Goal: Find specific page/section: Find specific page/section

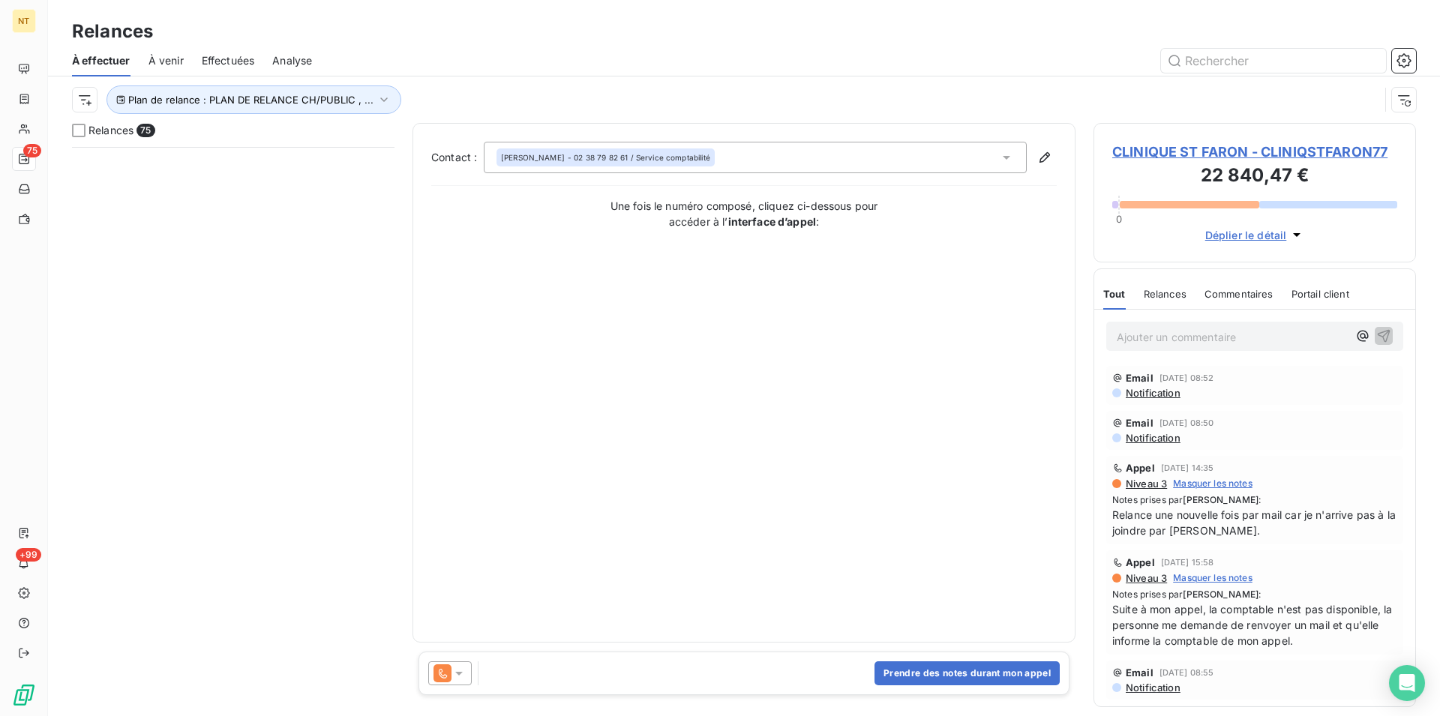
scroll to position [556, 310]
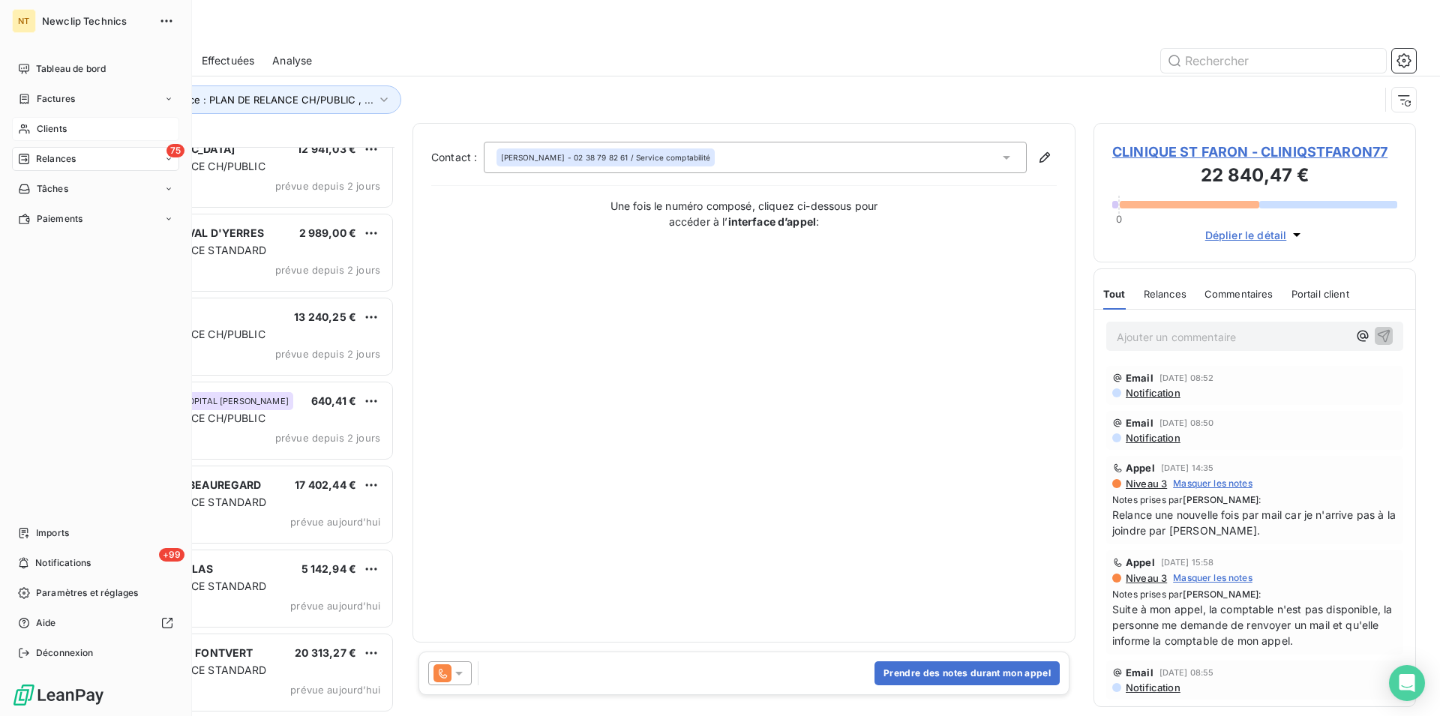
click at [54, 126] on span "Clients" at bounding box center [52, 128] width 30 height 13
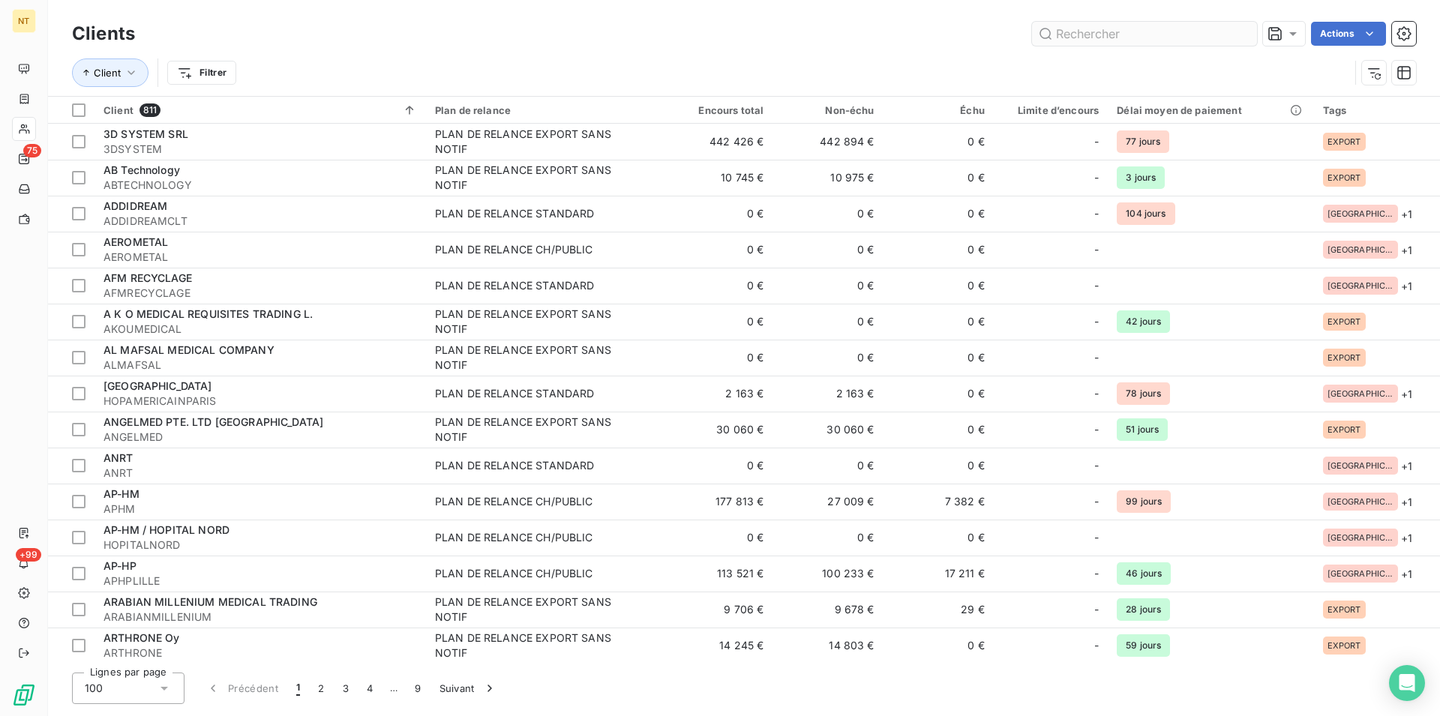
click at [1084, 34] on input "text" at bounding box center [1144, 34] width 225 height 24
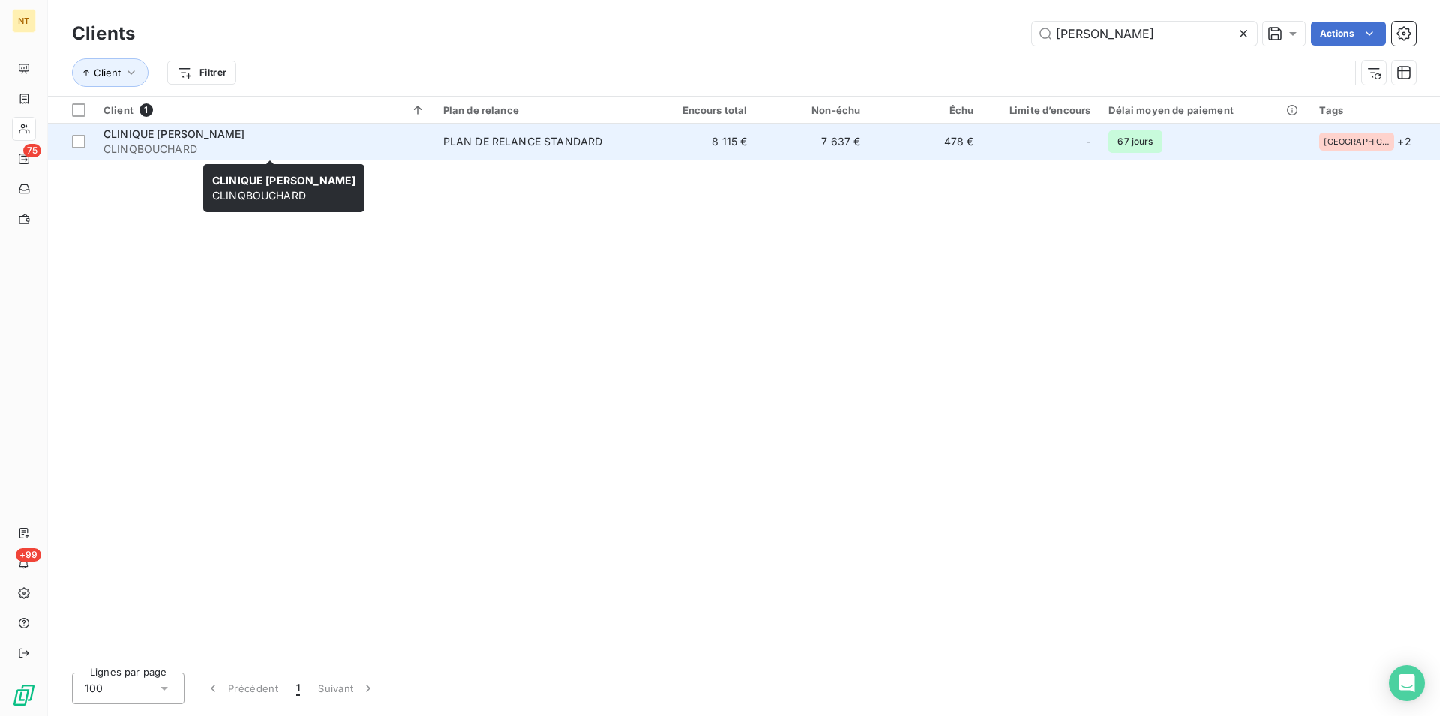
type input "[PERSON_NAME]"
click at [181, 141] on div "CLINIQUE [PERSON_NAME]" at bounding box center [264, 134] width 322 height 15
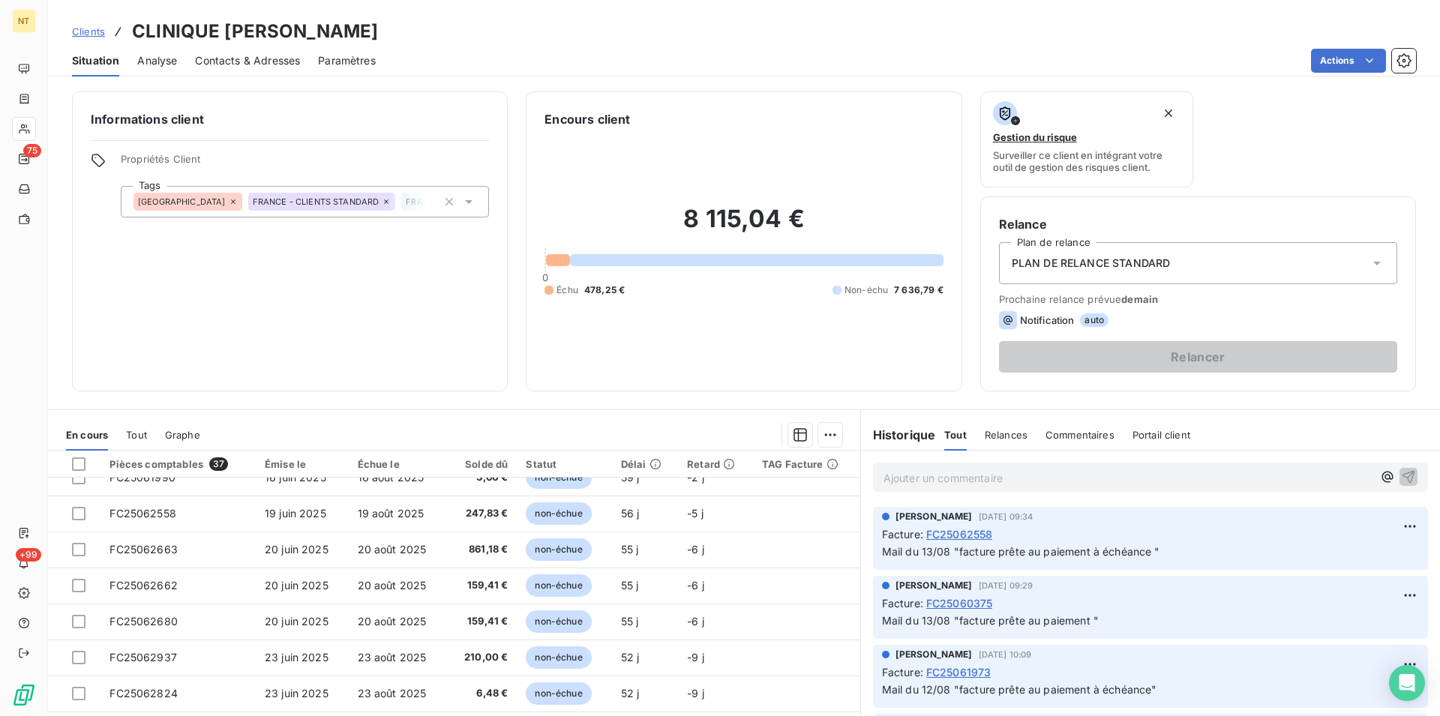
scroll to position [382, 0]
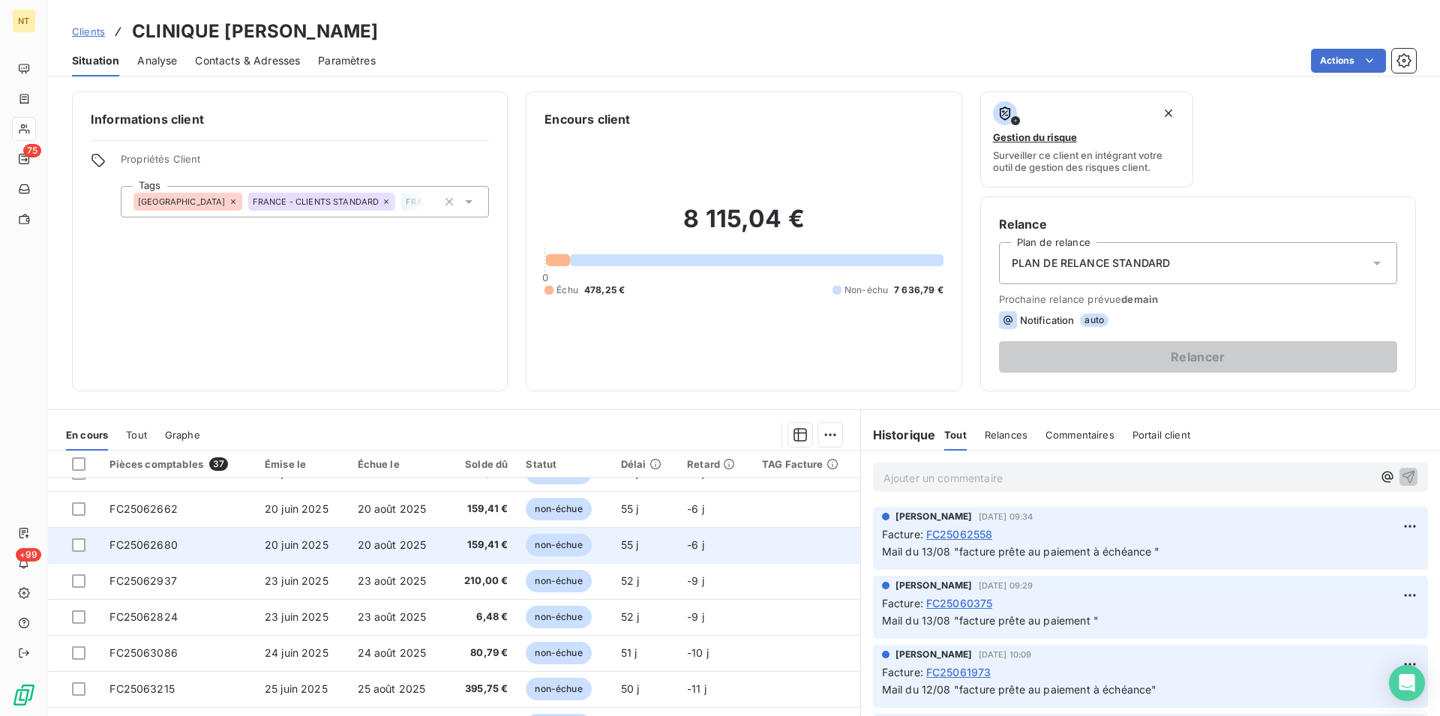
click at [164, 541] on span "FC25062680" at bounding box center [143, 544] width 68 height 13
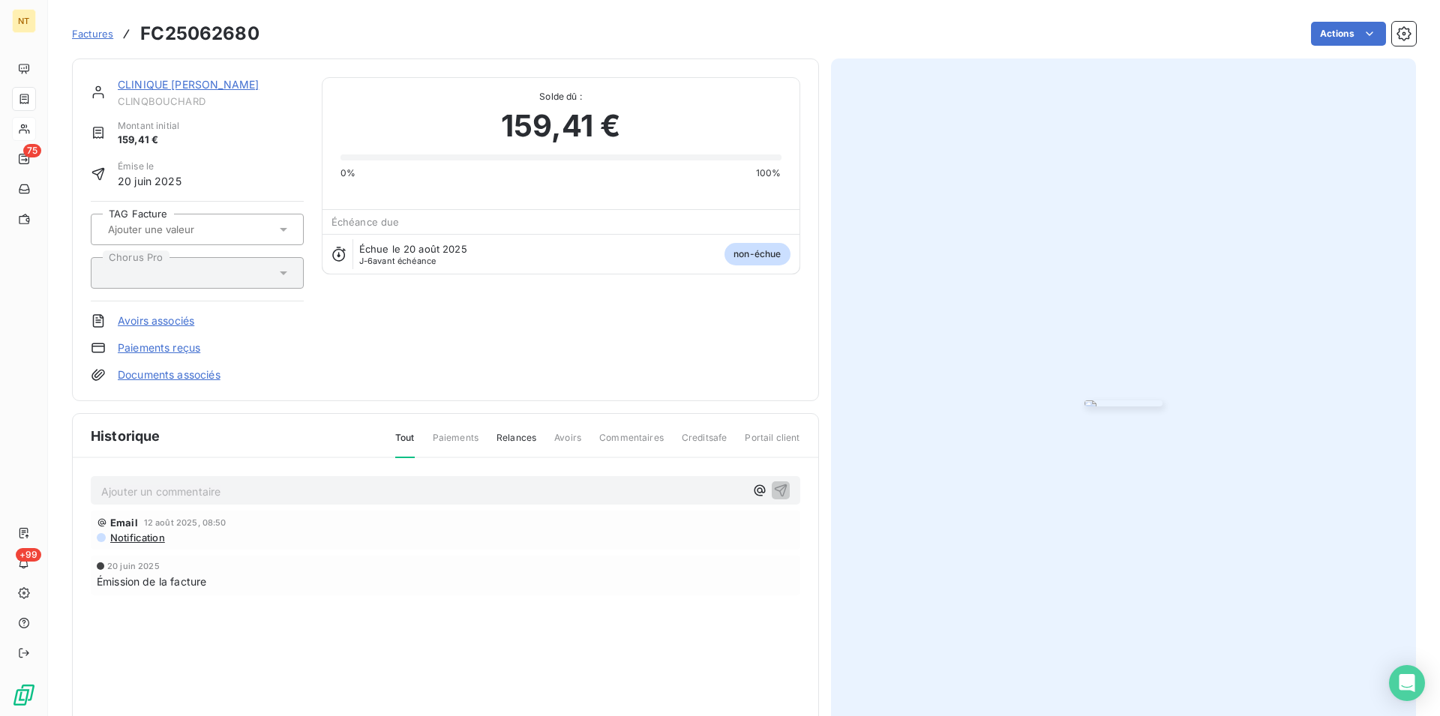
click at [163, 487] on p "Ajouter un commentaire ﻿" at bounding box center [422, 491] width 643 height 19
click at [299, 493] on span "Mail du 14/008/2025 "facture prête au aiement à échéance"" at bounding box center [254, 490] width 306 height 13
click at [166, 481] on div "Mail du 14/008/2025 "facture prête au paiement à échéance"" at bounding box center [422, 490] width 643 height 19
click at [165, 495] on span "Mail du 14/008/2025 "facture prête au paiement à échéance"" at bounding box center [257, 490] width 313 height 13
drag, startPoint x: 102, startPoint y: 487, endPoint x: 487, endPoint y: 487, distance: 385.4
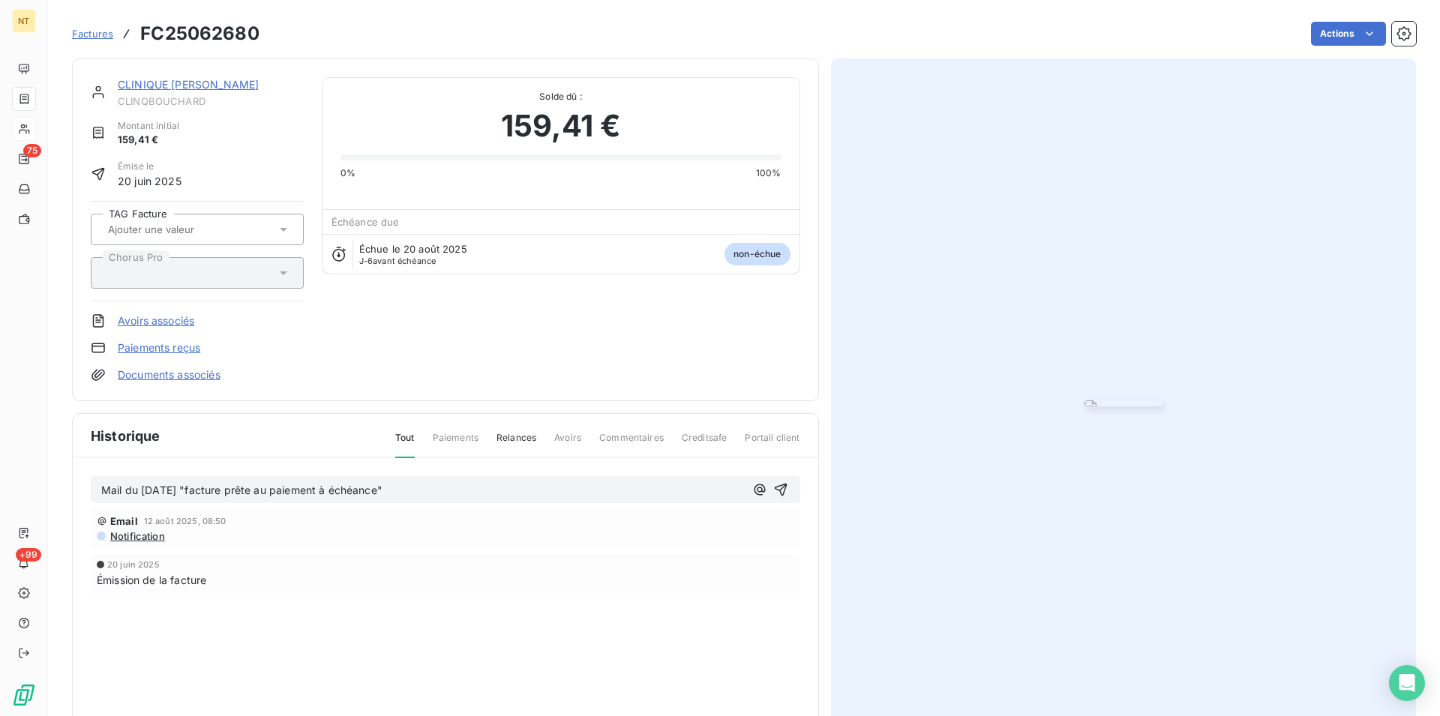
click at [487, 487] on p "Mail du [DATE] "facture prête au paiement à échéance"" at bounding box center [422, 490] width 643 height 17
copy span "Mail du [DATE] "facture prête au paiement à échéance""
click at [773, 486] on icon "button" at bounding box center [780, 489] width 15 height 15
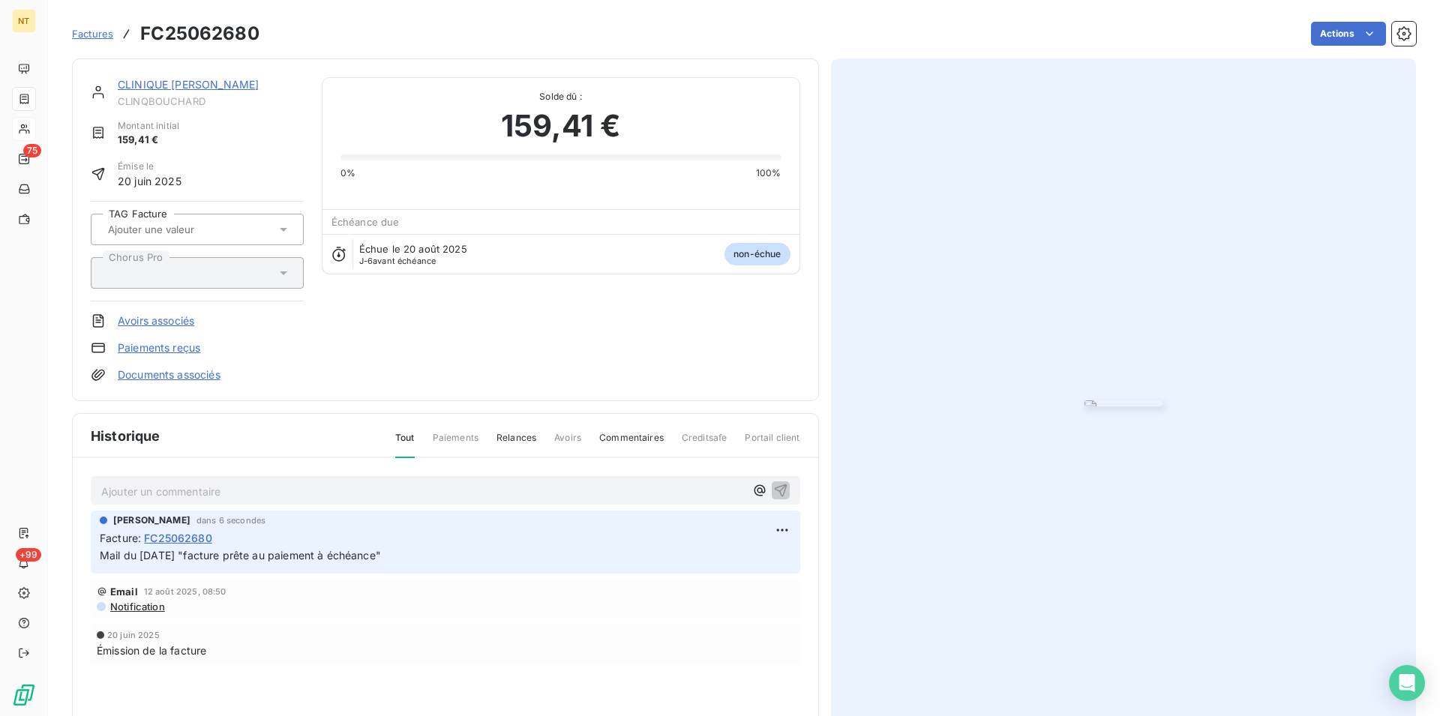
click at [175, 86] on link "CLINIQUE [PERSON_NAME]" at bounding box center [188, 84] width 141 height 13
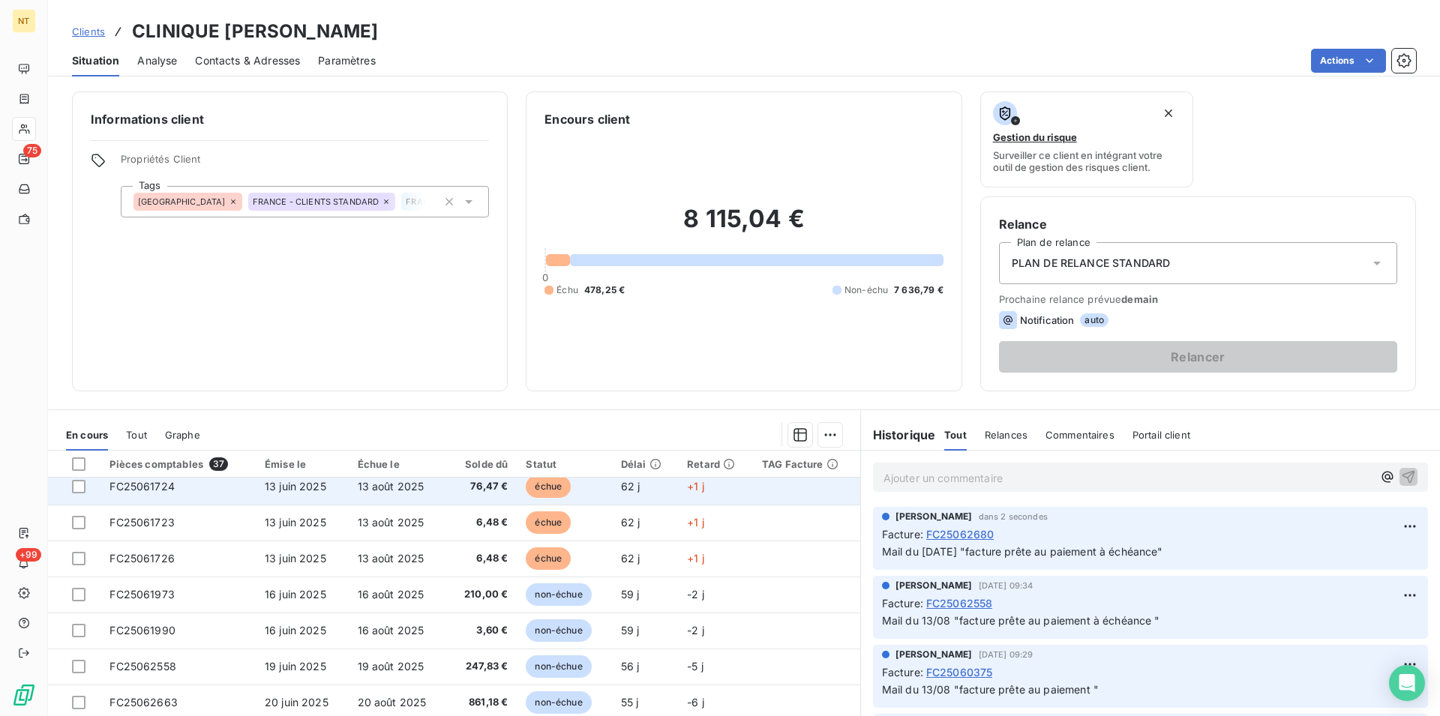
scroll to position [306, 0]
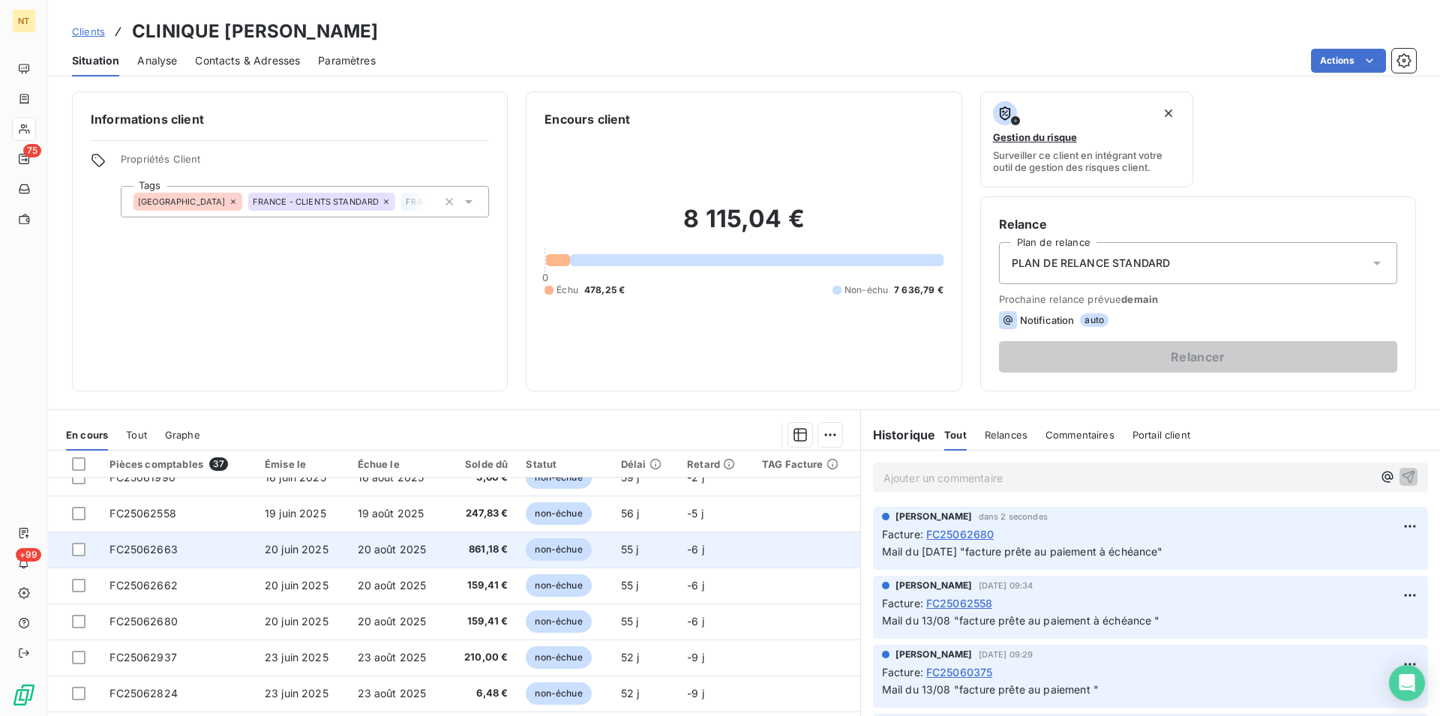
click at [172, 555] on span "FC25062663" at bounding box center [143, 549] width 68 height 13
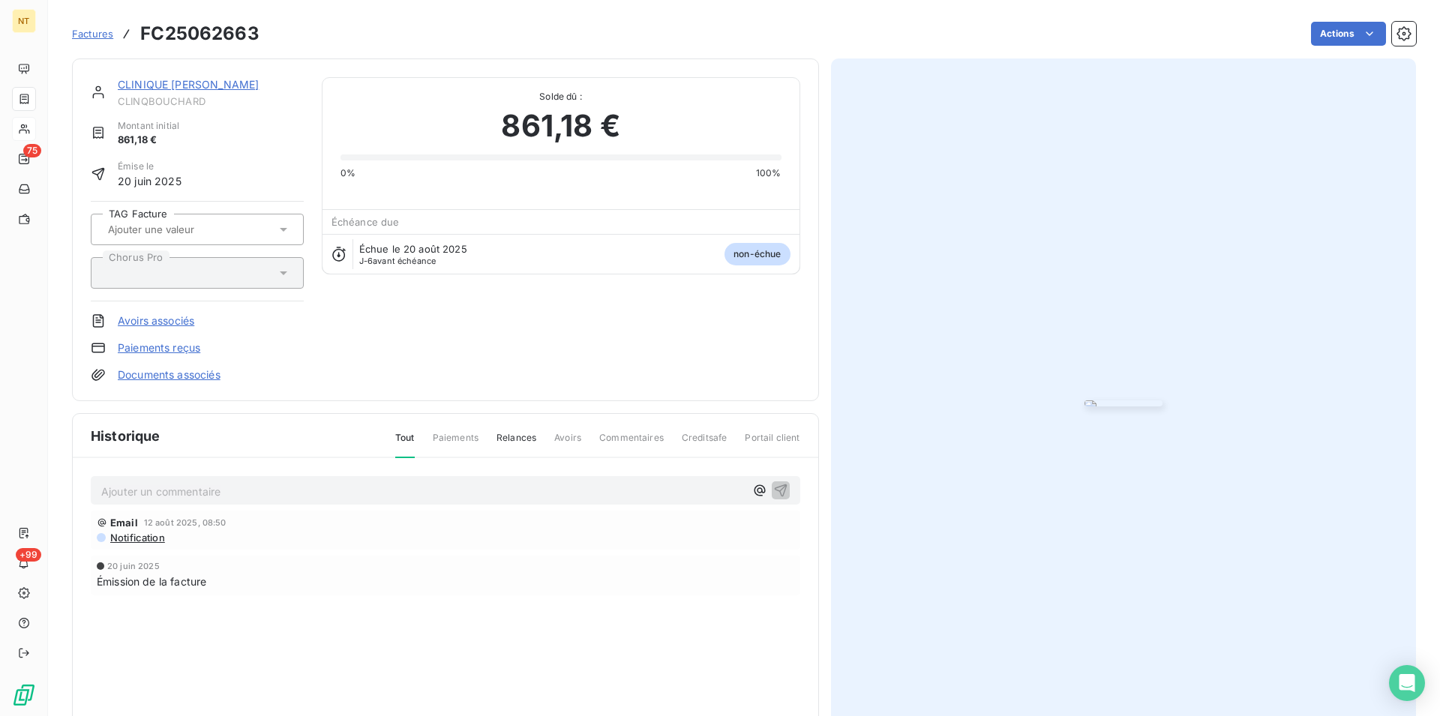
click at [196, 490] on p "Ajouter un commentaire ﻿" at bounding box center [422, 491] width 643 height 19
click at [777, 487] on icon "button" at bounding box center [780, 490] width 13 height 13
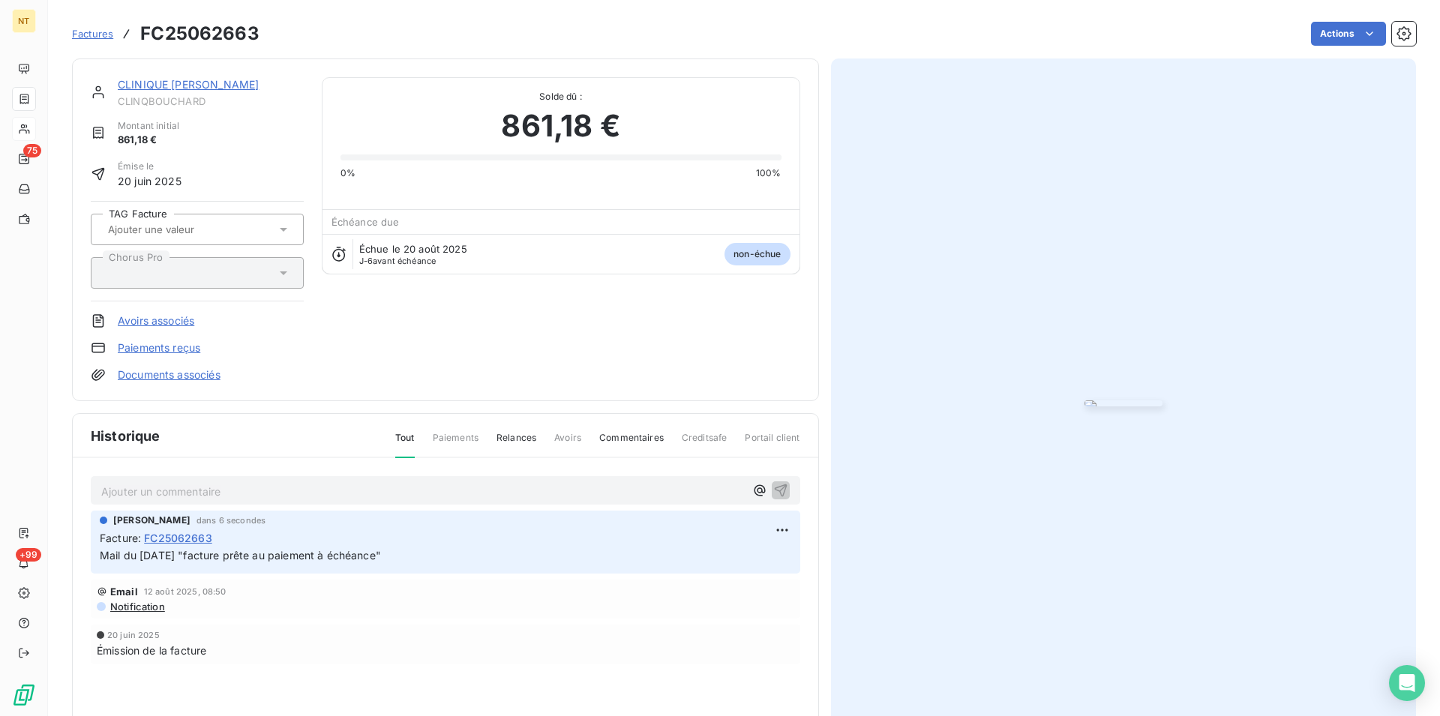
click at [163, 85] on link "CLINIQUE [PERSON_NAME]" at bounding box center [188, 84] width 141 height 13
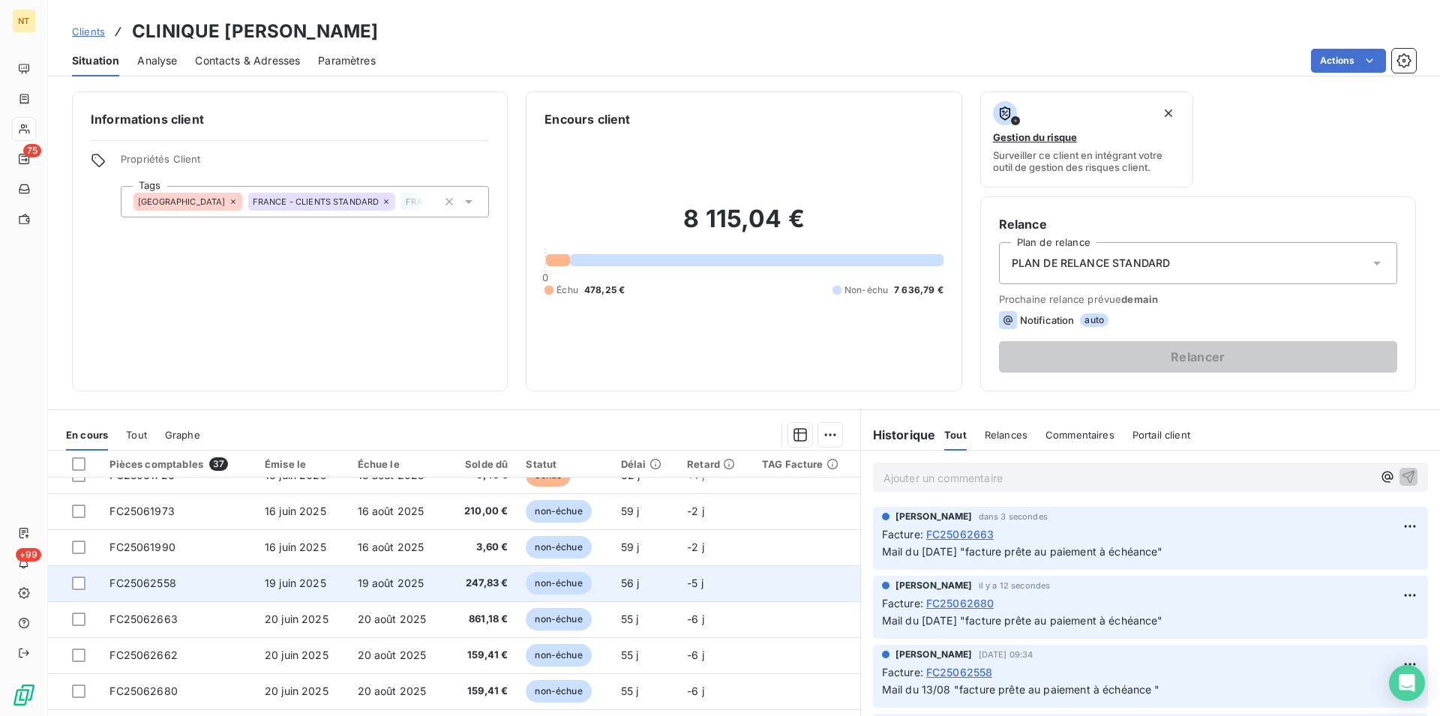
scroll to position [306, 0]
click at [169, 586] on span "FC25062662" at bounding box center [143, 585] width 68 height 13
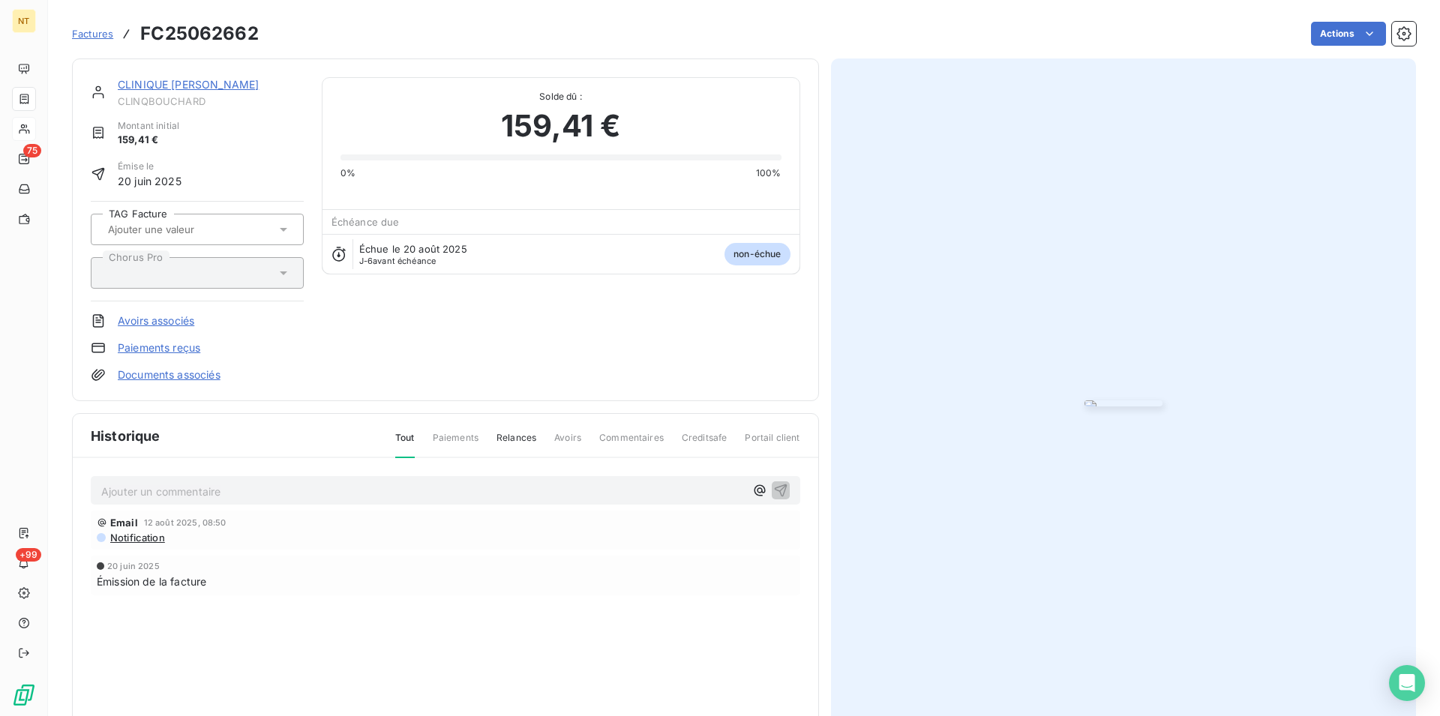
click at [184, 487] on p "Ajouter un commentaire ﻿" at bounding box center [422, 491] width 643 height 19
click at [775, 487] on icon "button" at bounding box center [780, 489] width 15 height 15
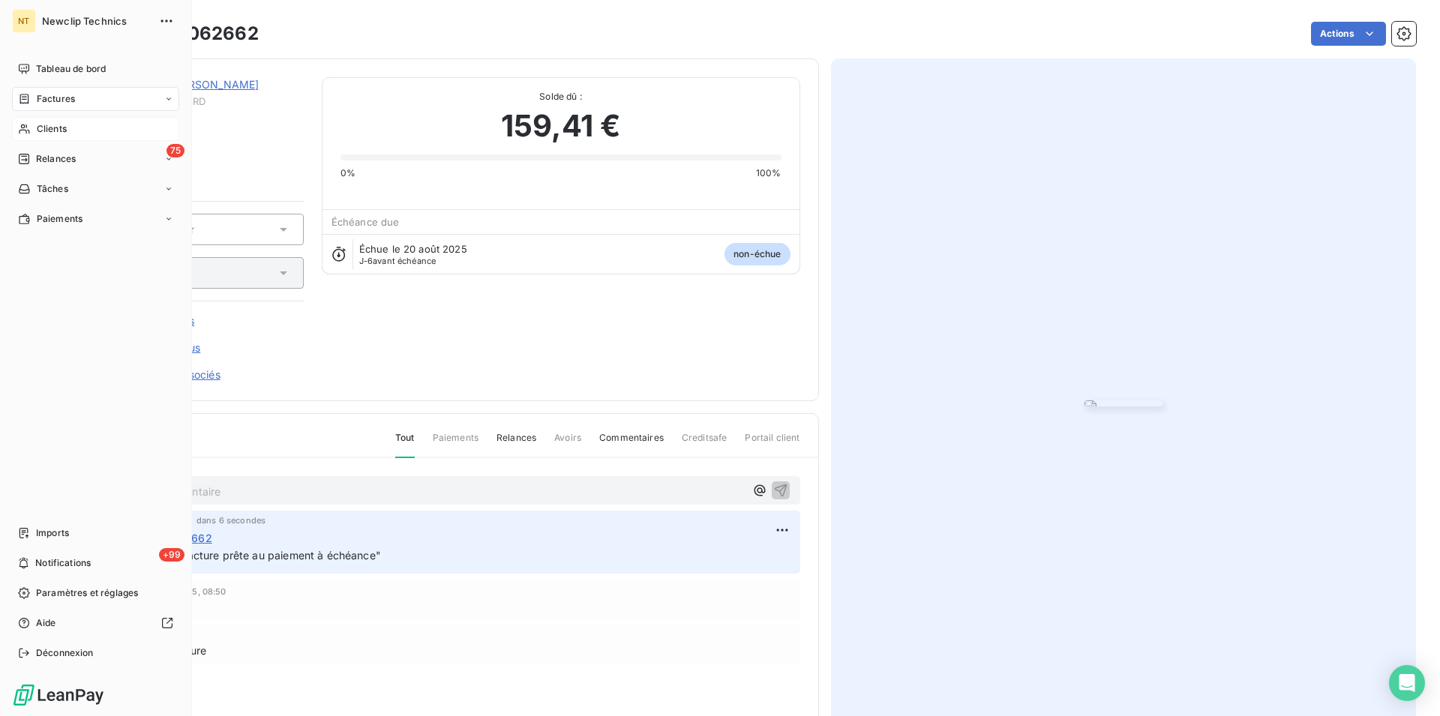
click at [43, 133] on span "Clients" at bounding box center [52, 128] width 30 height 13
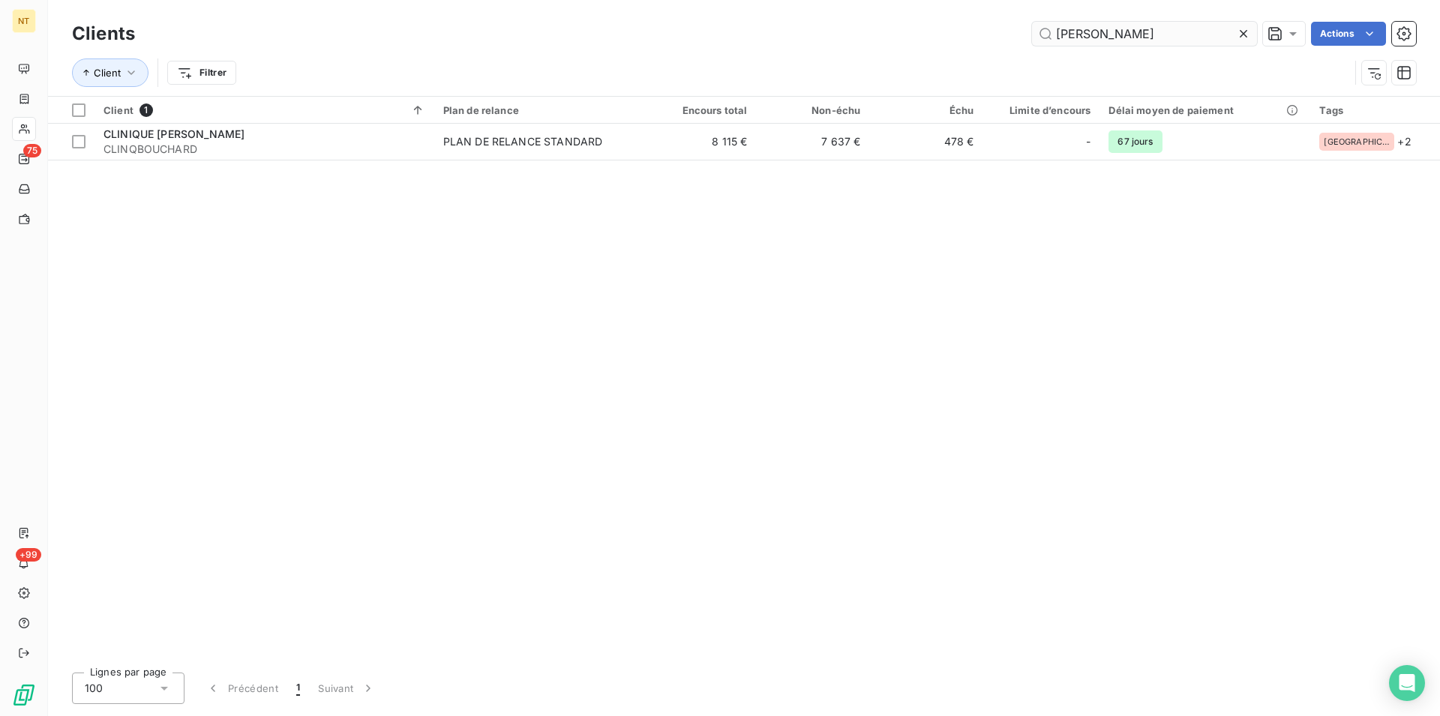
drag, startPoint x: 1116, startPoint y: 32, endPoint x: 1037, endPoint y: 34, distance: 78.7
click at [1037, 34] on input "[PERSON_NAME]" at bounding box center [1144, 34] width 225 height 24
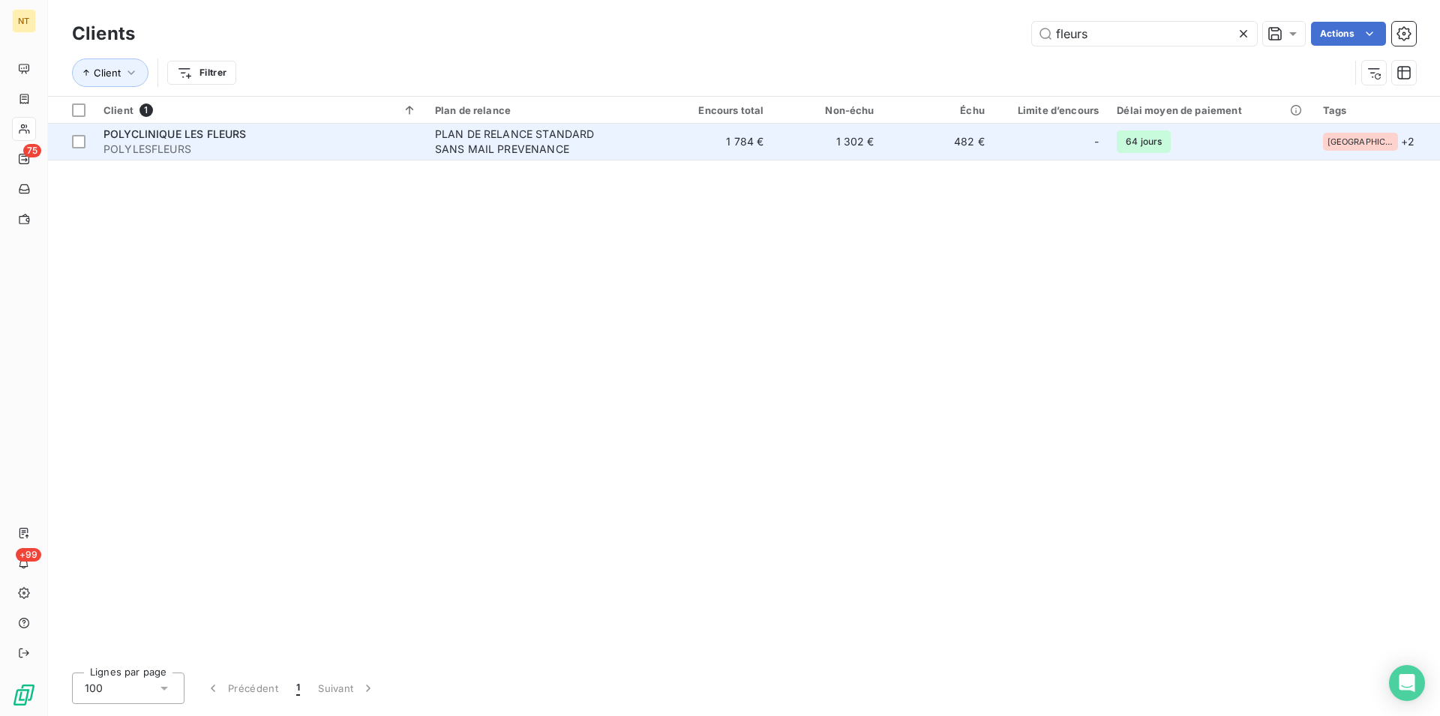
type input "fleurs"
click at [169, 141] on div "POLYCLINIQUE LES FLEURS" at bounding box center [259, 134] width 313 height 15
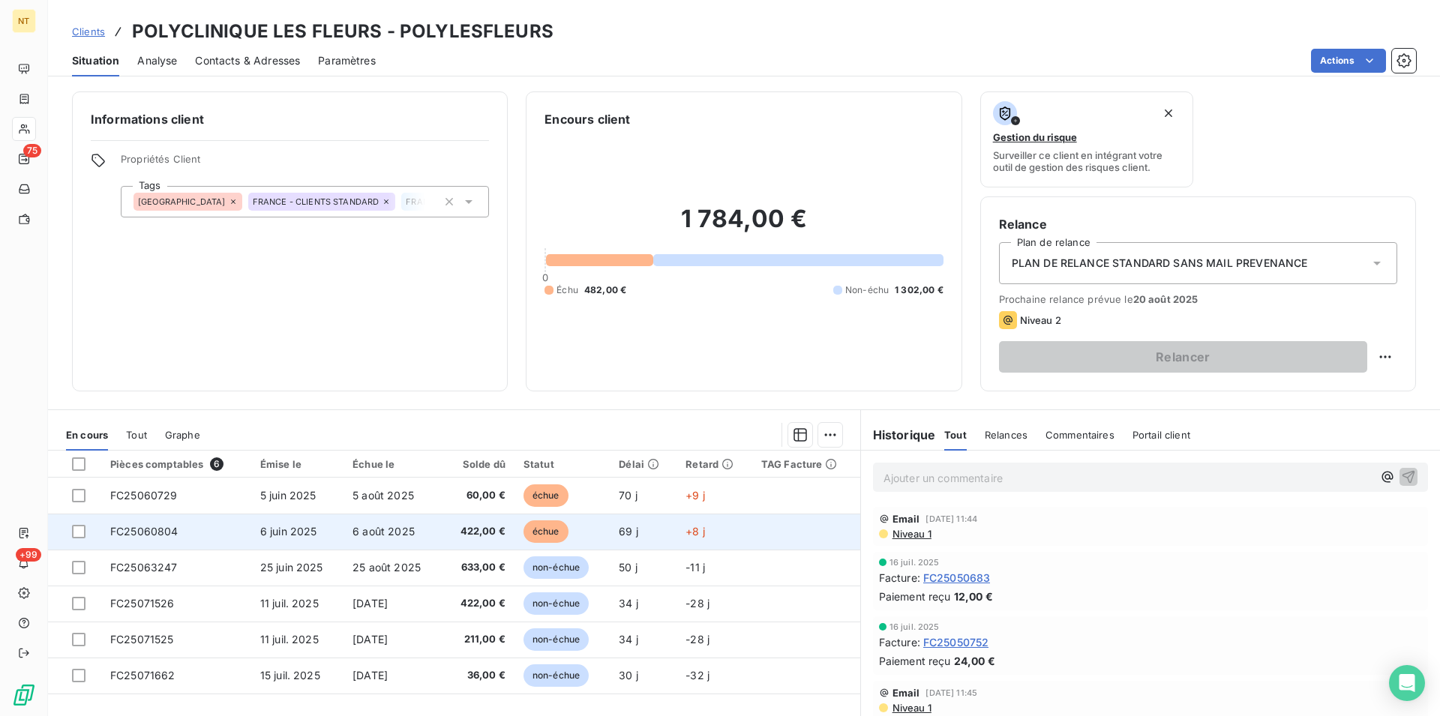
click at [151, 537] on span "FC25060804" at bounding box center [144, 531] width 68 height 13
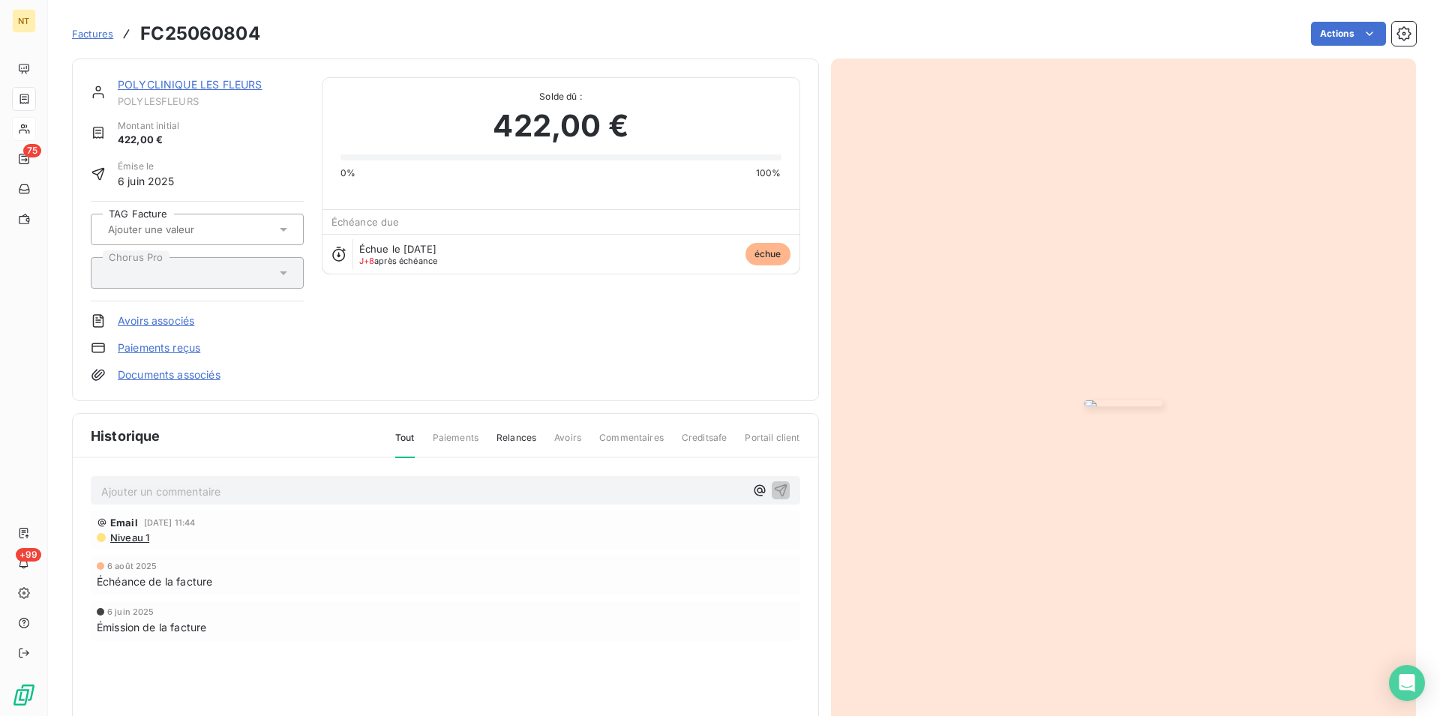
click at [151, 487] on p "Ajouter un commentaire ﻿" at bounding box center [422, 491] width 643 height 19
click at [382, 490] on span "Mail du [DATE] "facture prête au paiement à échéance"" at bounding box center [241, 490] width 281 height 13
click at [778, 487] on icon "button" at bounding box center [780, 489] width 15 height 15
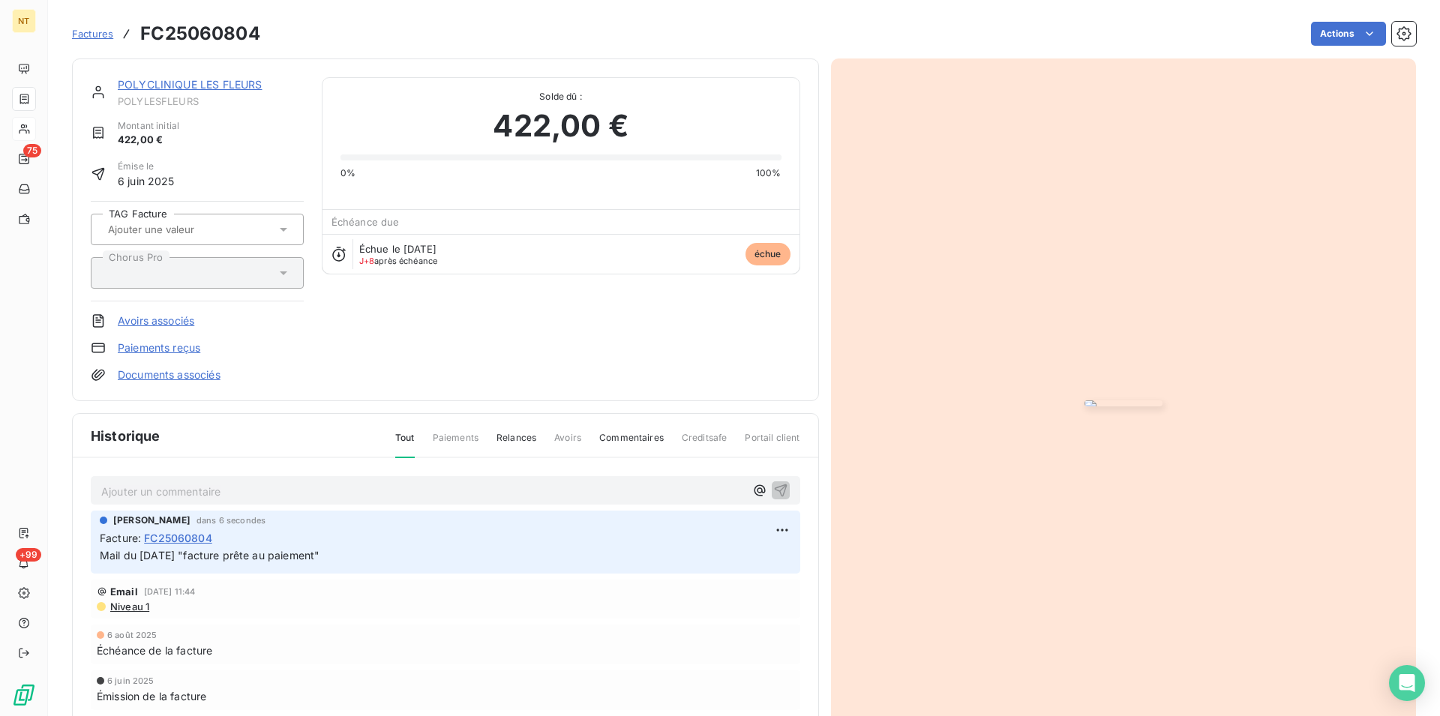
click at [204, 90] on link "POLYCLINIQUE LES FLEURS" at bounding box center [190, 84] width 144 height 13
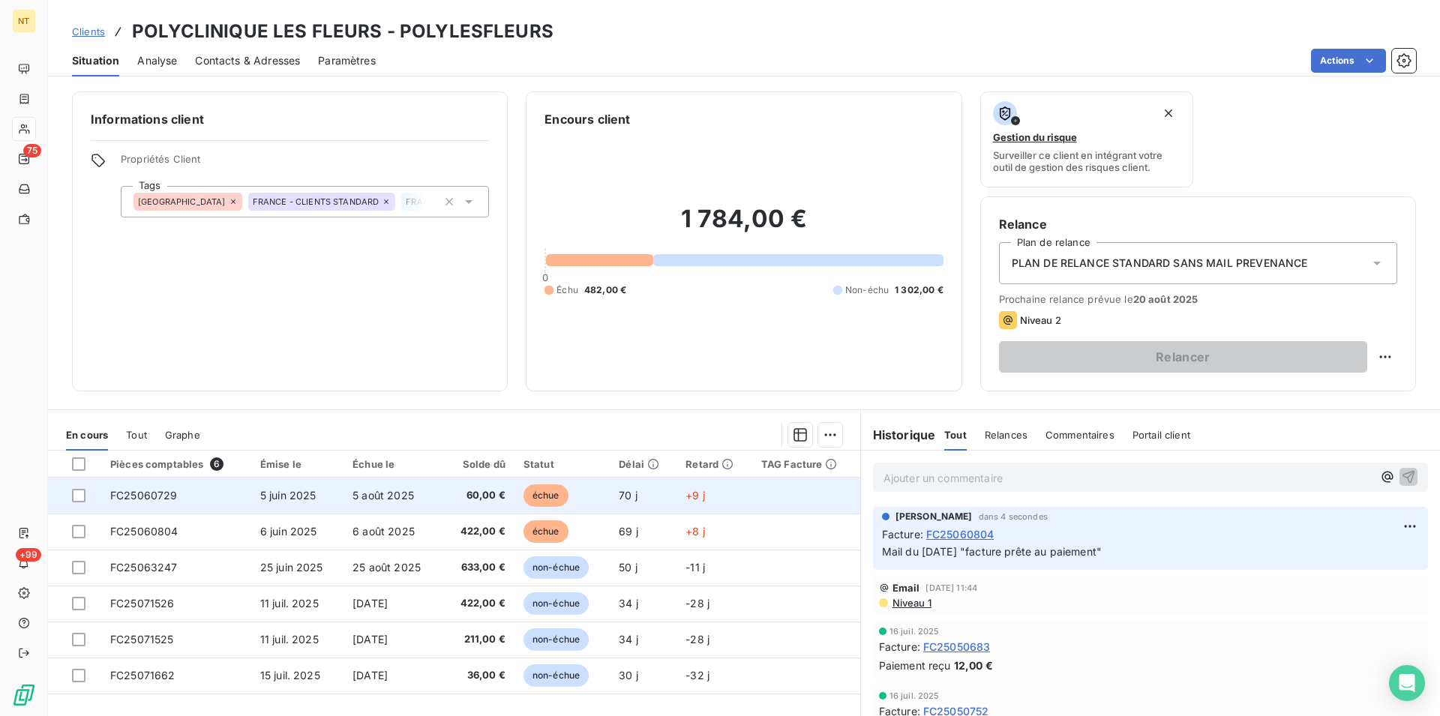
click at [179, 490] on td "FC25060729" at bounding box center [176, 496] width 150 height 36
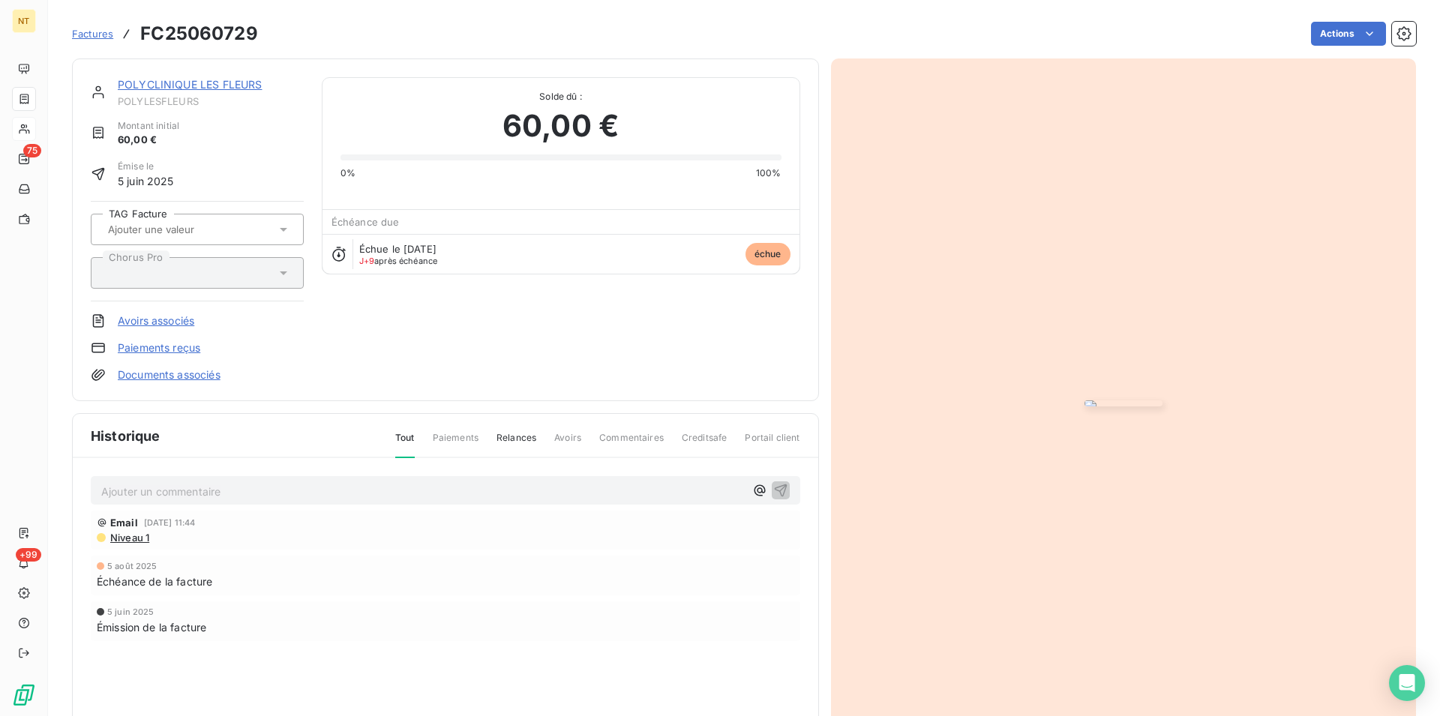
click at [178, 490] on p "Ajouter un commentaire ﻿" at bounding box center [422, 491] width 643 height 19
click at [382, 493] on span "Mail du [DATE] "facture prête au paiement à échéance"" at bounding box center [241, 490] width 281 height 13
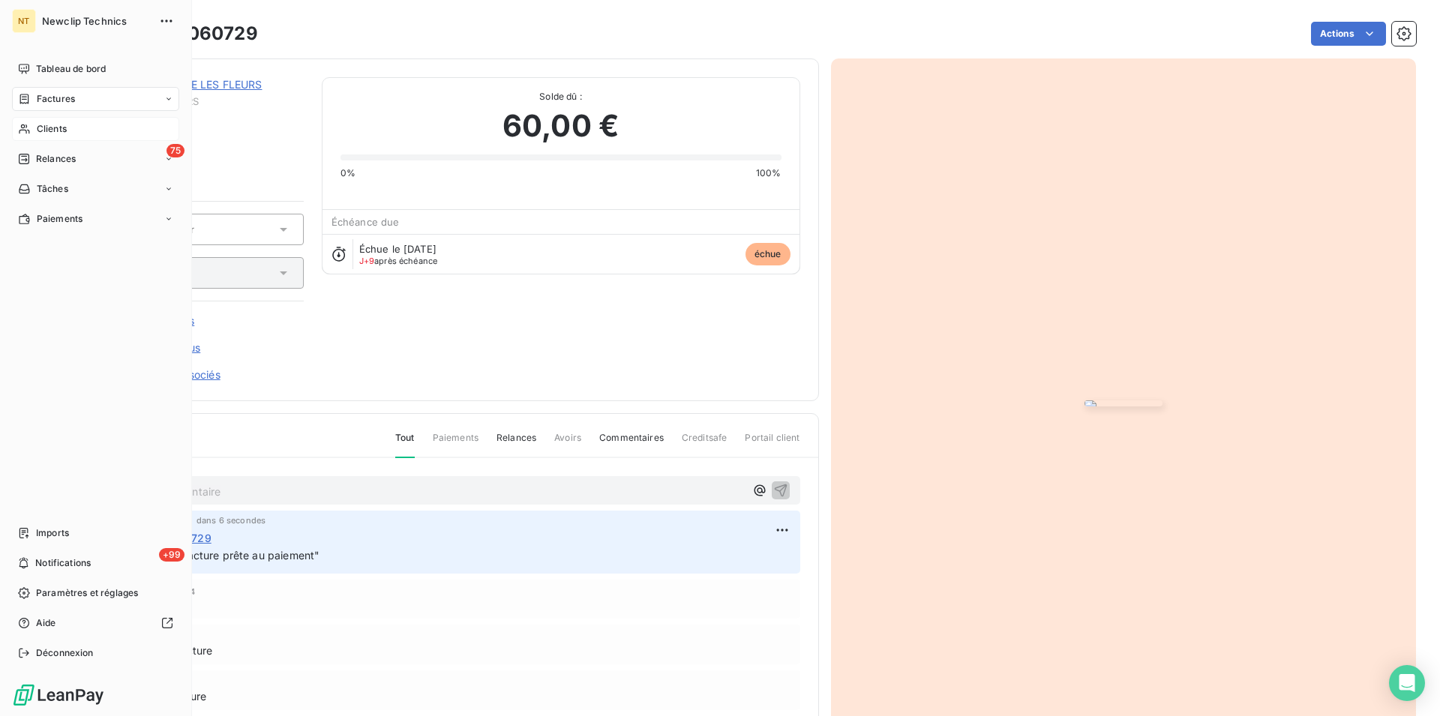
drag, startPoint x: 41, startPoint y: 135, endPoint x: 67, endPoint y: 133, distance: 26.3
click at [41, 133] on span "Clients" at bounding box center [52, 128] width 30 height 13
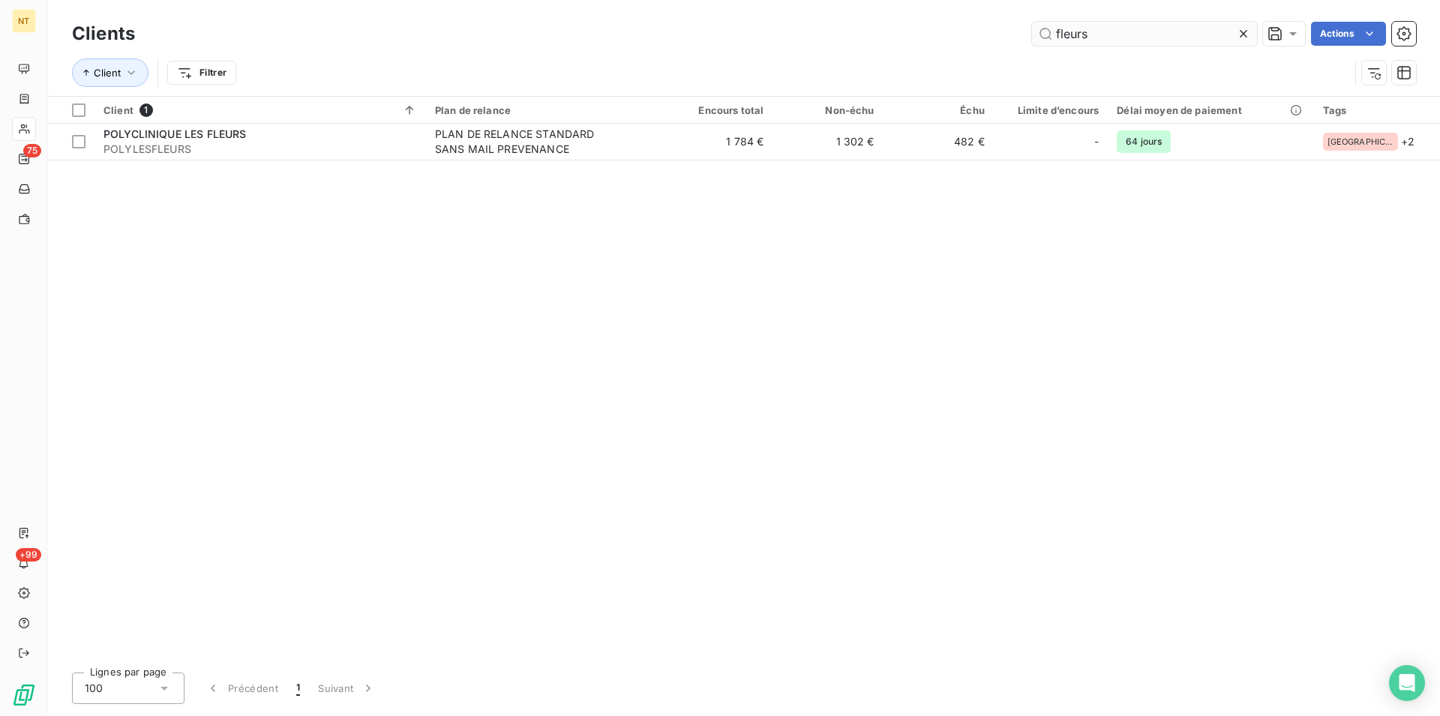
drag, startPoint x: 1075, startPoint y: 28, endPoint x: 1054, endPoint y: 25, distance: 20.6
click at [1054, 25] on input "fleurs" at bounding box center [1144, 34] width 225 height 24
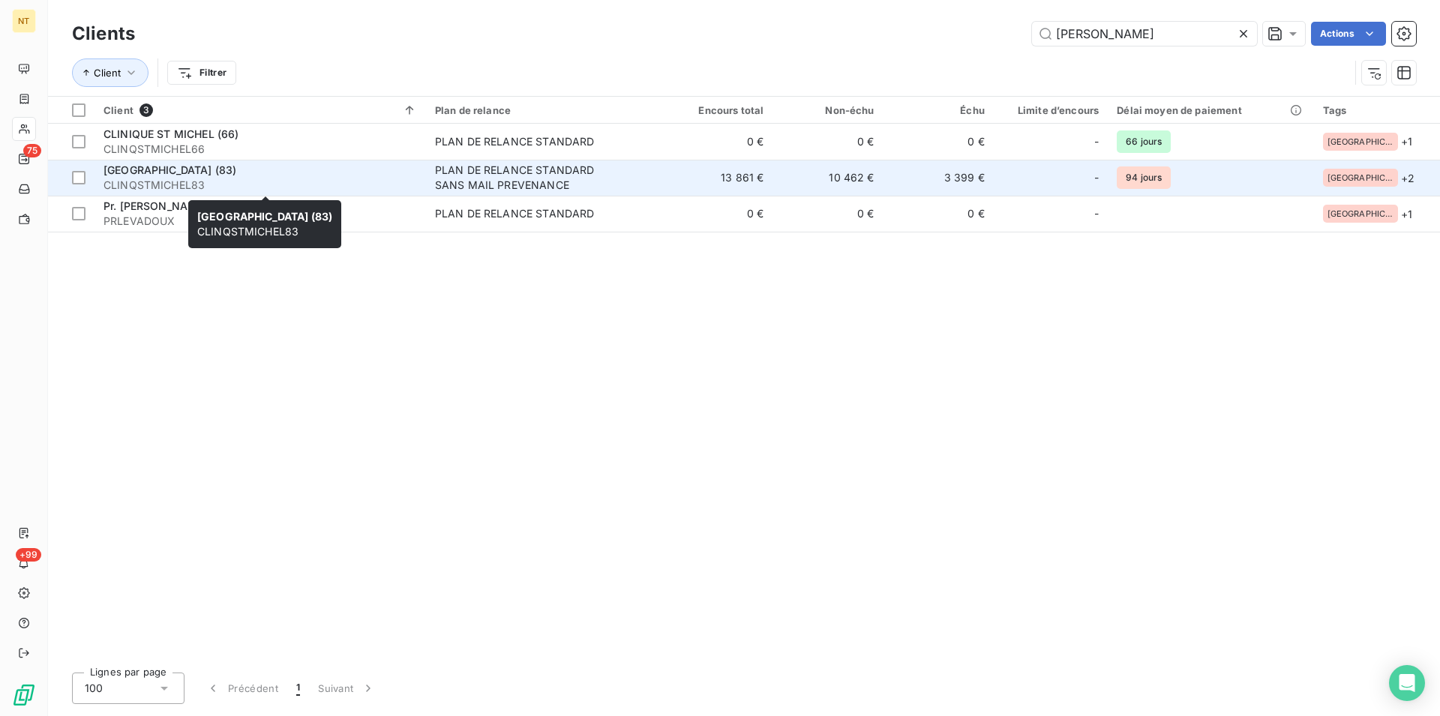
type input "[PERSON_NAME]"
click at [201, 184] on span "CLINQSTMICHEL83" at bounding box center [259, 185] width 313 height 15
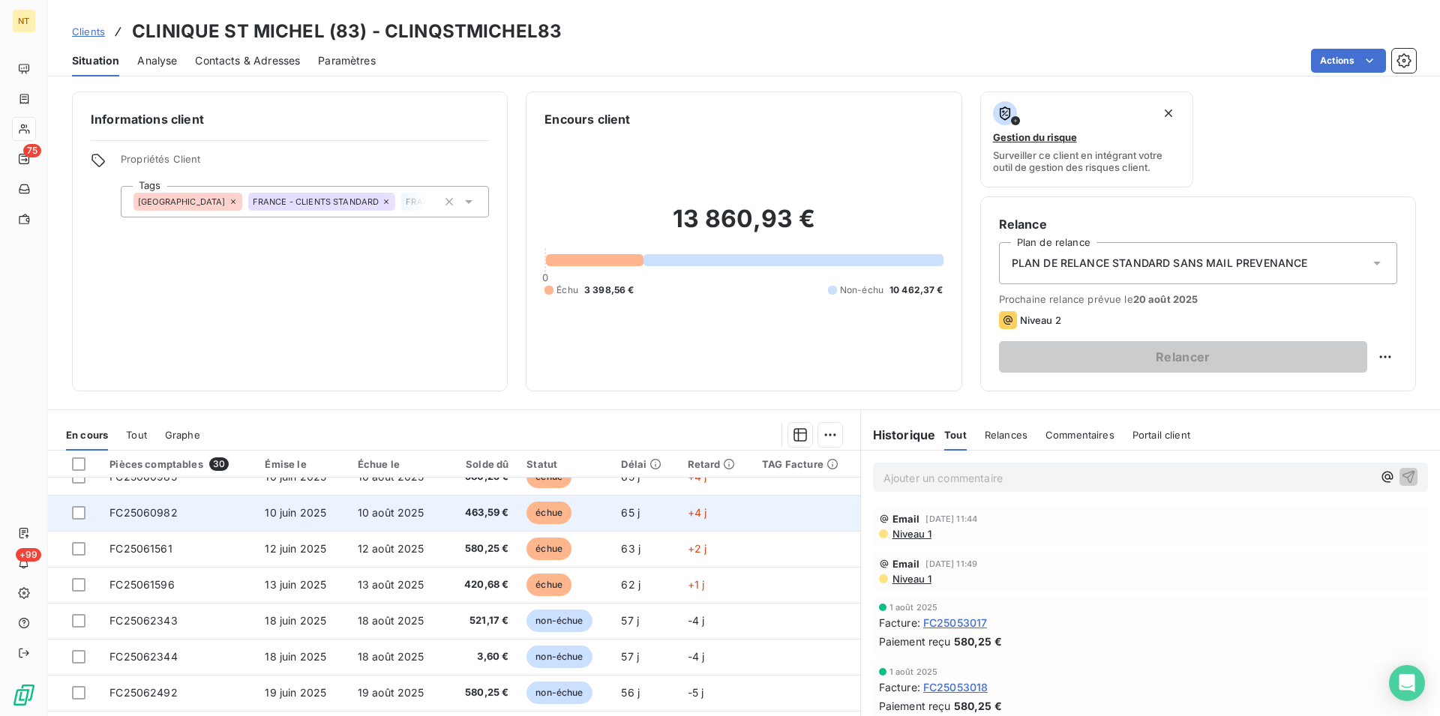
scroll to position [153, 0]
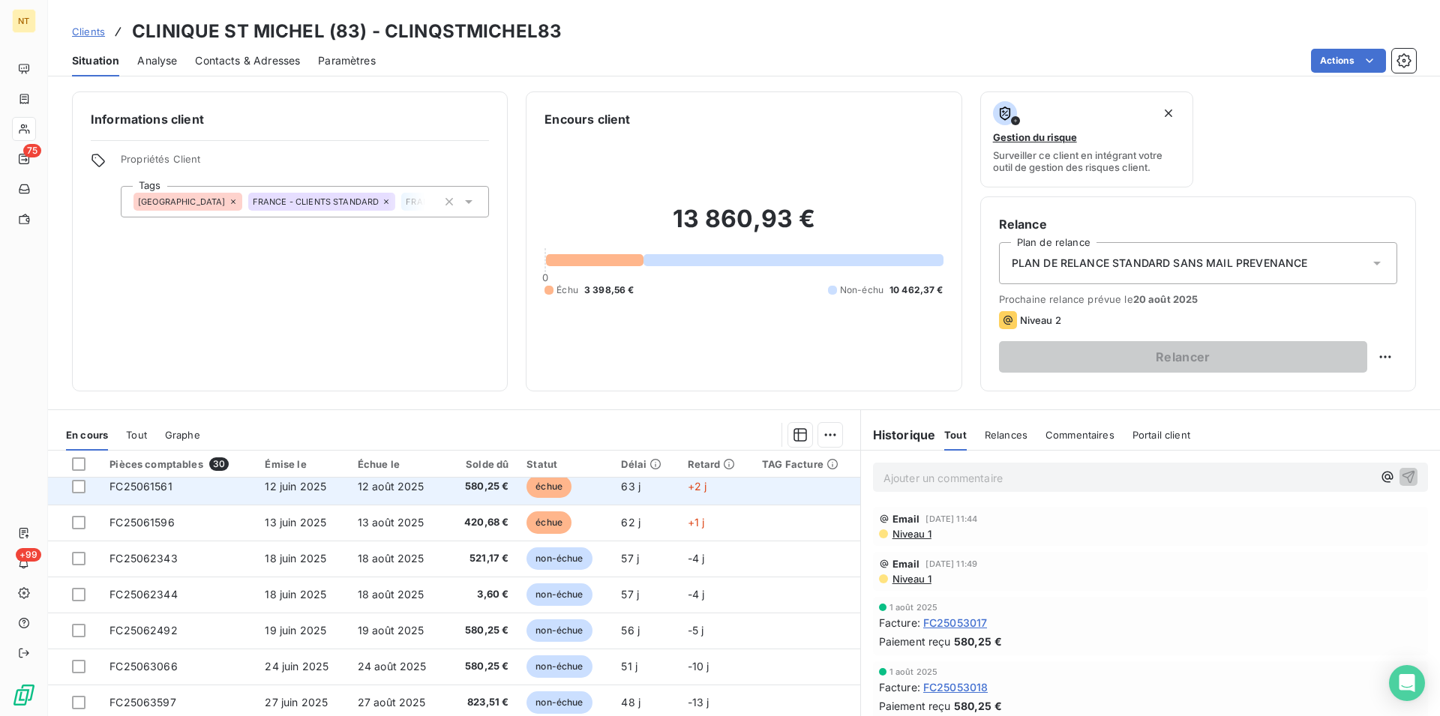
click at [166, 490] on span "FC25061561" at bounding box center [140, 486] width 63 height 13
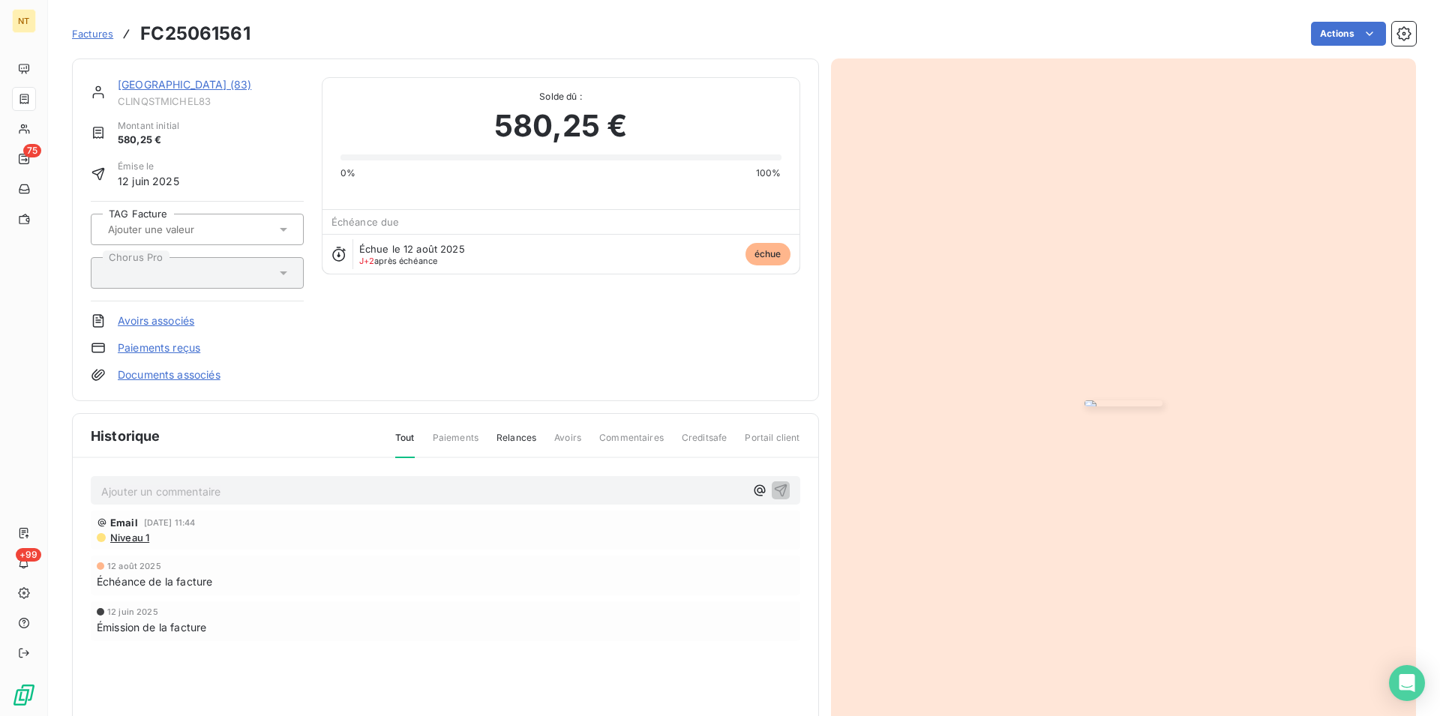
click at [155, 489] on p "Ajouter un commentaire ﻿" at bounding box center [422, 491] width 643 height 19
drag, startPoint x: 399, startPoint y: 493, endPoint x: 342, endPoint y: 491, distance: 57.0
click at [342, 491] on span "Mail du [DATE] "facture prête au paiement à échéance"" at bounding box center [241, 490] width 281 height 13
click at [773, 489] on icon "button" at bounding box center [780, 489] width 15 height 15
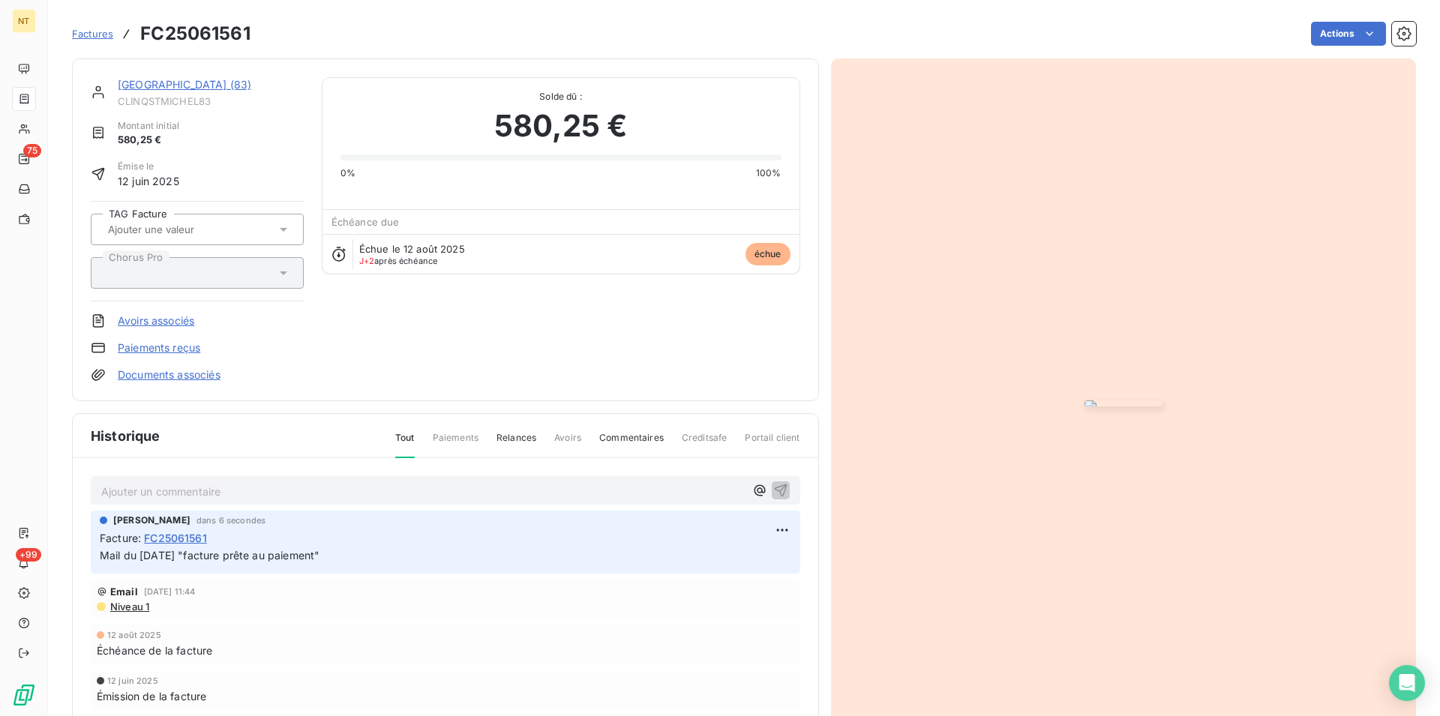
click at [209, 82] on link "[GEOGRAPHIC_DATA] (83)" at bounding box center [184, 84] width 133 height 13
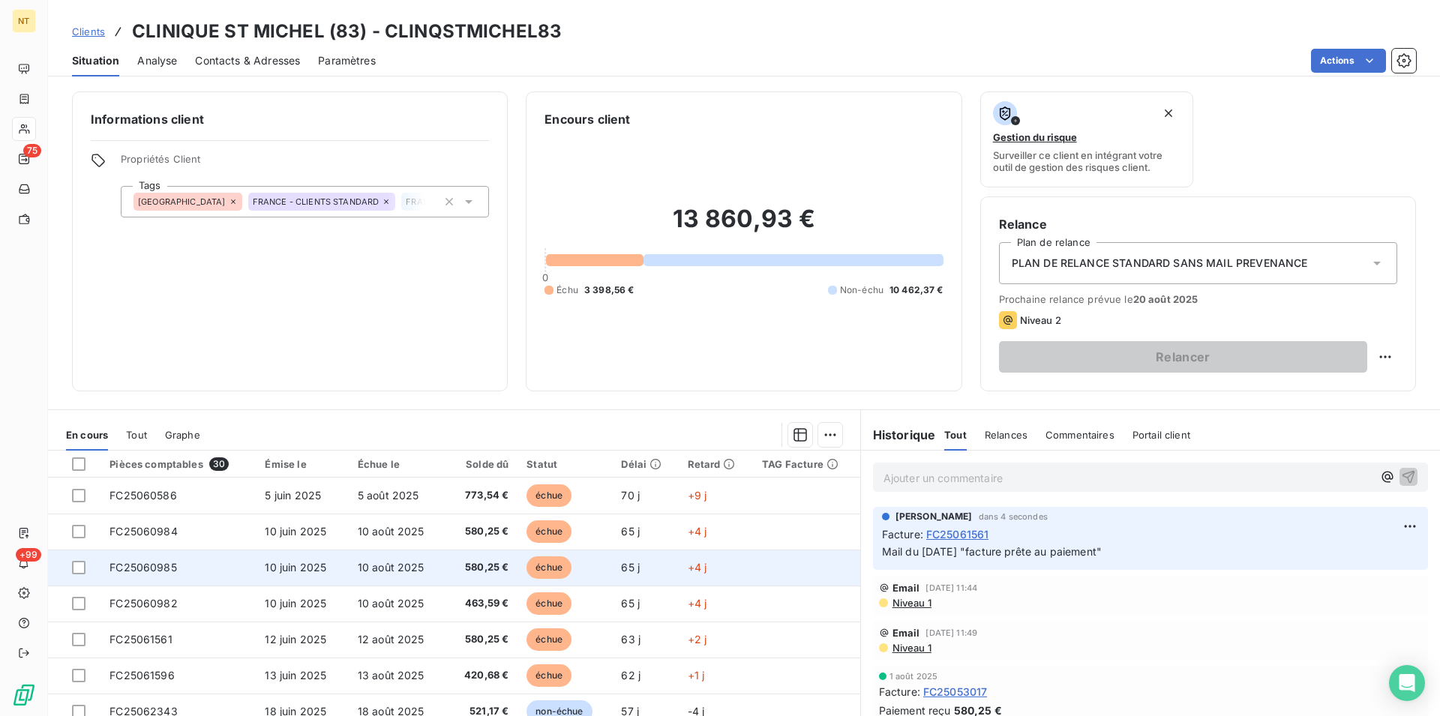
click at [175, 570] on td "FC25060985" at bounding box center [177, 568] width 155 height 36
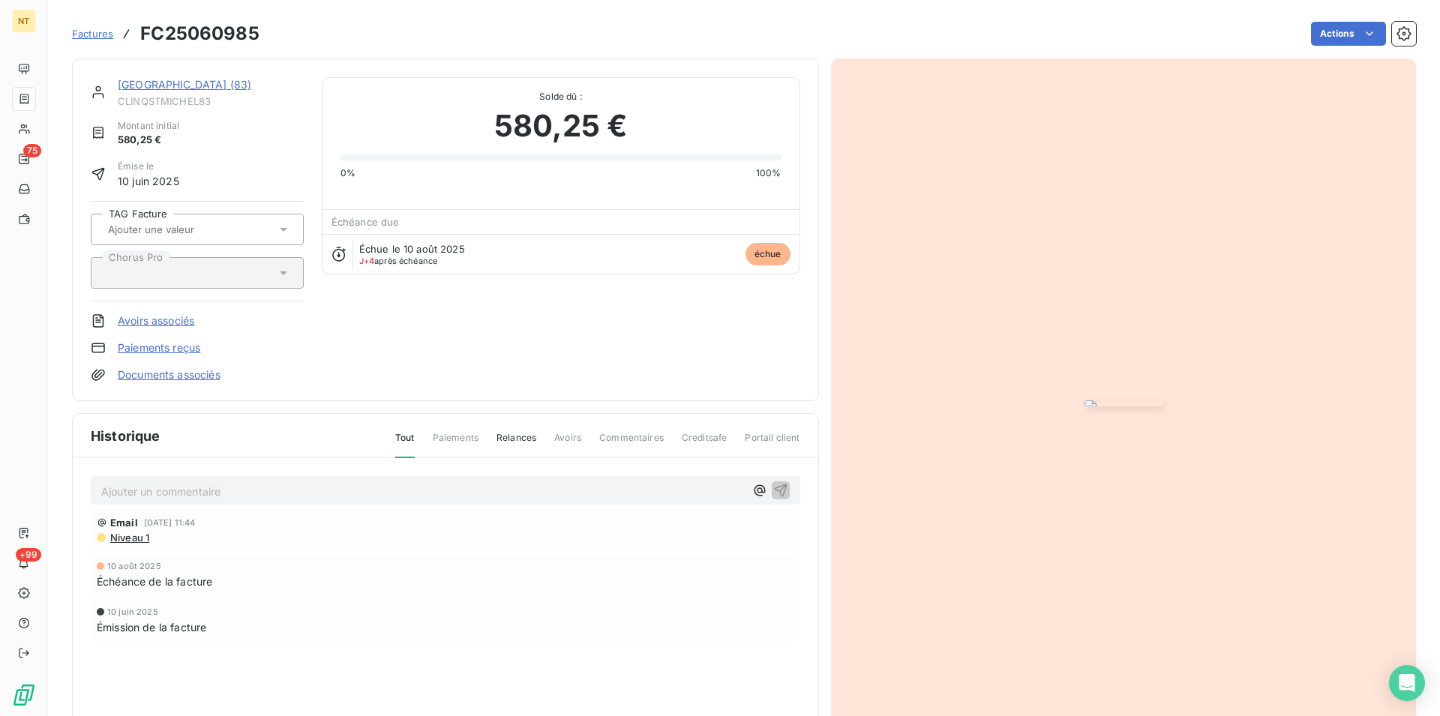
click at [139, 488] on p "Ajouter un commentaire ﻿" at bounding box center [422, 491] width 643 height 19
drag, startPoint x: 398, startPoint y: 494, endPoint x: 342, endPoint y: 493, distance: 56.2
click at [342, 493] on span "Mail du [DATE] "facture prête au paiement à échéance"" at bounding box center [241, 490] width 281 height 13
drag, startPoint x: 102, startPoint y: 485, endPoint x: 400, endPoint y: 502, distance: 298.9
click at [400, 502] on div "Mail du [DATE] "facture prête au paiement"" at bounding box center [445, 490] width 709 height 28
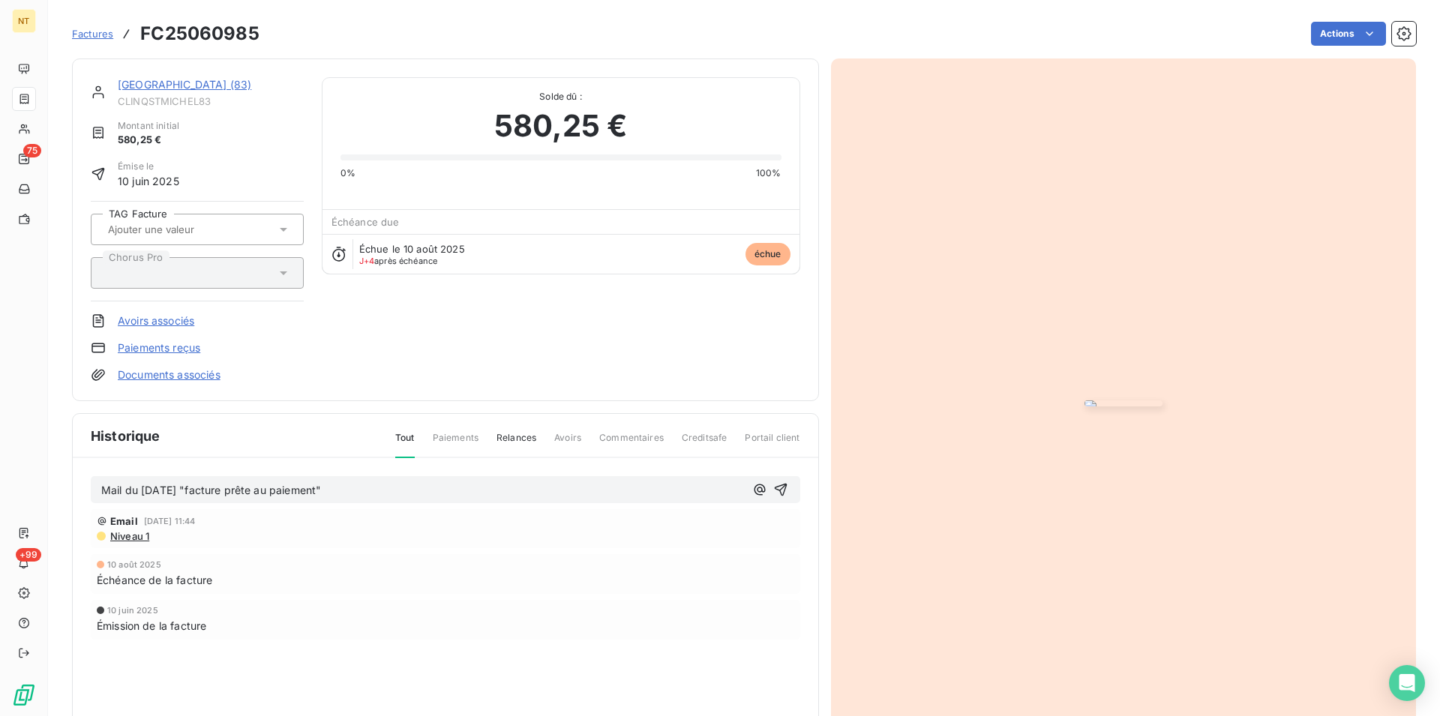
copy span "Mail du [DATE] "facture prête au paiement""
click at [775, 489] on icon "button" at bounding box center [780, 490] width 13 height 13
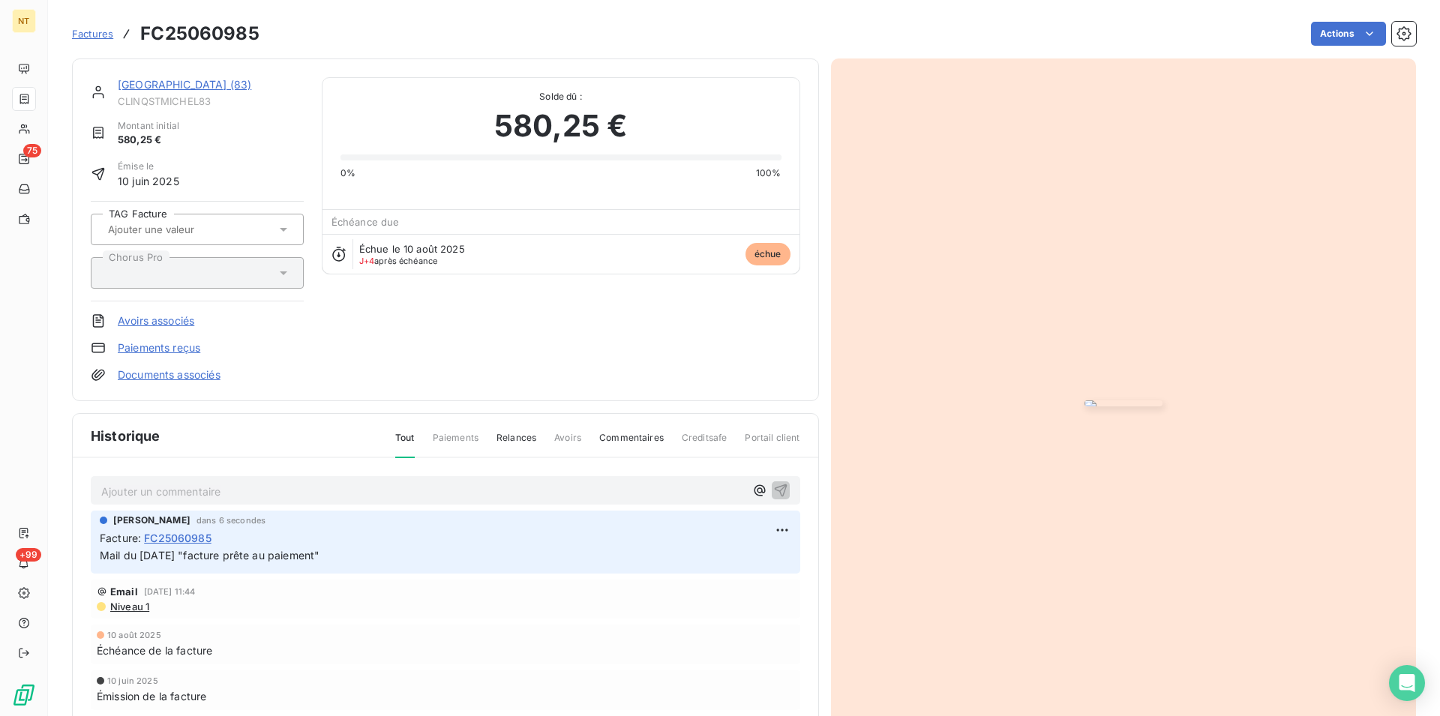
click at [205, 89] on link "[GEOGRAPHIC_DATA] (83)" at bounding box center [184, 84] width 133 height 13
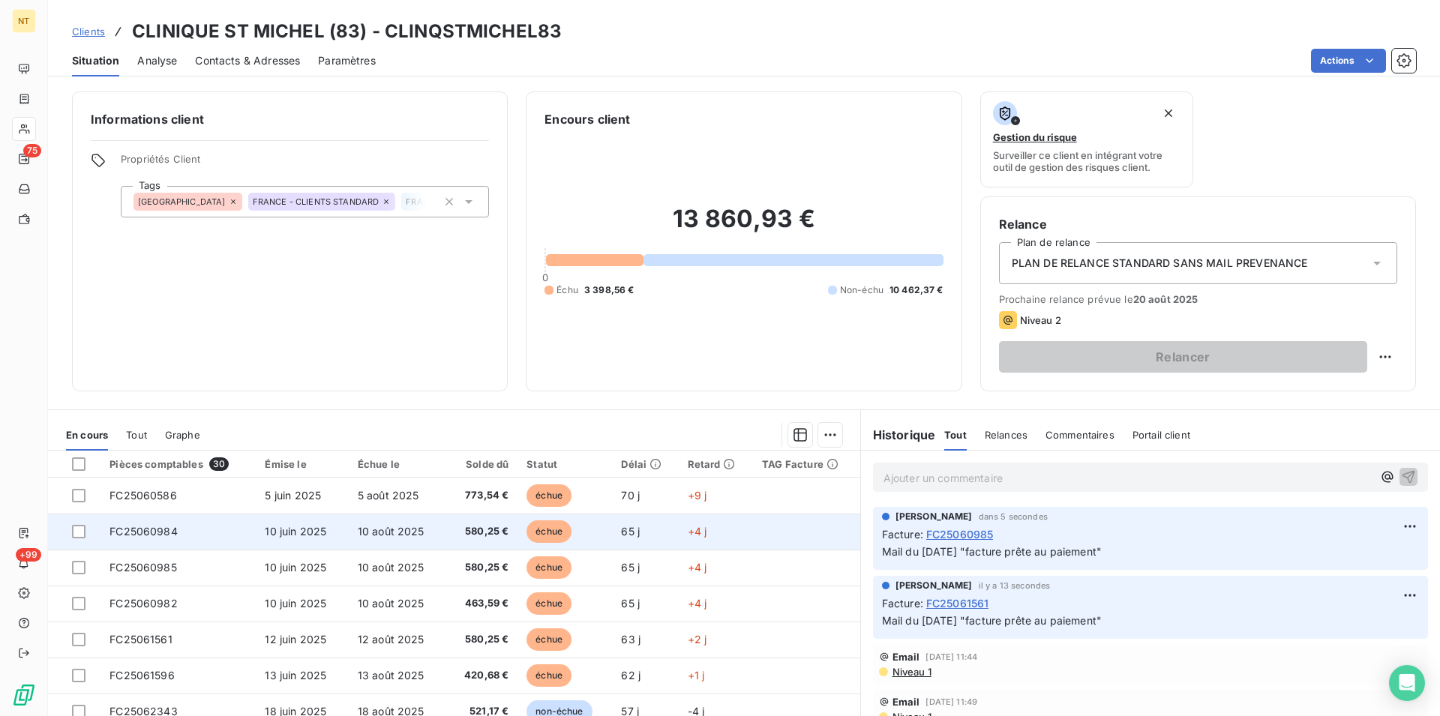
click at [183, 532] on td "FC25060984" at bounding box center [177, 532] width 155 height 36
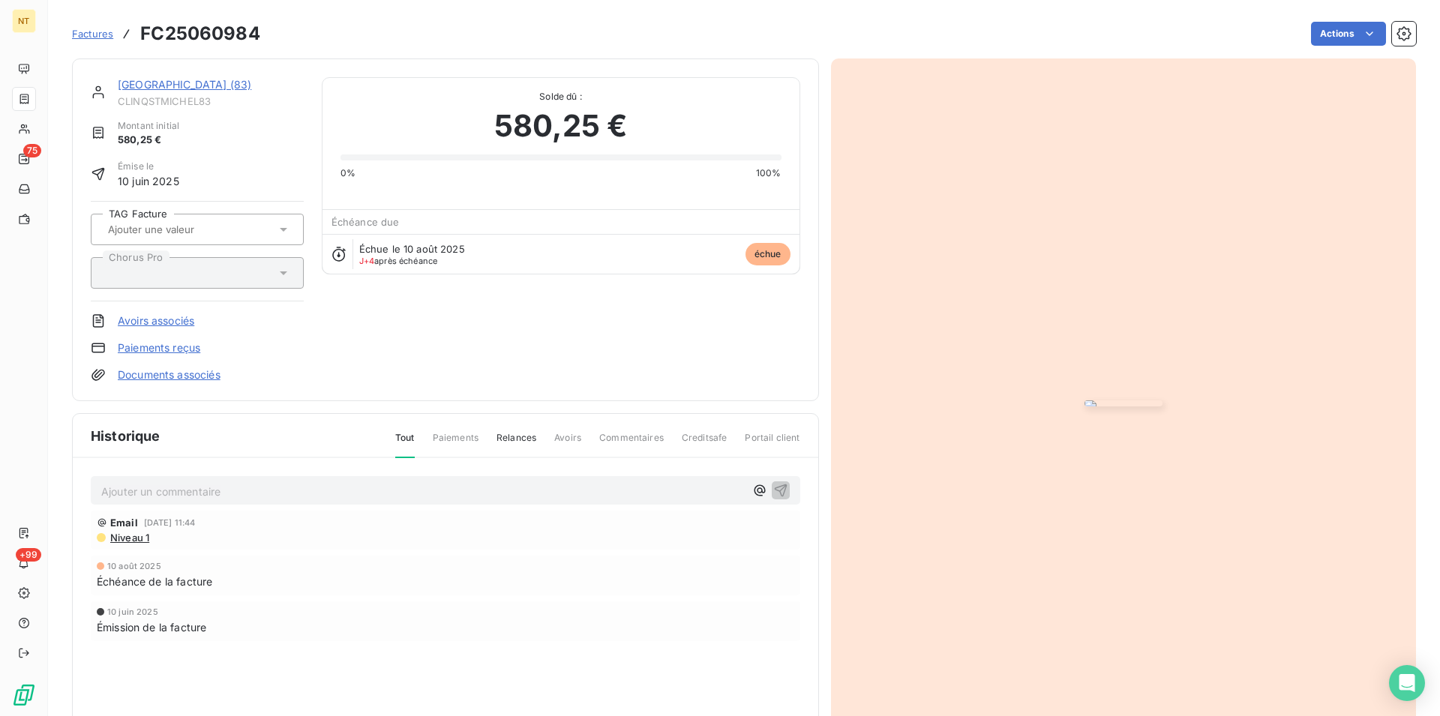
click at [158, 489] on p "Ajouter un commentaire ﻿" at bounding box center [422, 491] width 643 height 19
click at [774, 487] on icon "button" at bounding box center [780, 489] width 15 height 15
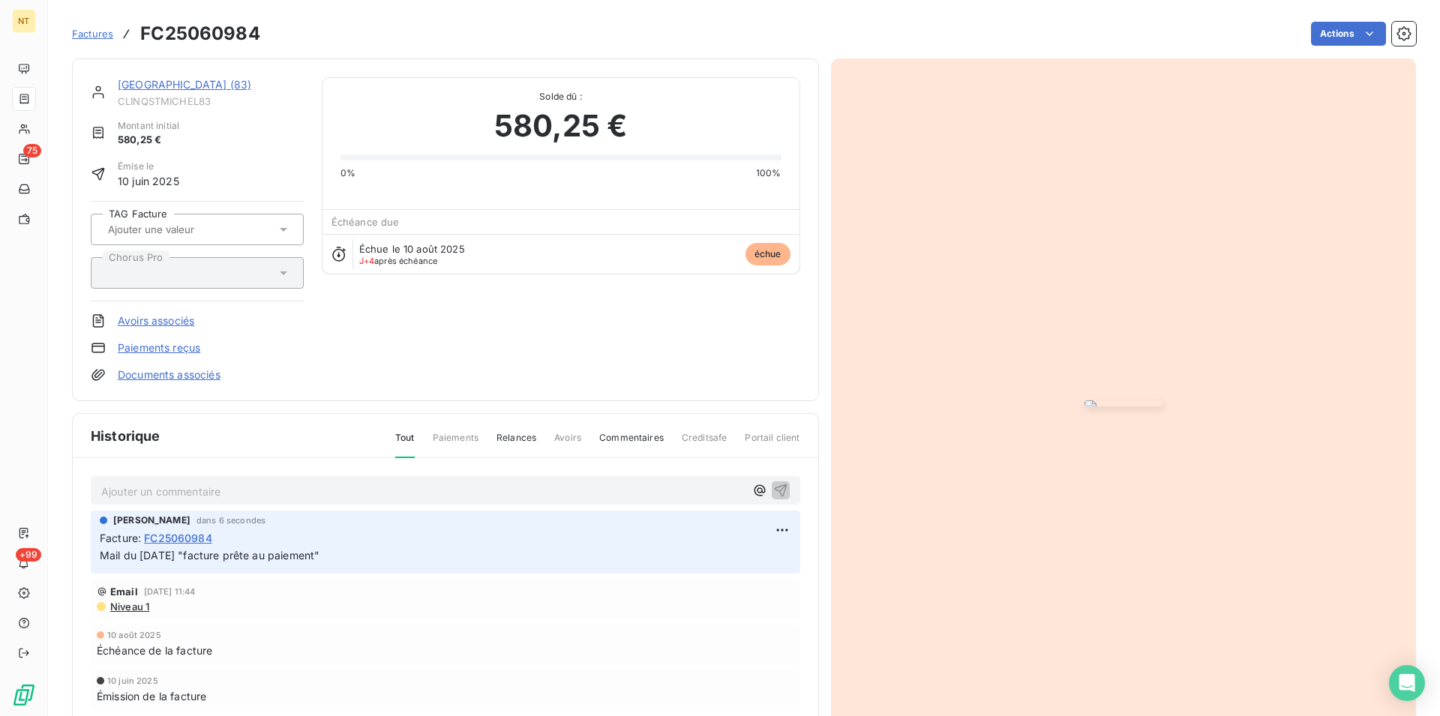
click at [178, 92] on div "[GEOGRAPHIC_DATA] (83)" at bounding box center [211, 84] width 186 height 15
click at [187, 88] on link "[GEOGRAPHIC_DATA] (83)" at bounding box center [184, 84] width 133 height 13
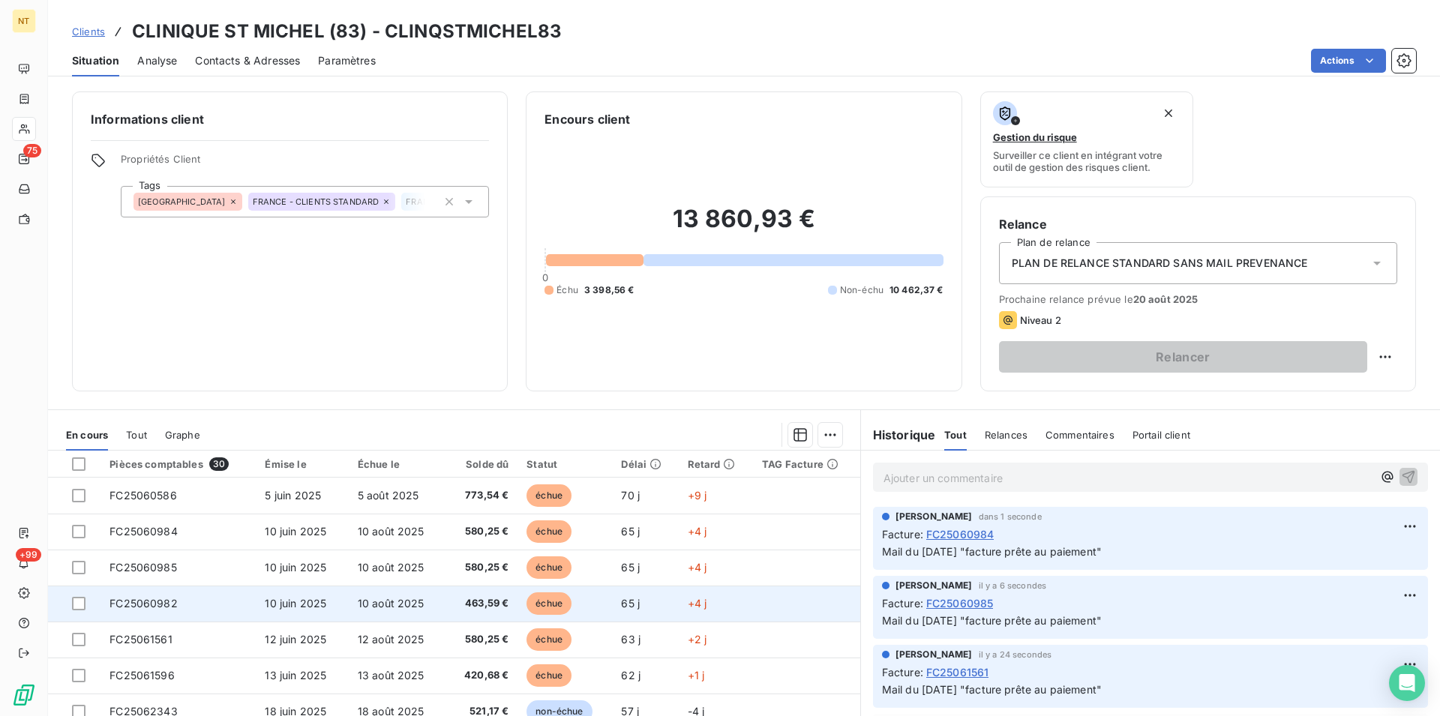
click at [182, 601] on td "FC25060982" at bounding box center [177, 604] width 155 height 36
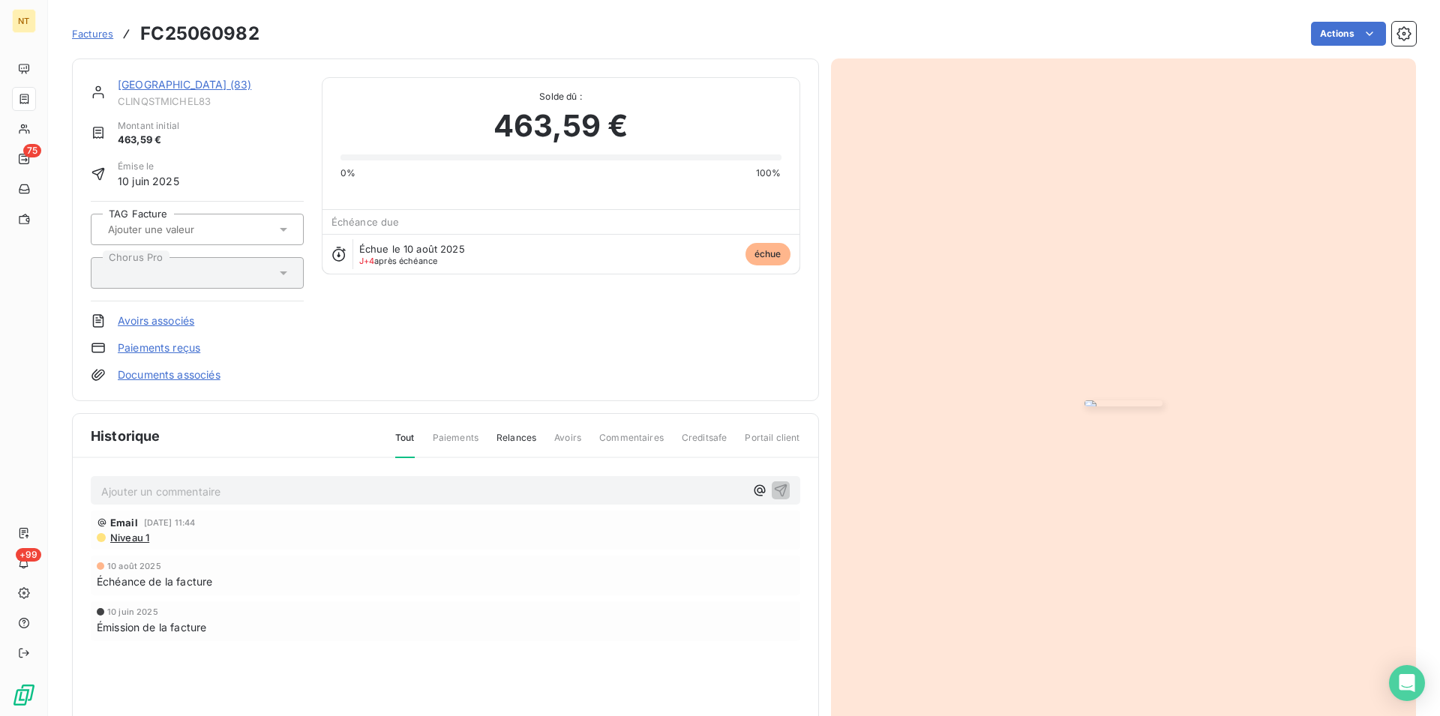
click at [182, 490] on p "Ajouter un commentaire ﻿" at bounding box center [422, 491] width 643 height 19
click at [773, 492] on icon "button" at bounding box center [780, 489] width 15 height 15
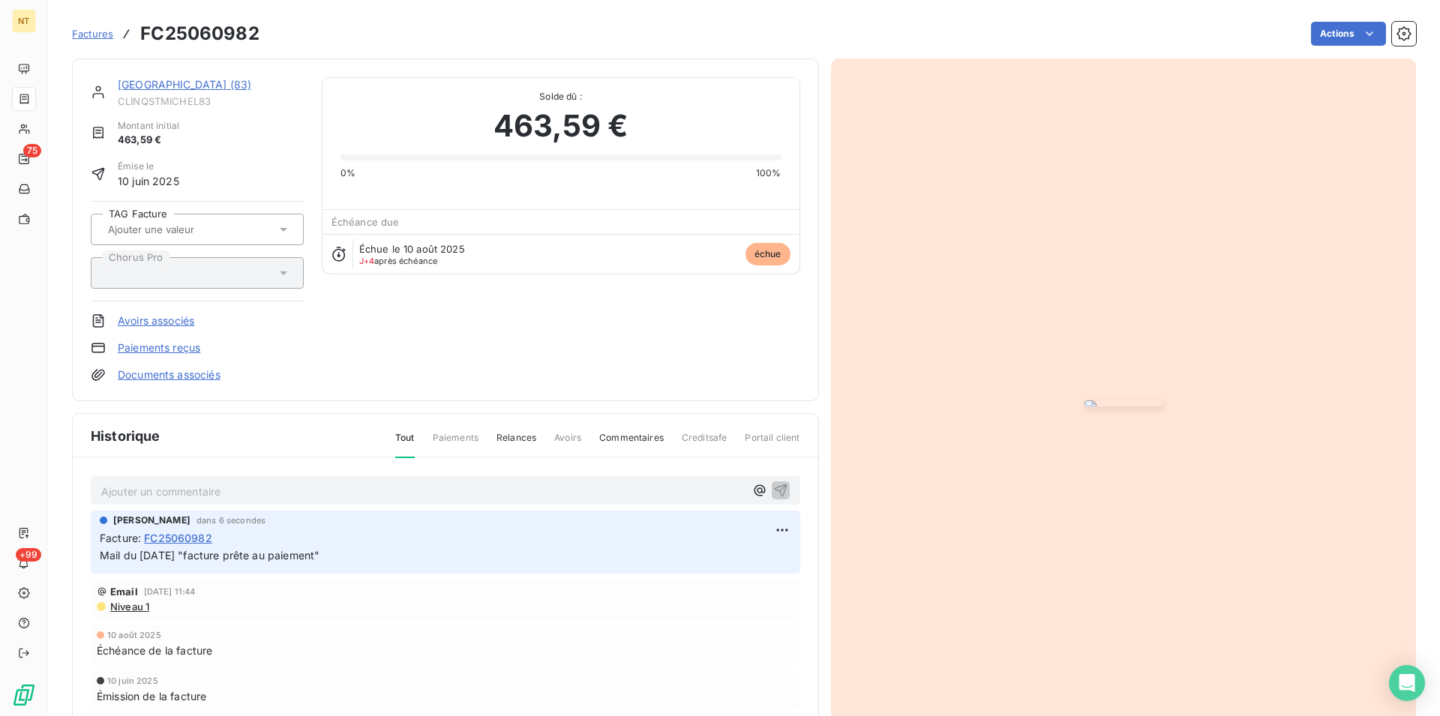
click at [181, 85] on link "[GEOGRAPHIC_DATA] (83)" at bounding box center [184, 84] width 133 height 13
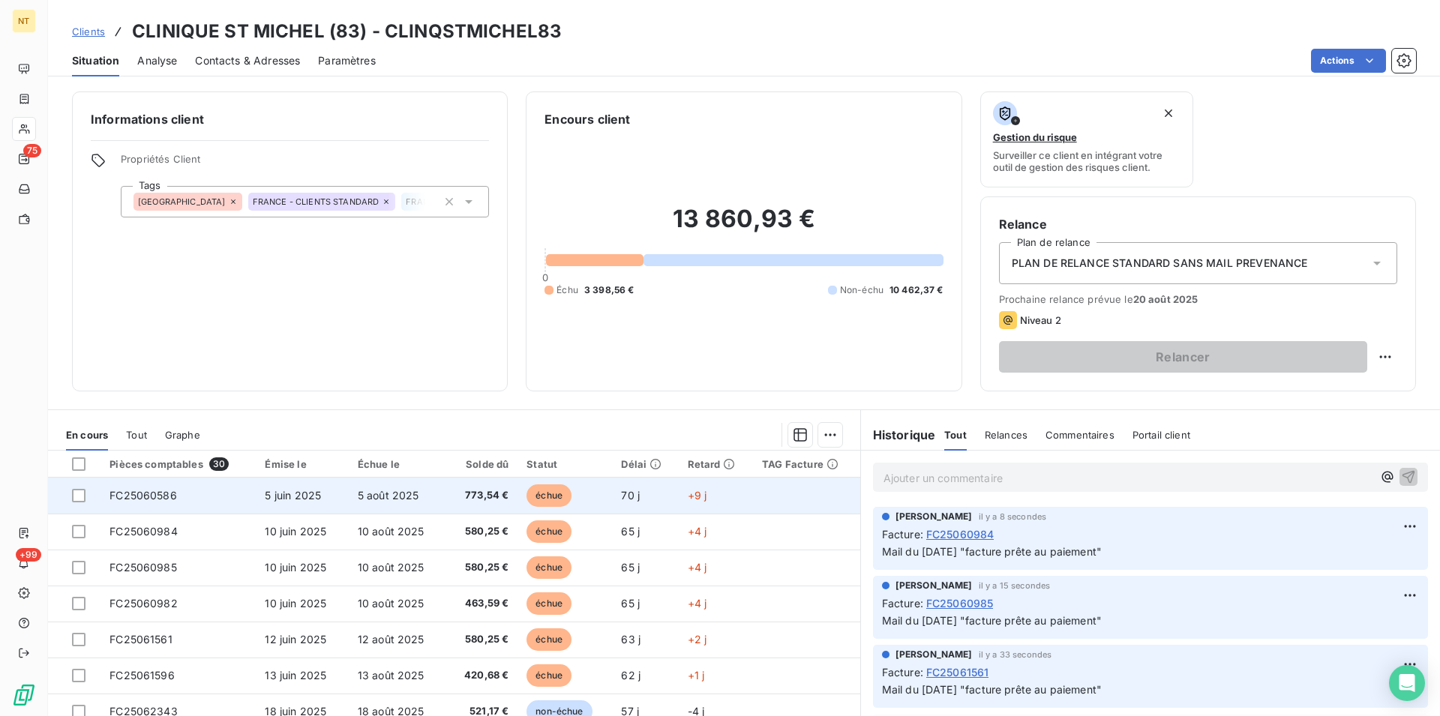
click at [170, 502] on span "FC25060586" at bounding box center [142, 495] width 67 height 13
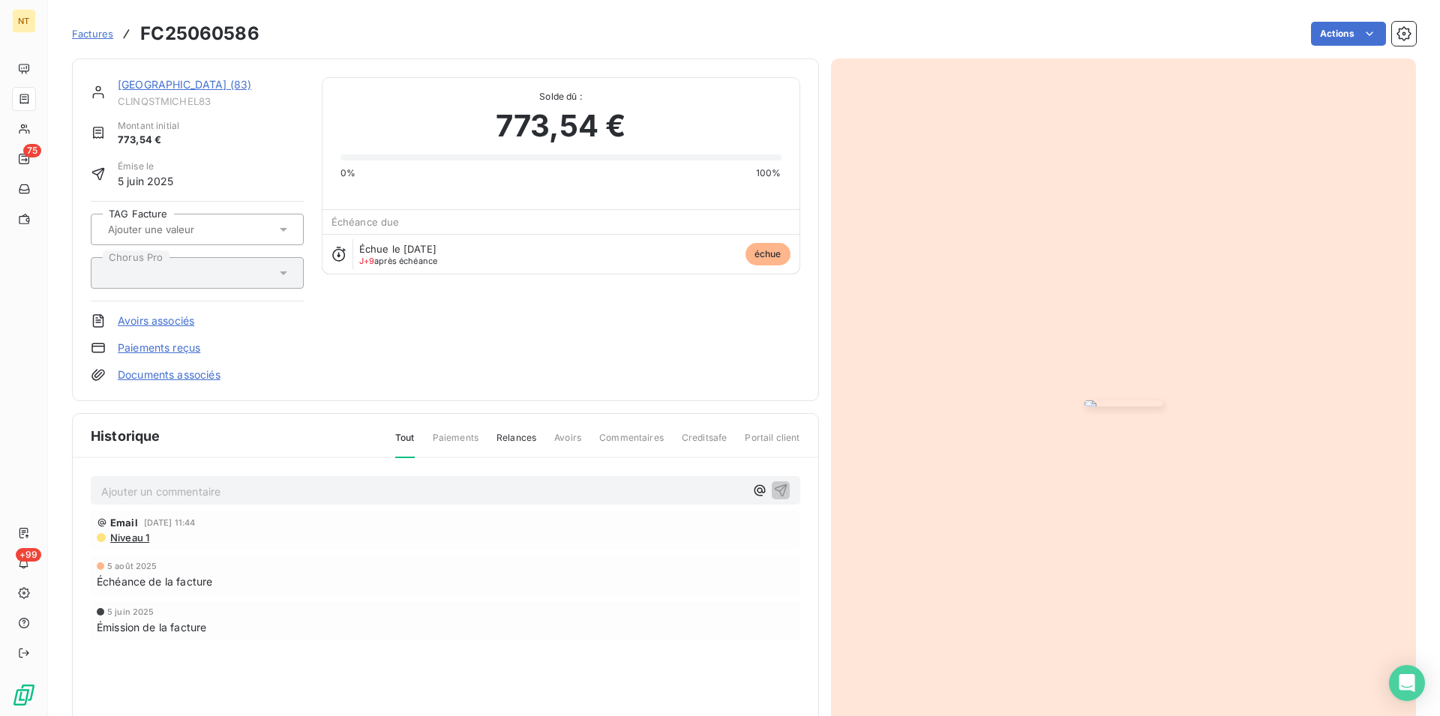
click at [172, 488] on p "Ajouter un commentaire ﻿" at bounding box center [422, 491] width 643 height 19
click at [778, 490] on icon "button" at bounding box center [780, 489] width 15 height 15
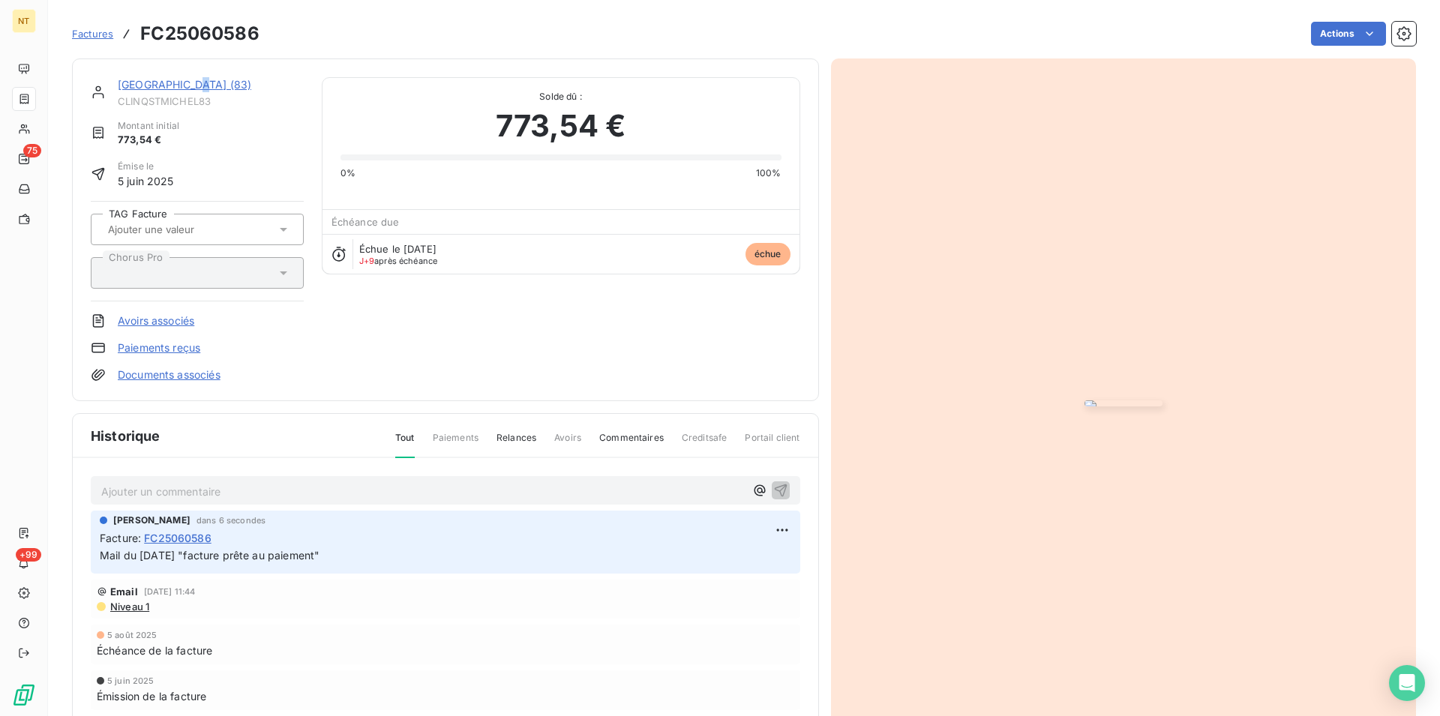
click at [199, 82] on link "[GEOGRAPHIC_DATA] (83)" at bounding box center [184, 84] width 133 height 13
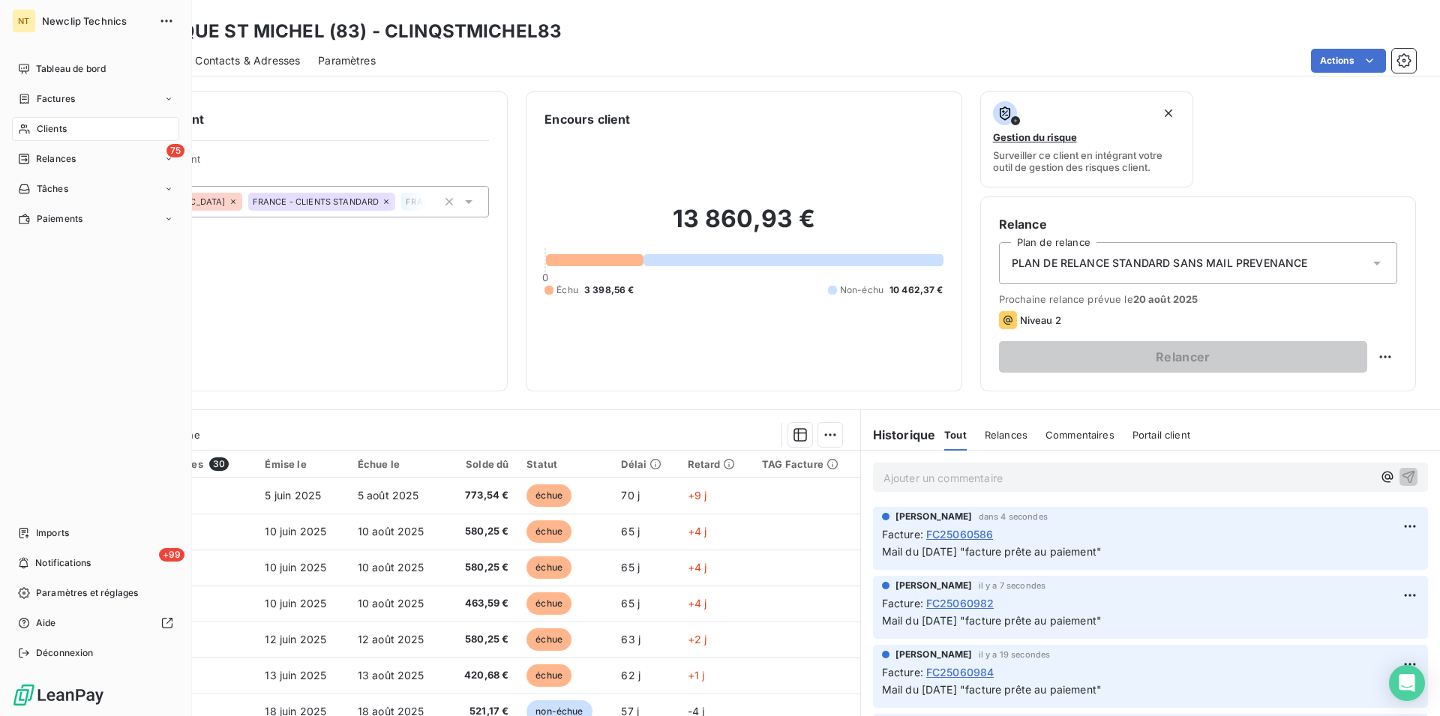
drag, startPoint x: 73, startPoint y: 124, endPoint x: 160, endPoint y: 112, distance: 88.4
click at [73, 123] on div "Clients" at bounding box center [95, 129] width 167 height 24
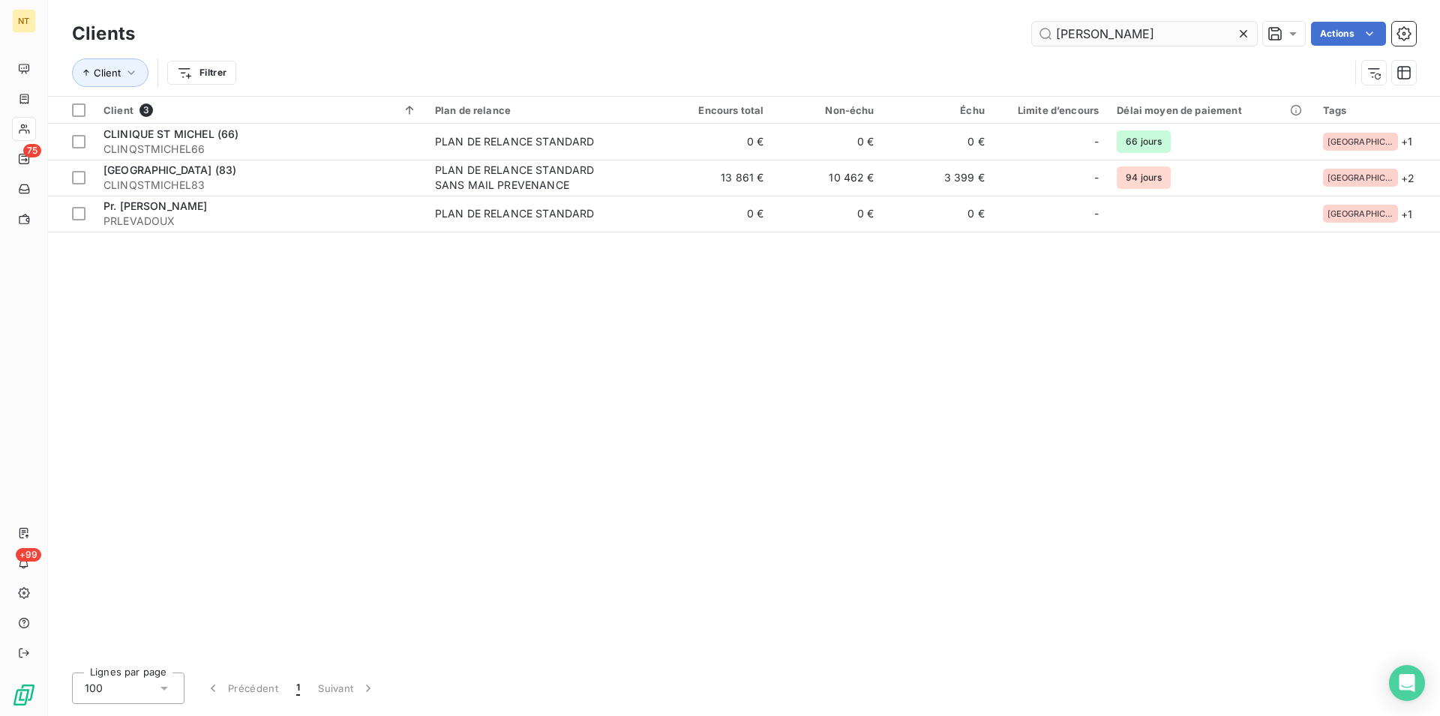
drag, startPoint x: 1089, startPoint y: 40, endPoint x: 1064, endPoint y: 39, distance: 24.8
click at [1064, 39] on input "[PERSON_NAME]" at bounding box center [1144, 34] width 225 height 24
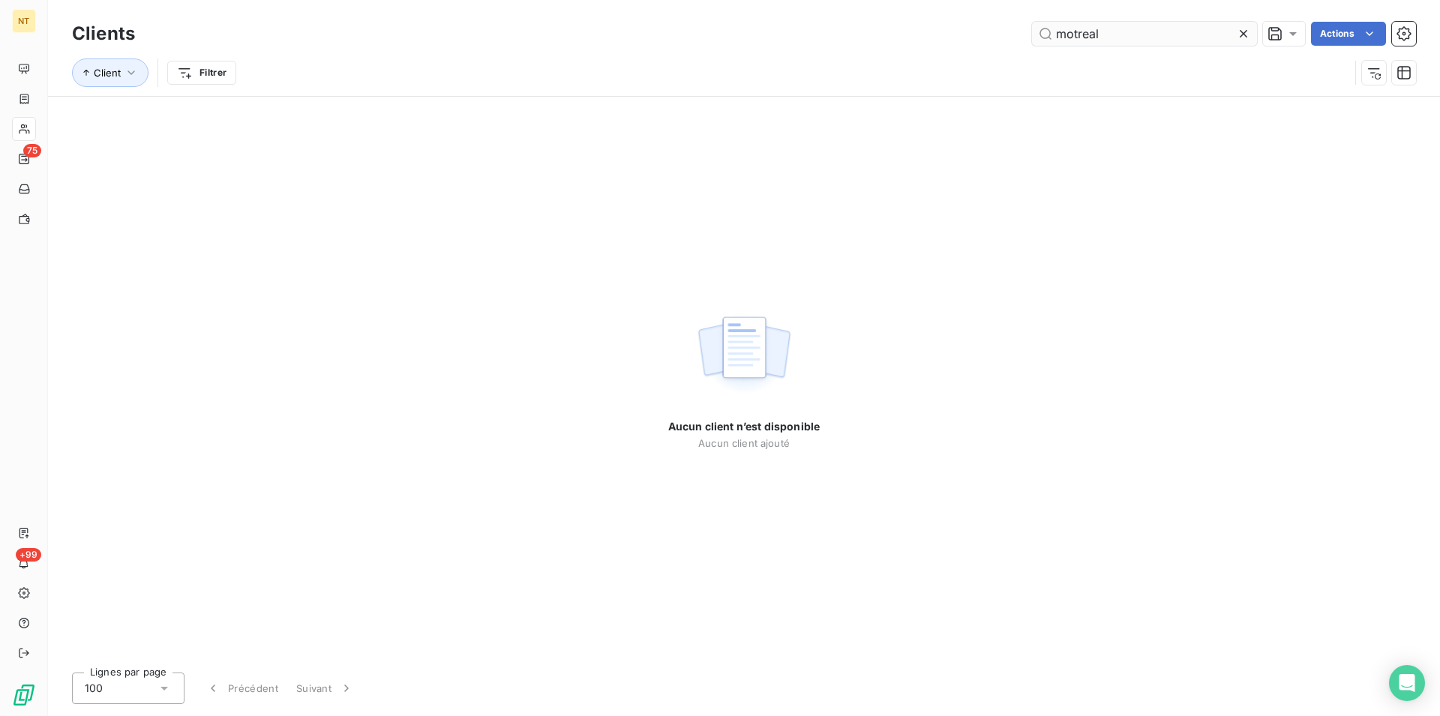
click at [1072, 35] on input "motreal" at bounding box center [1144, 34] width 225 height 24
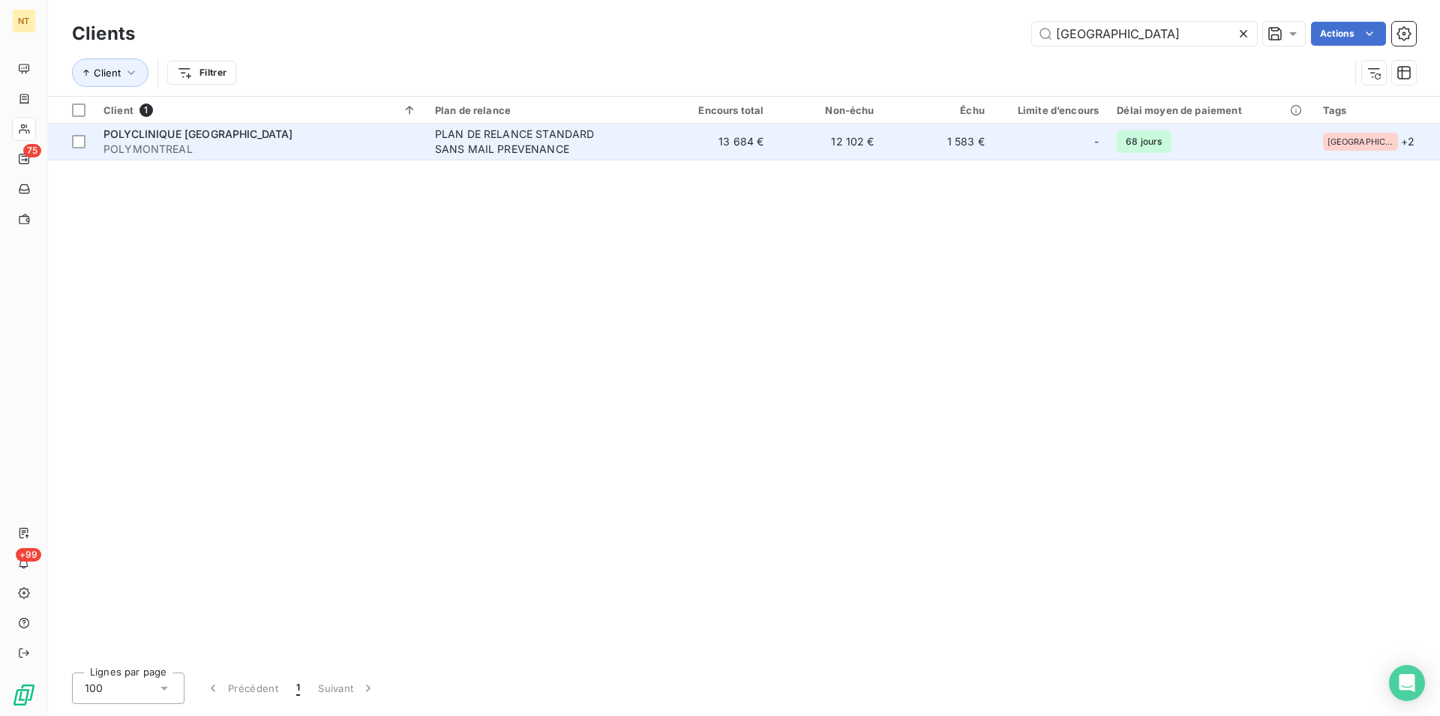
type input "[GEOGRAPHIC_DATA]"
click at [287, 149] on span "POLYMONTREAL" at bounding box center [259, 149] width 313 height 15
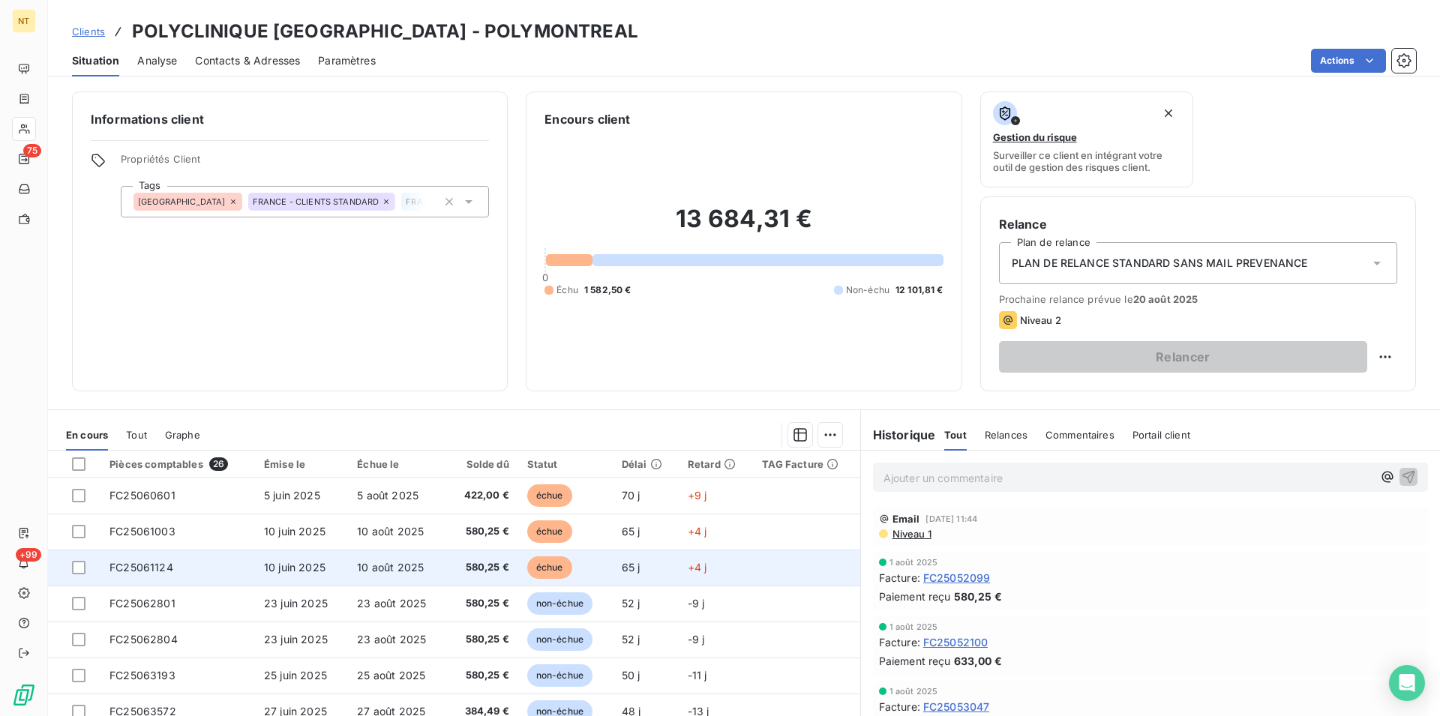
click at [173, 565] on td "FC25061124" at bounding box center [177, 568] width 154 height 36
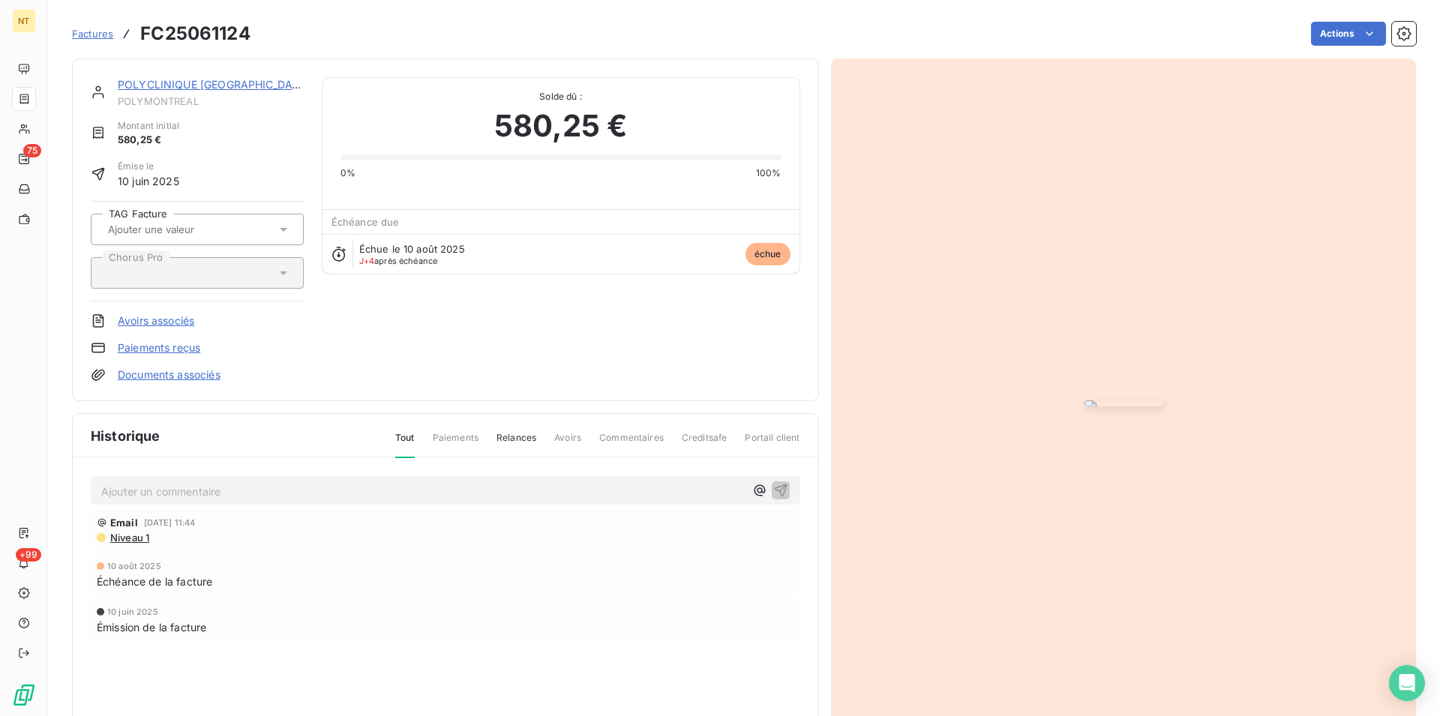
click at [177, 492] on p "Ajouter un commentaire ﻿" at bounding box center [422, 491] width 643 height 19
click at [781, 492] on button "button" at bounding box center [781, 490] width 18 height 18
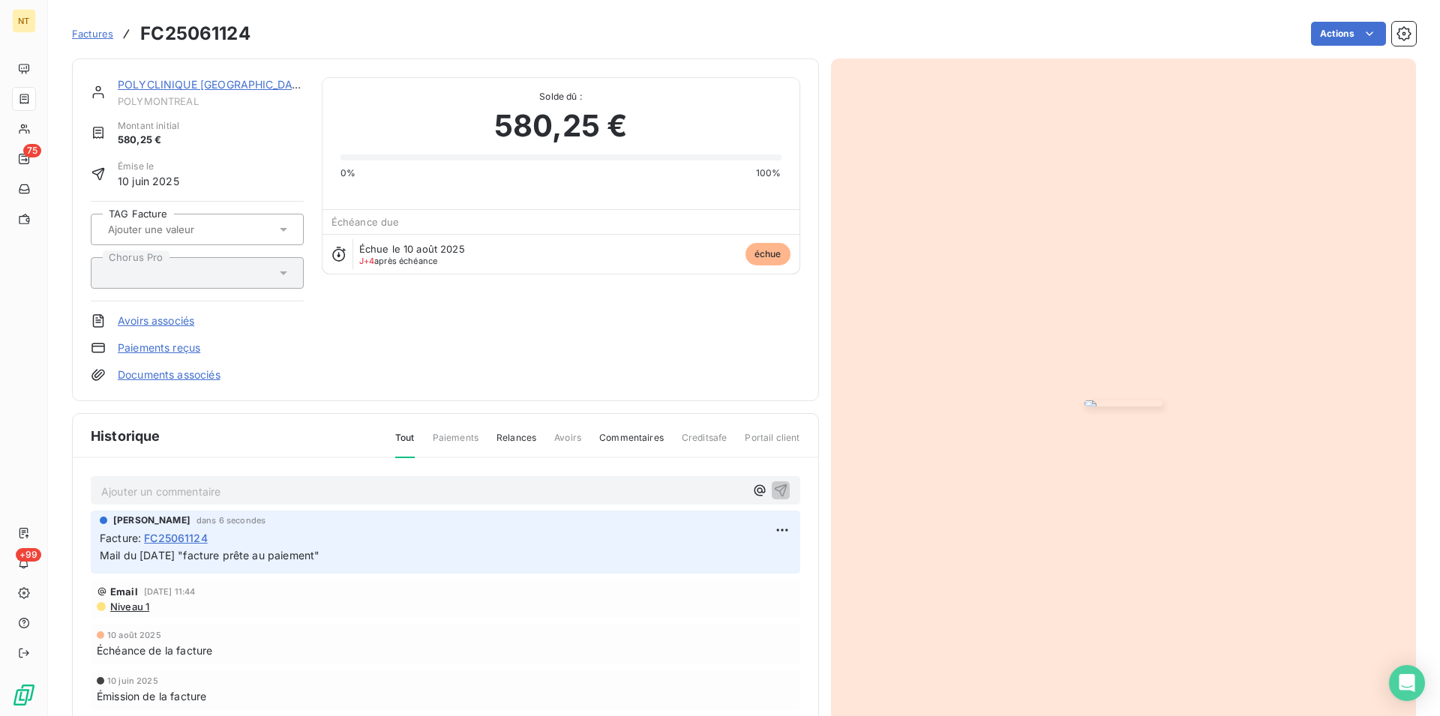
click at [174, 87] on link "POLYCLINIQUE [GEOGRAPHIC_DATA]" at bounding box center [214, 84] width 192 height 13
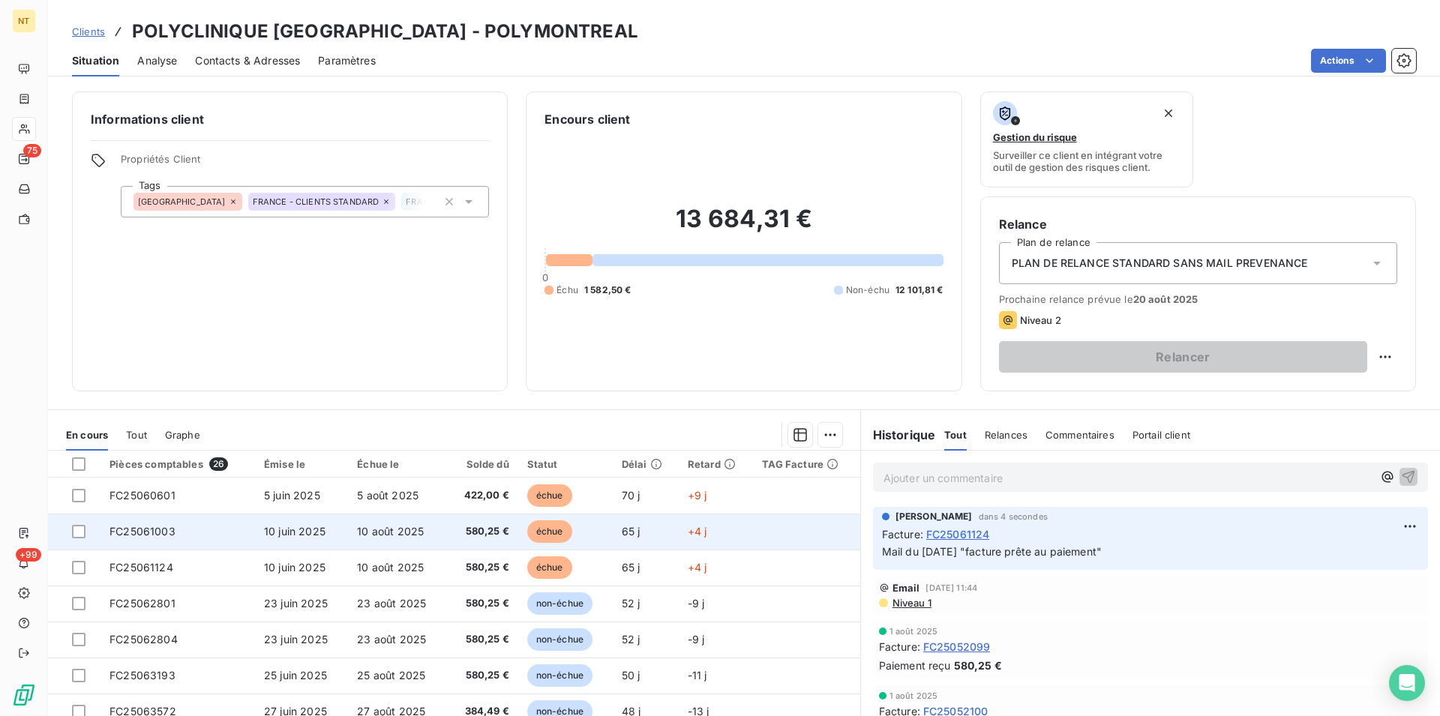
click at [174, 533] on td "FC25061003" at bounding box center [177, 532] width 154 height 36
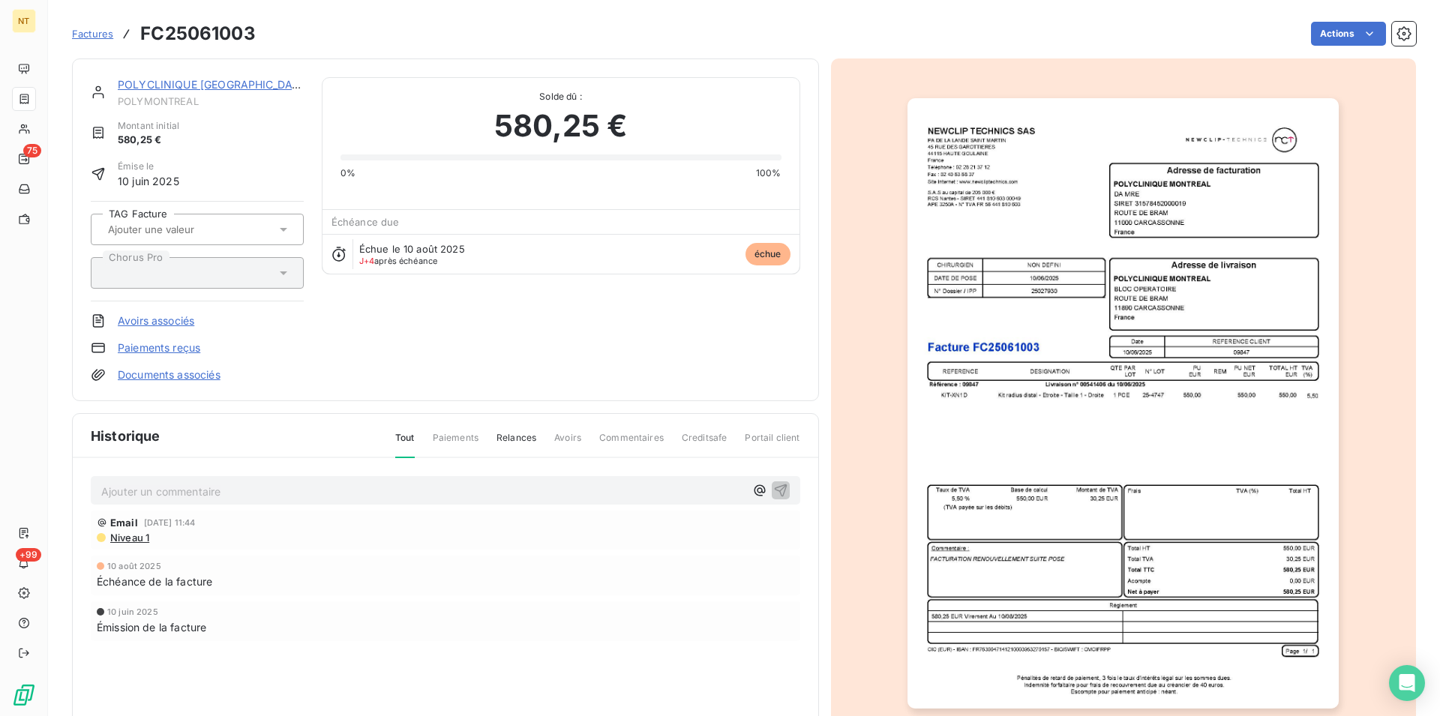
click at [169, 488] on p "Ajouter un commentaire ﻿" at bounding box center [422, 491] width 643 height 19
click at [773, 493] on icon "button" at bounding box center [780, 489] width 15 height 15
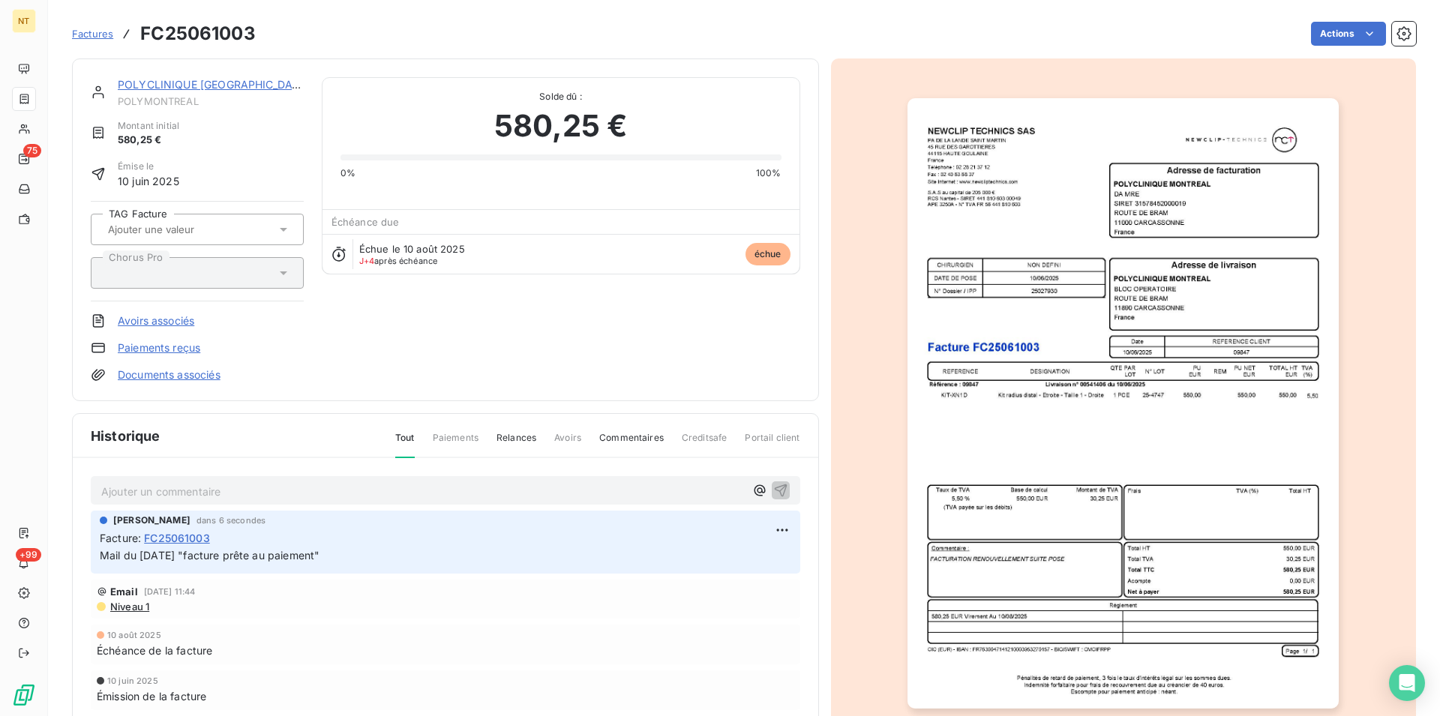
click at [238, 87] on link "POLYCLINIQUE [GEOGRAPHIC_DATA]" at bounding box center [214, 84] width 192 height 13
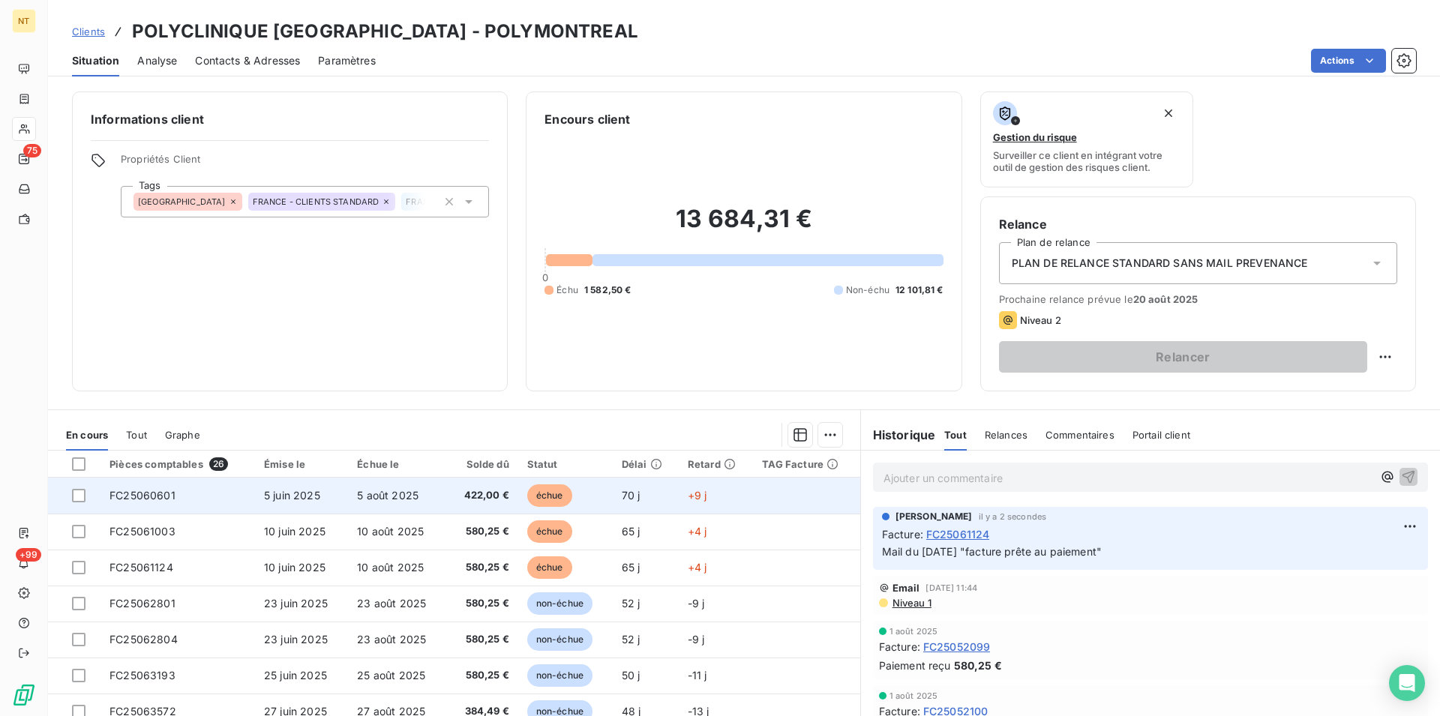
click at [158, 490] on span "FC25060601" at bounding box center [142, 495] width 66 height 13
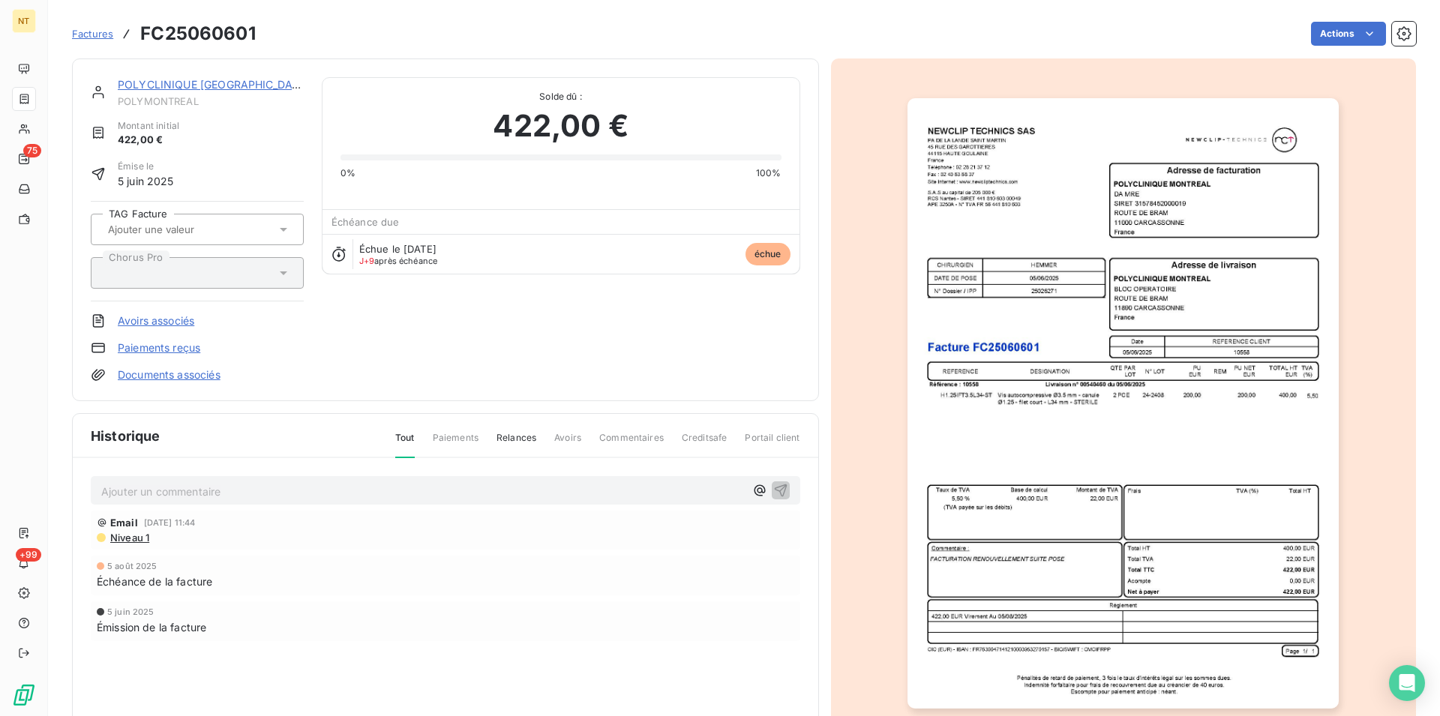
click at [175, 489] on p "Ajouter un commentaire ﻿" at bounding box center [422, 491] width 643 height 19
click at [773, 489] on icon "button" at bounding box center [780, 489] width 15 height 15
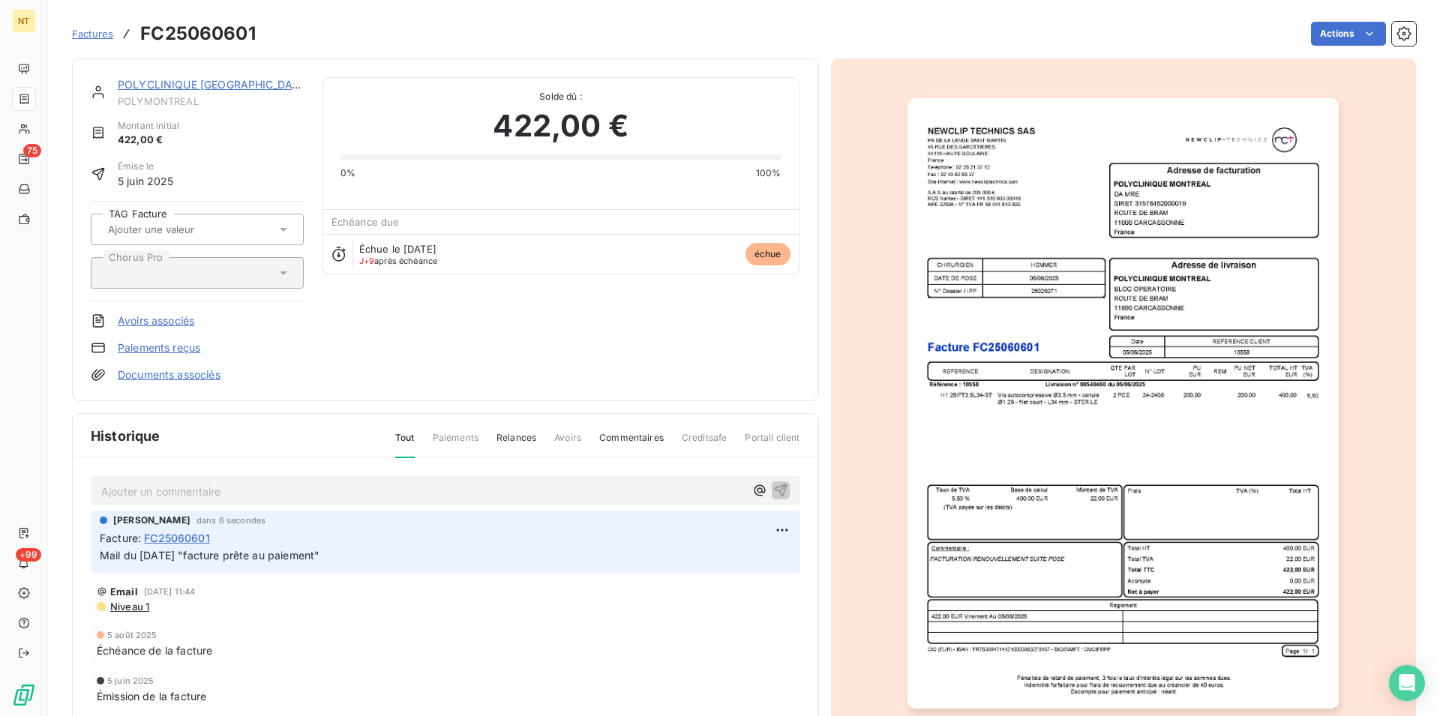
click at [207, 88] on link "POLYCLINIQUE [GEOGRAPHIC_DATA]" at bounding box center [214, 84] width 192 height 13
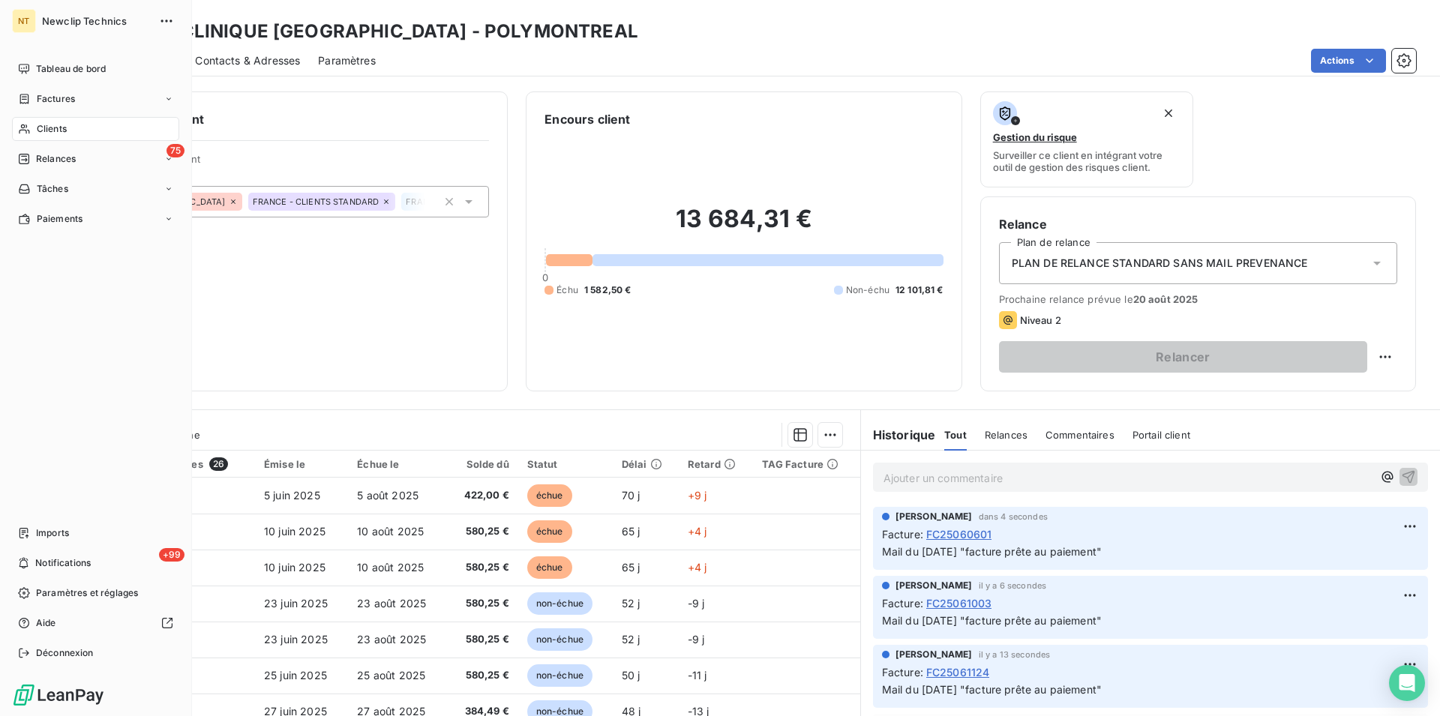
click at [58, 127] on span "Clients" at bounding box center [52, 128] width 30 height 13
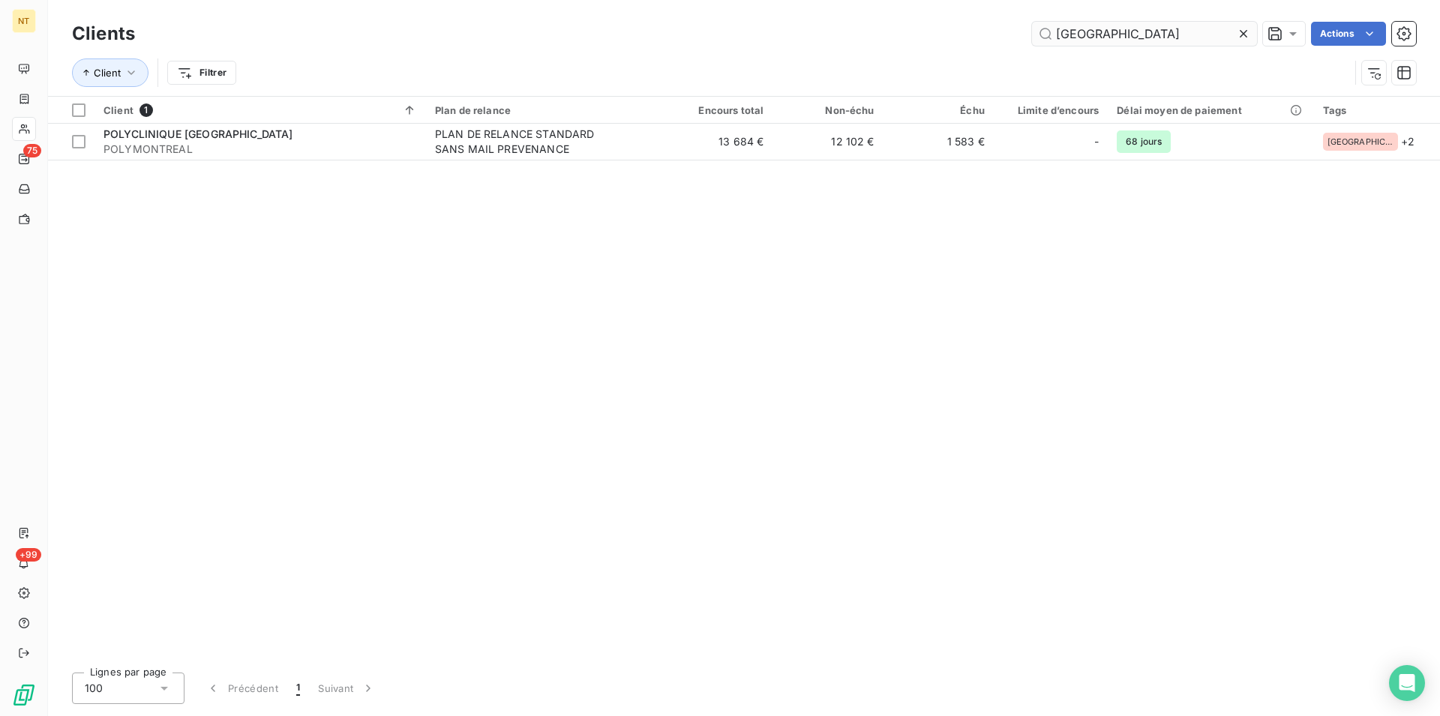
drag, startPoint x: 1105, startPoint y: 35, endPoint x: 1066, endPoint y: 34, distance: 39.0
click at [1066, 34] on input "[GEOGRAPHIC_DATA]" at bounding box center [1144, 34] width 225 height 24
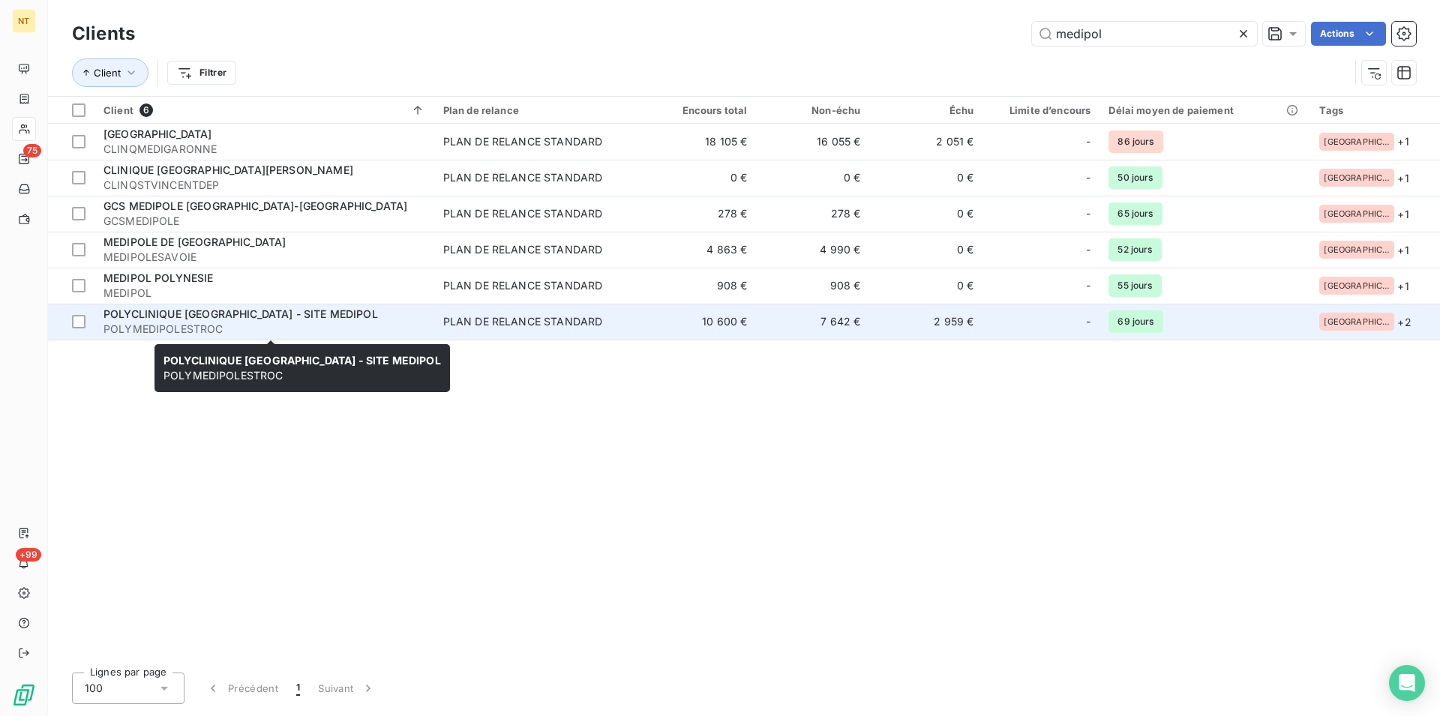
type input "medipol"
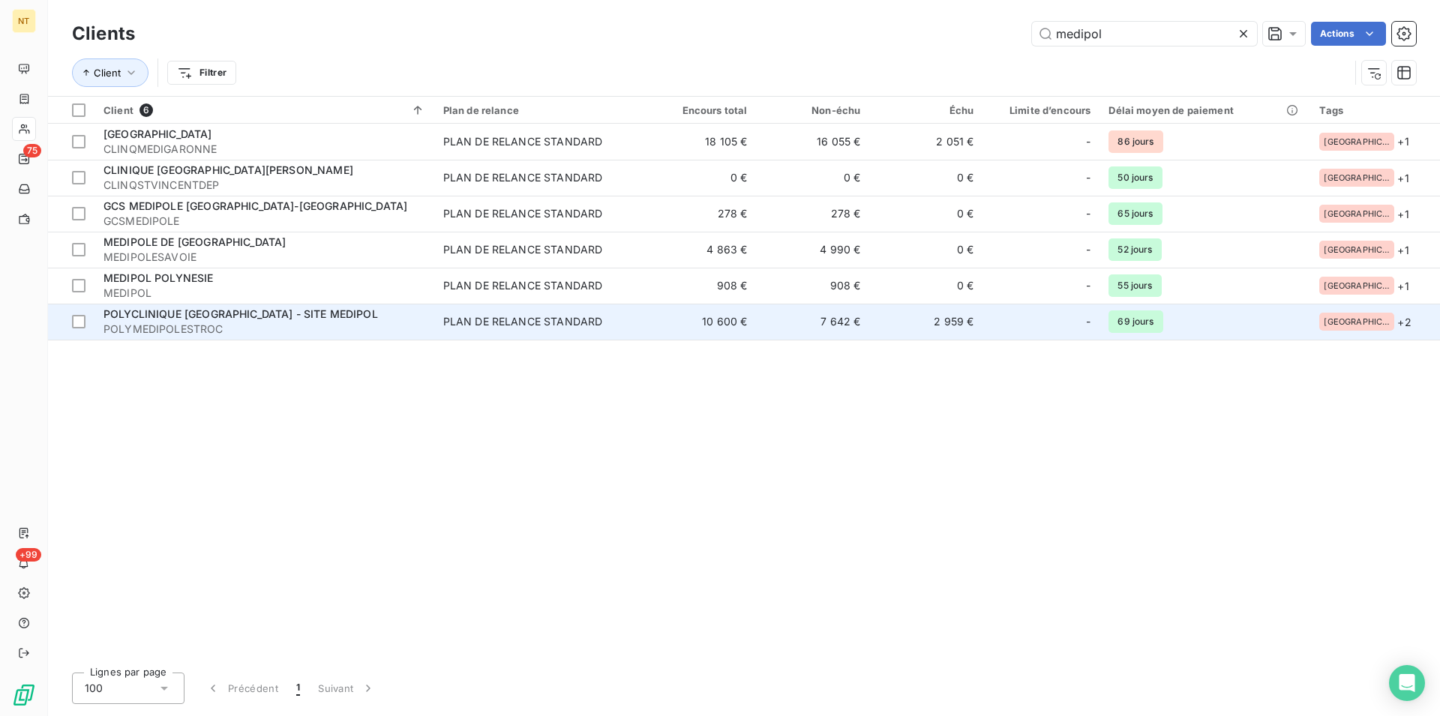
click at [293, 323] on span "POLYMEDIPOLESTROC" at bounding box center [264, 329] width 322 height 15
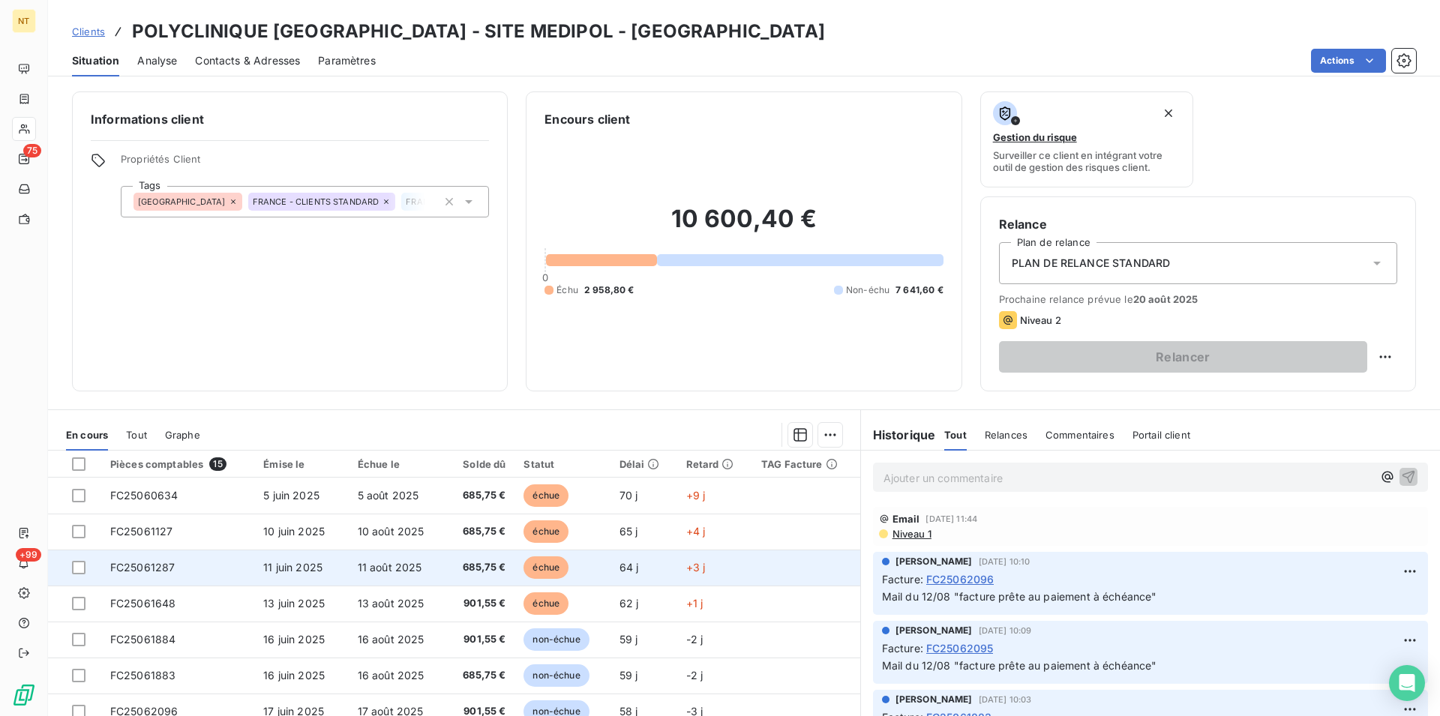
click at [189, 571] on td "FC25061287" at bounding box center [177, 568] width 153 height 36
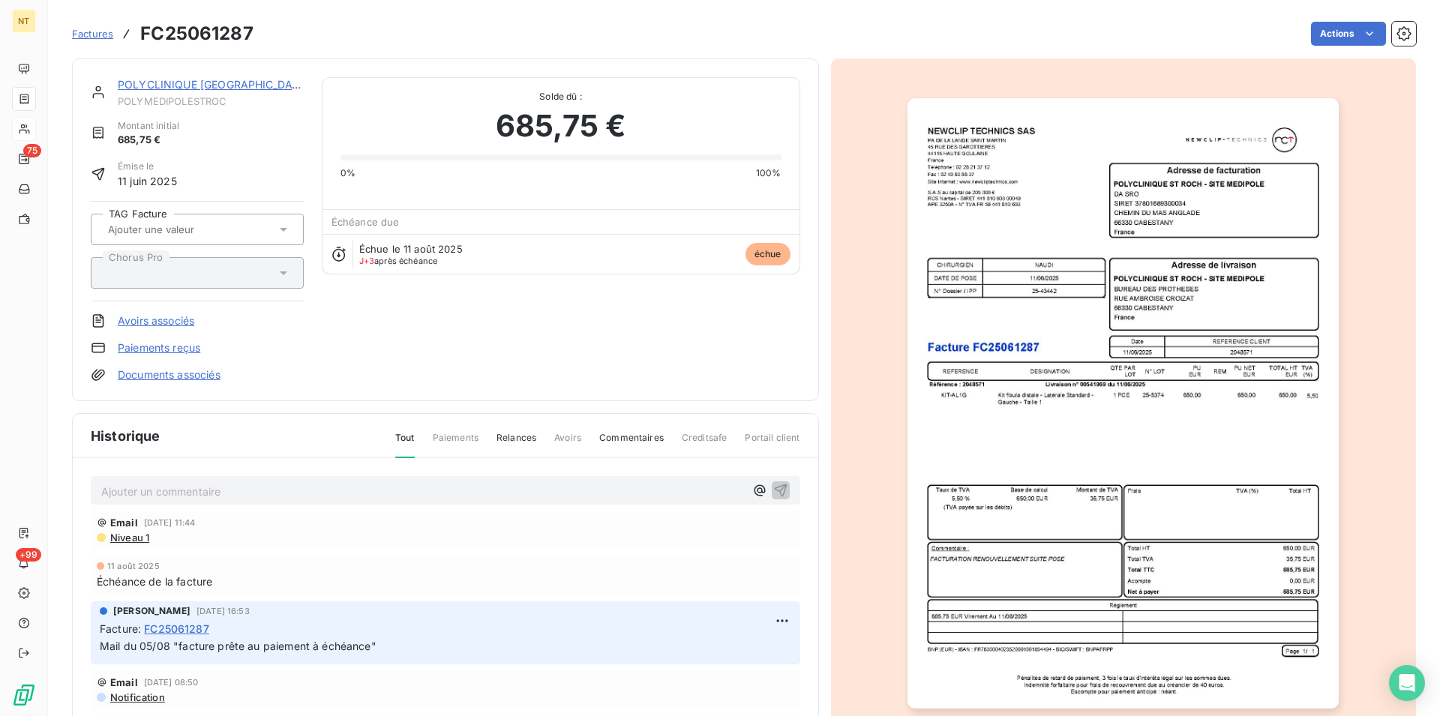
click at [133, 493] on p "Ajouter un commentaire ﻿" at bounding box center [422, 491] width 643 height 19
click at [773, 482] on icon "button" at bounding box center [780, 489] width 15 height 15
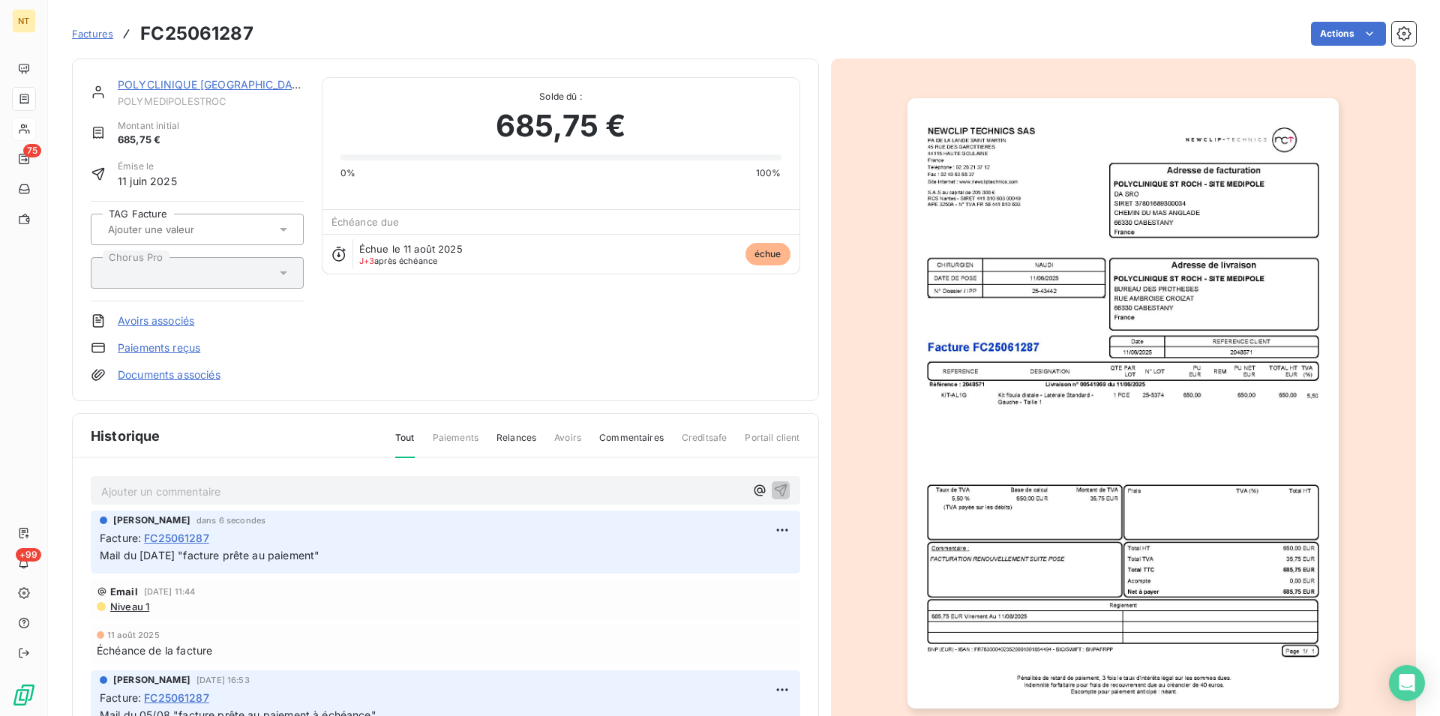
click at [196, 91] on link "POLYCLINIQUE [GEOGRAPHIC_DATA] - SITE MEDIPOL" at bounding box center [256, 84] width 277 height 13
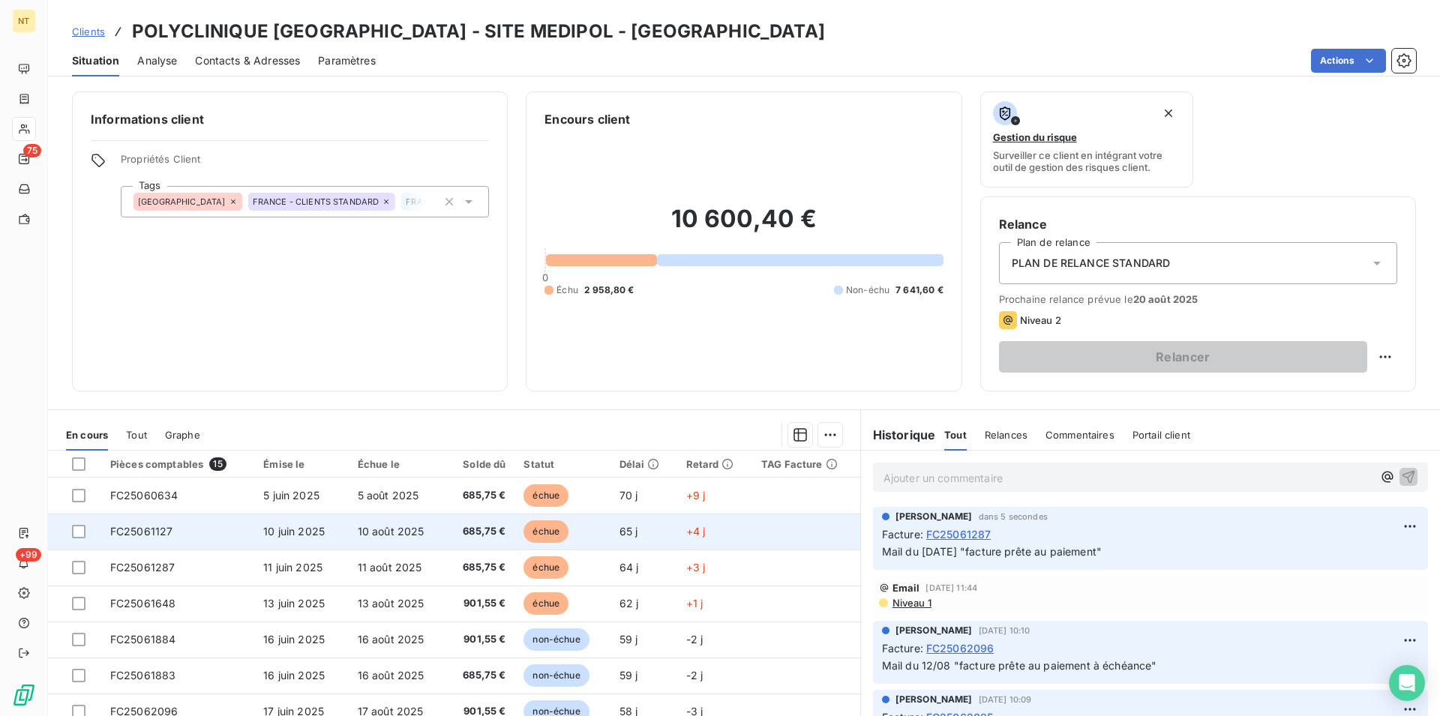
click at [173, 540] on td "FC25061127" at bounding box center [177, 532] width 153 height 36
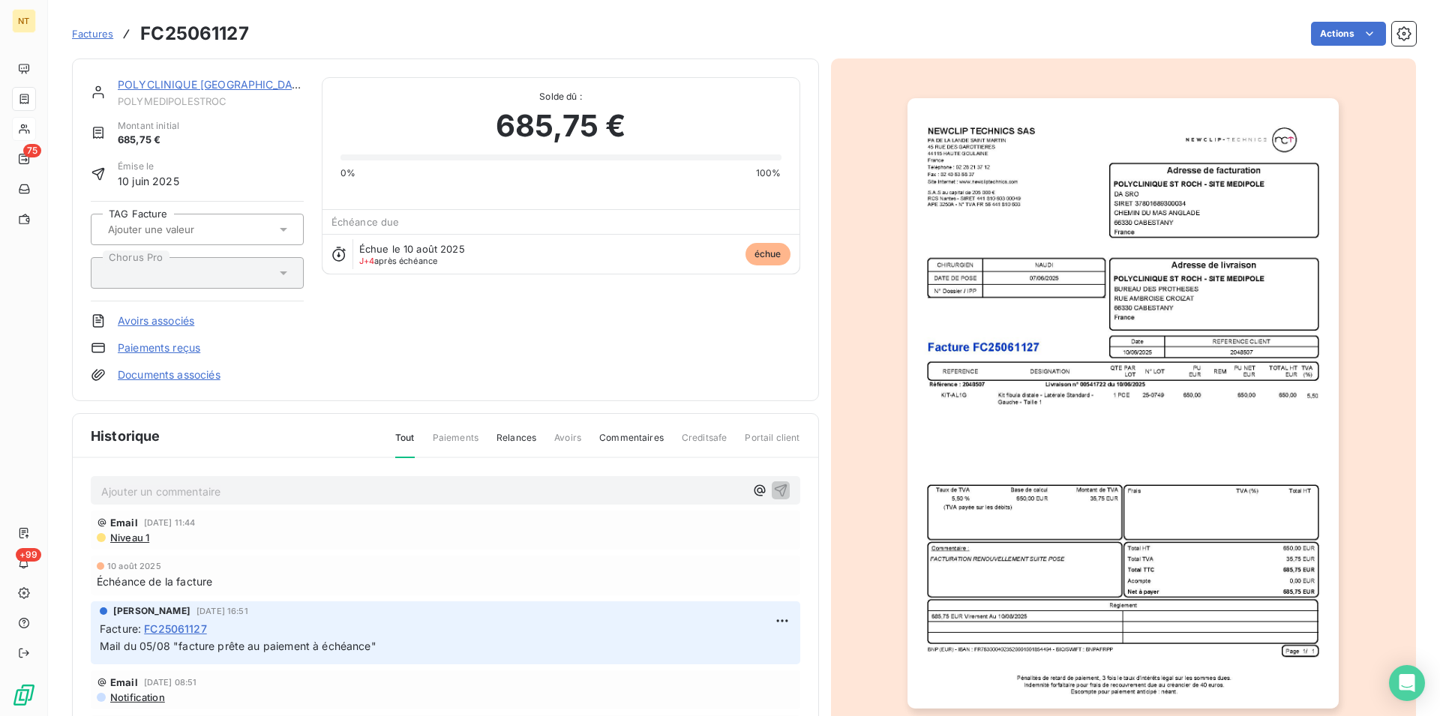
click at [162, 487] on p "Ajouter un commentaire ﻿" at bounding box center [422, 491] width 643 height 19
click at [774, 489] on icon "button" at bounding box center [780, 490] width 13 height 13
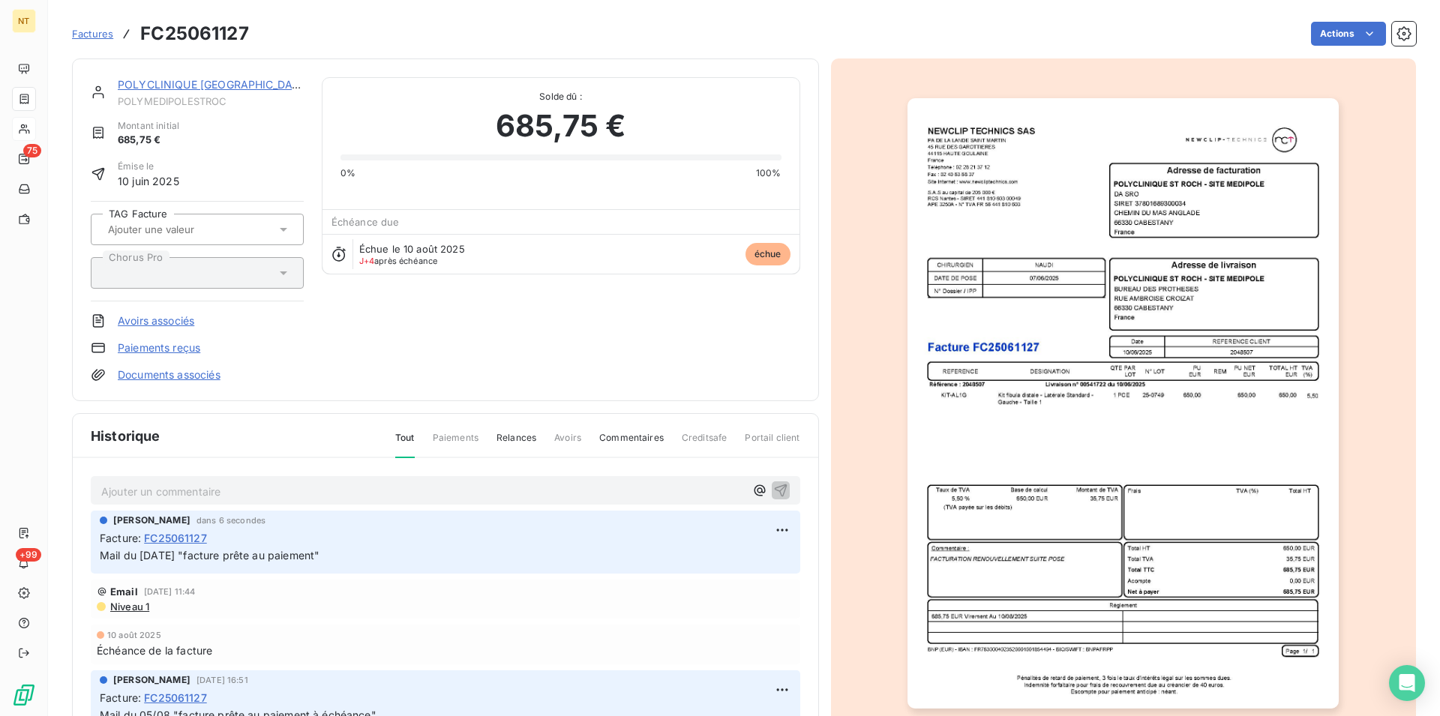
click at [204, 86] on link "POLYCLINIQUE [GEOGRAPHIC_DATA] - SITE MEDIPOL" at bounding box center [256, 84] width 277 height 13
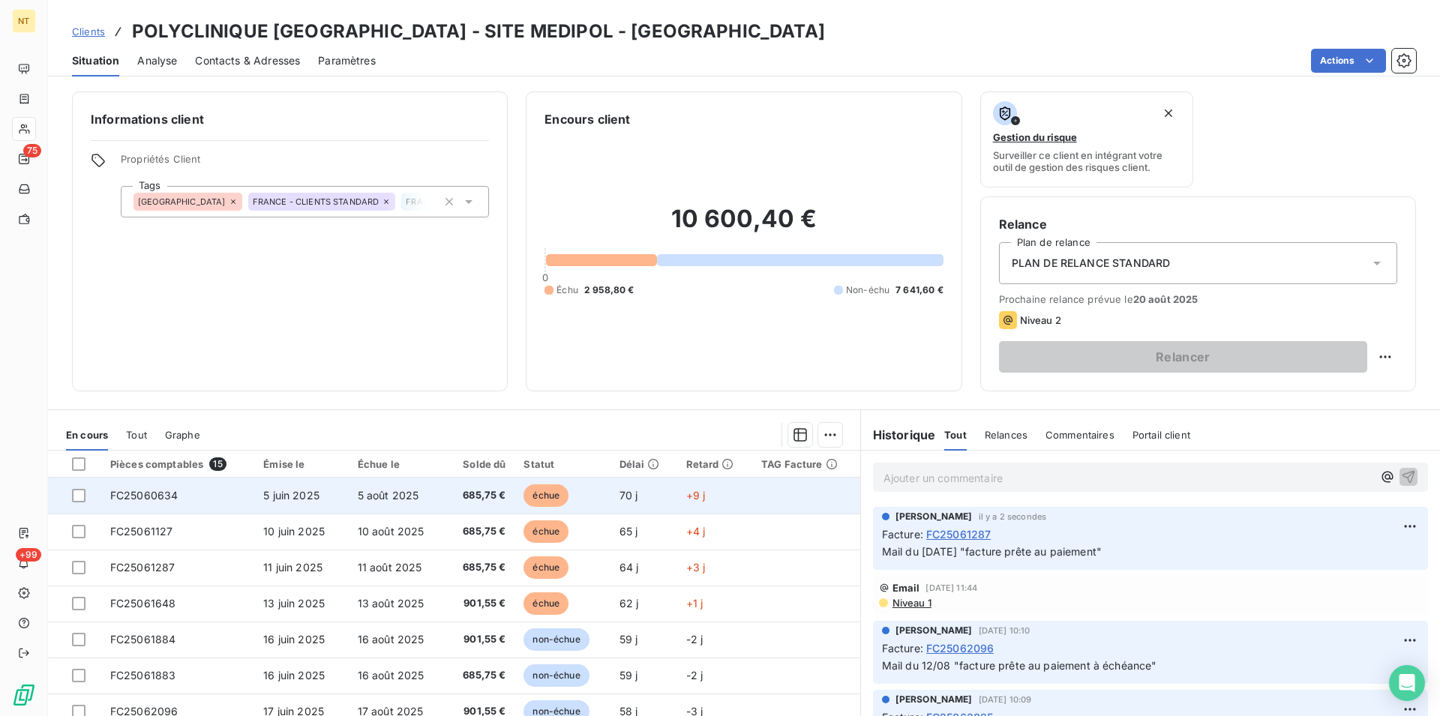
click at [175, 499] on span "FC25060634" at bounding box center [144, 495] width 68 height 13
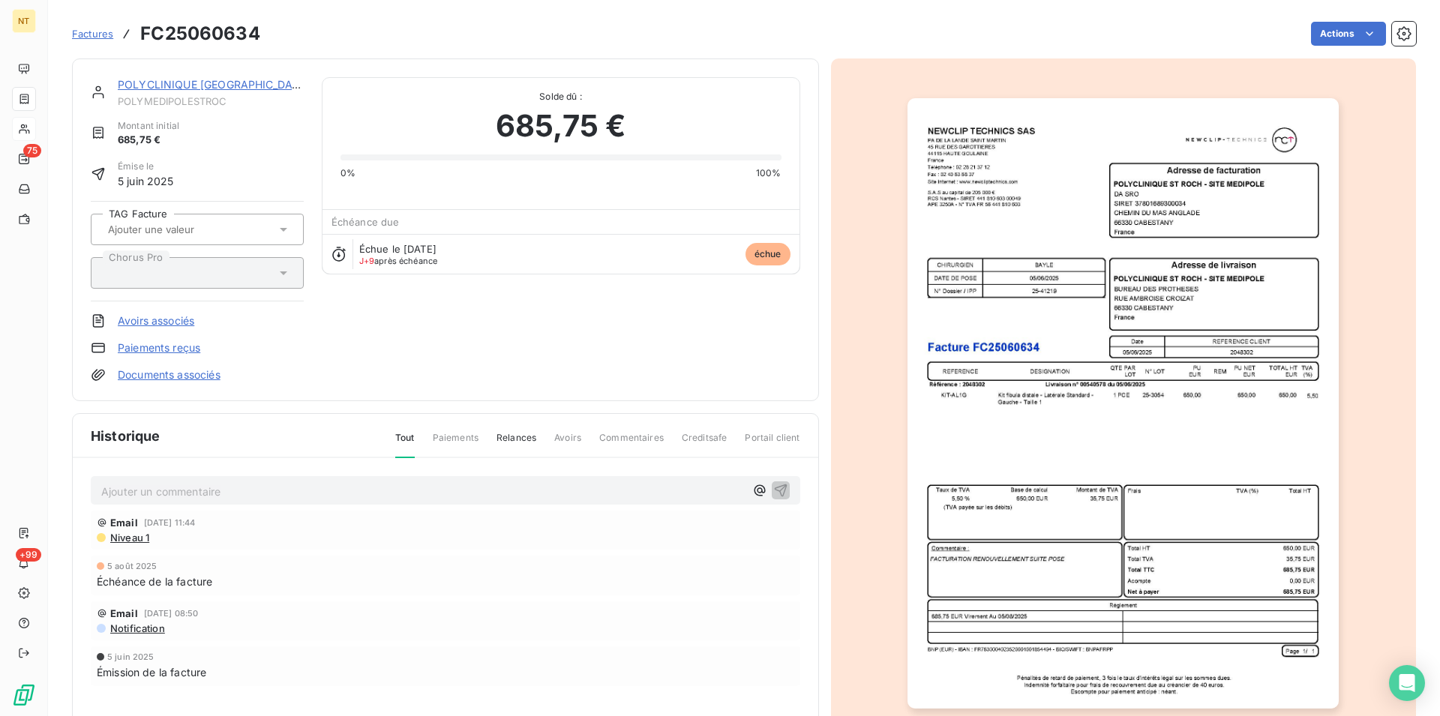
click at [162, 488] on p "Ajouter un commentaire ﻿" at bounding box center [422, 491] width 643 height 19
click at [773, 490] on icon "button" at bounding box center [780, 489] width 15 height 15
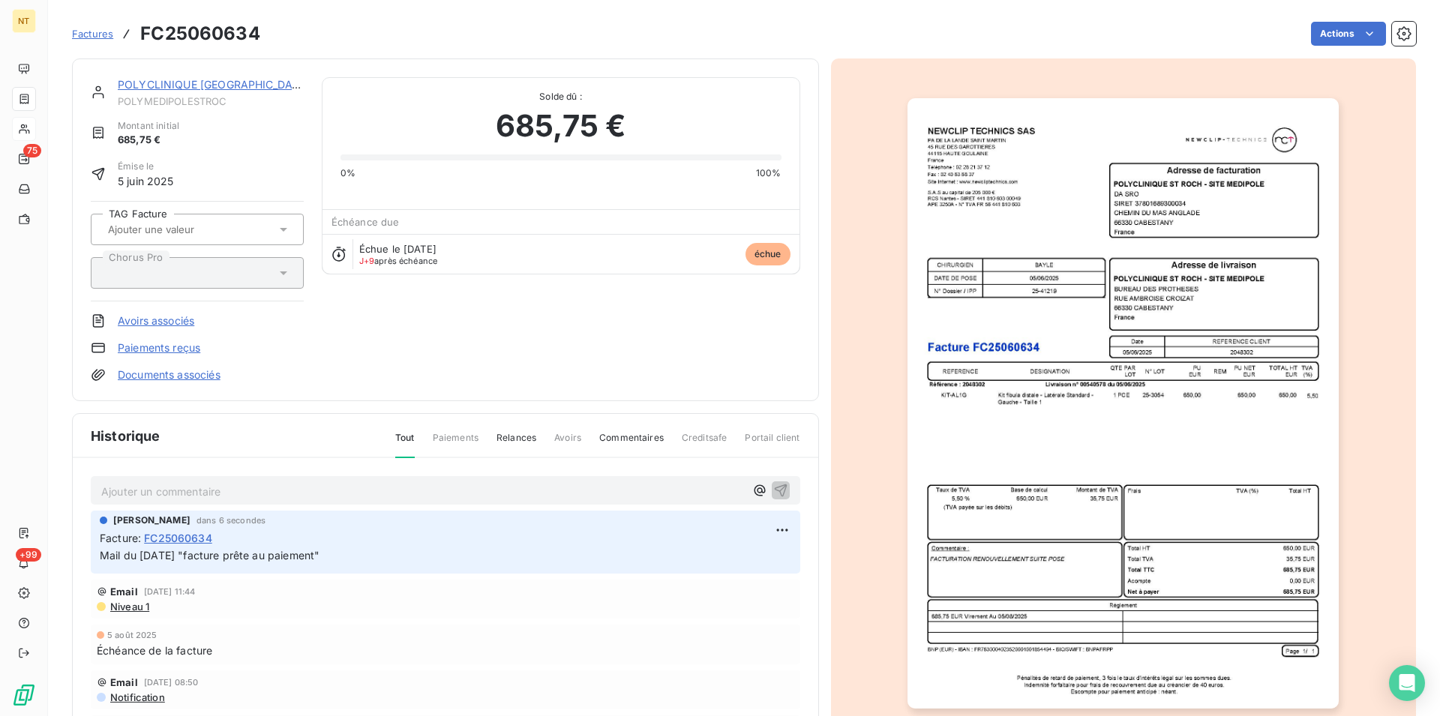
click at [228, 86] on link "POLYCLINIQUE [GEOGRAPHIC_DATA] - SITE MEDIPOL" at bounding box center [256, 84] width 277 height 13
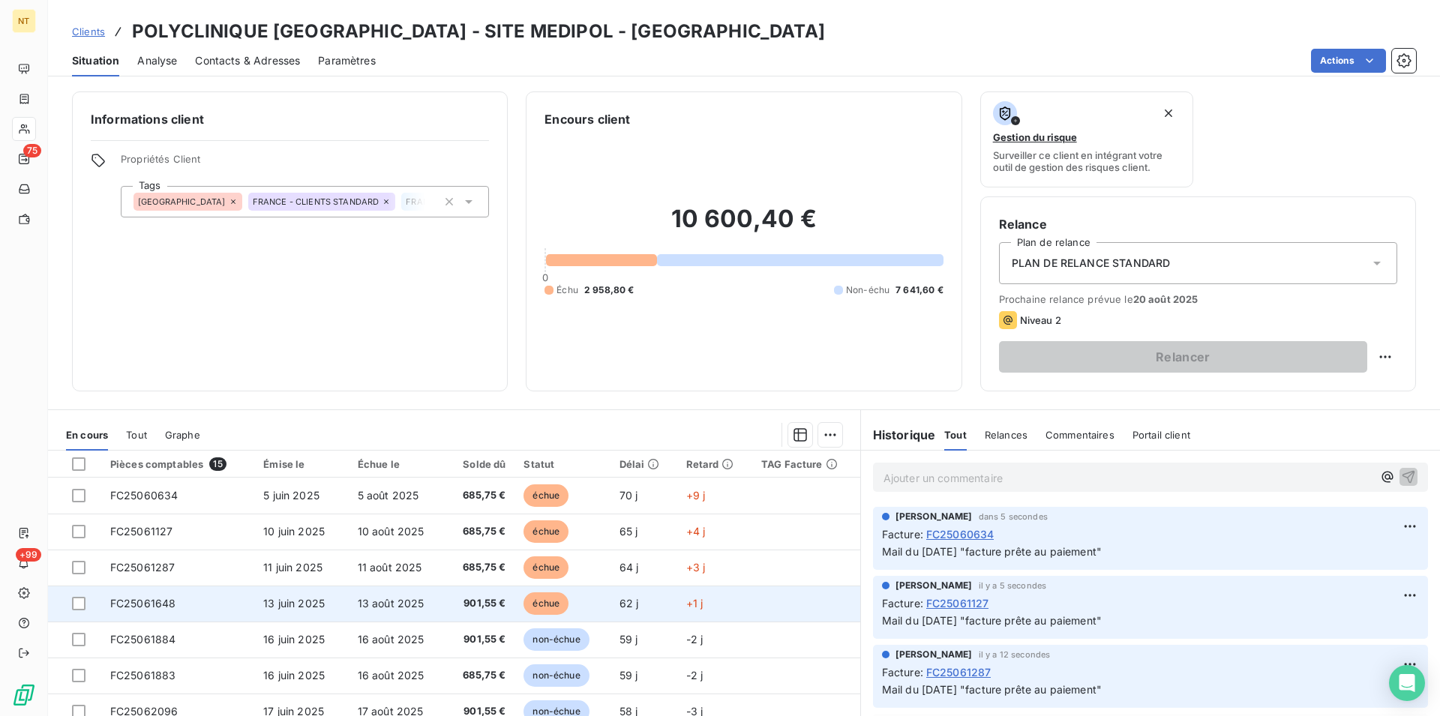
click at [208, 609] on td "FC25061648" at bounding box center [177, 604] width 153 height 36
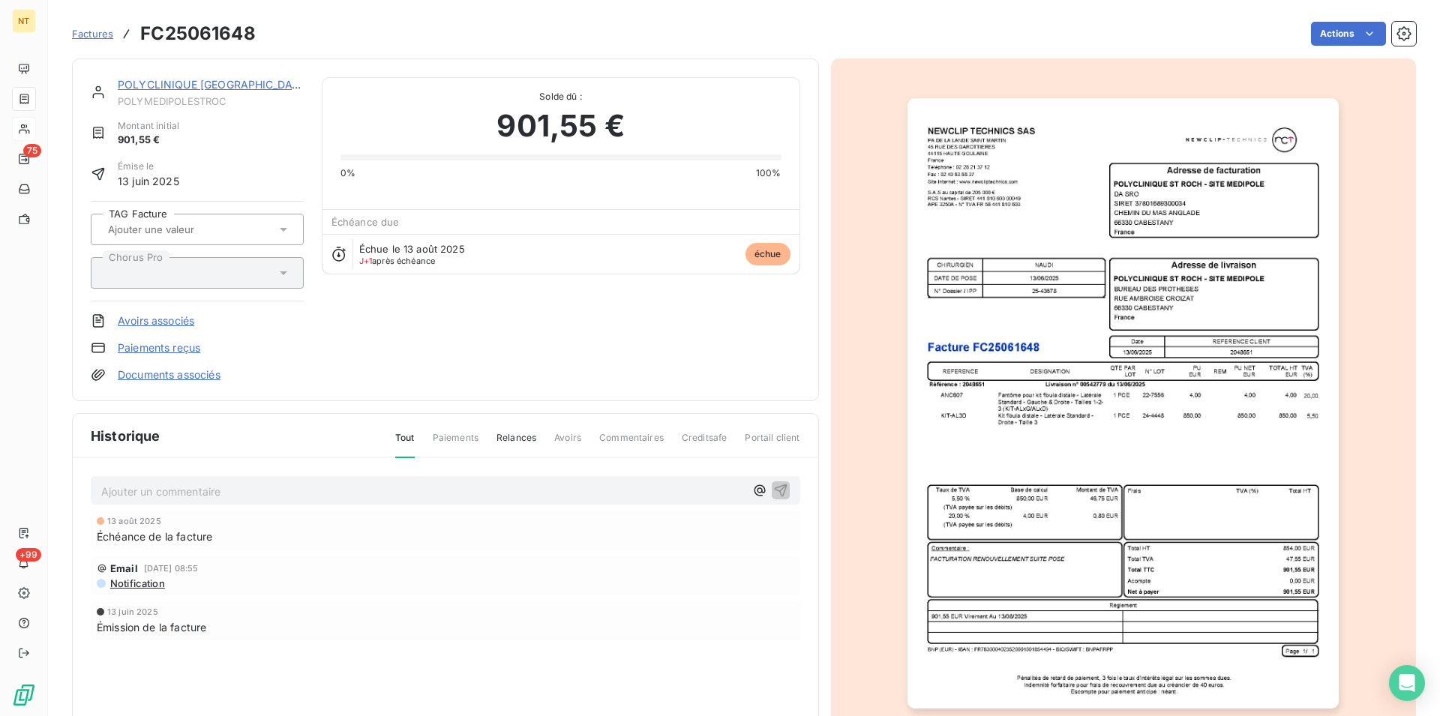
click at [184, 81] on link "POLYCLINIQUE [GEOGRAPHIC_DATA] - SITE MEDIPOL" at bounding box center [256, 84] width 277 height 13
